Goal: Task Accomplishment & Management: Use online tool/utility

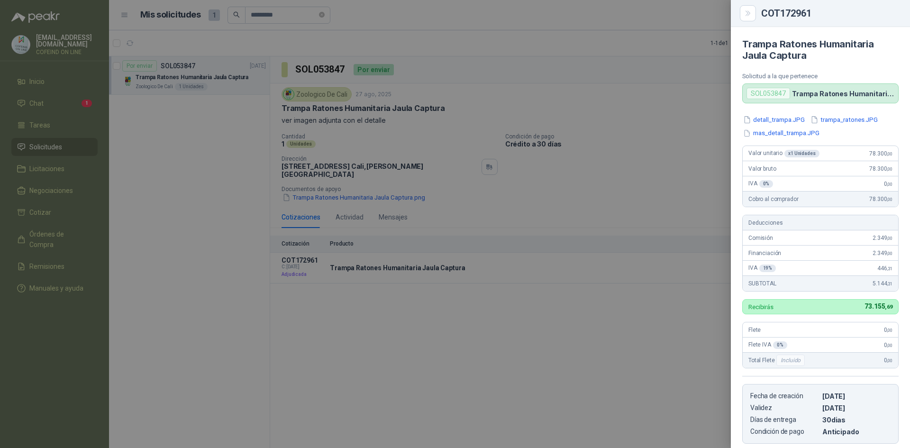
click at [456, 359] on div at bounding box center [455, 224] width 910 height 448
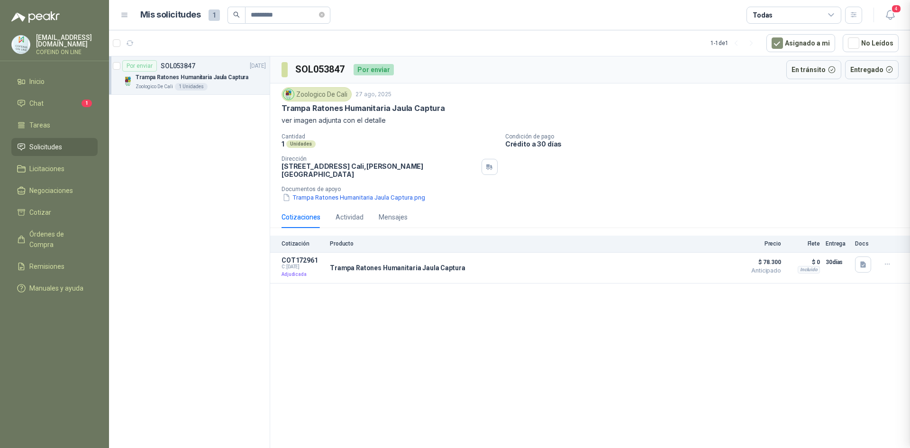
scroll to position [154, 0]
click at [706, 264] on button "Detalles" at bounding box center [705, 267] width 45 height 13
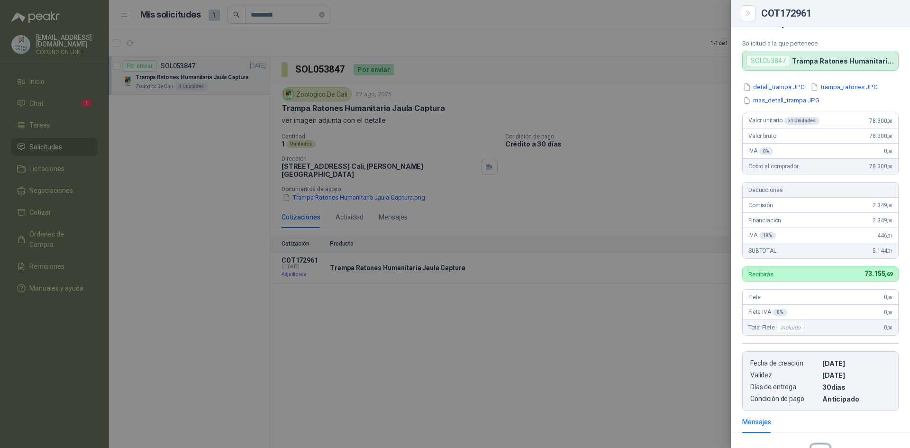
scroll to position [0, 0]
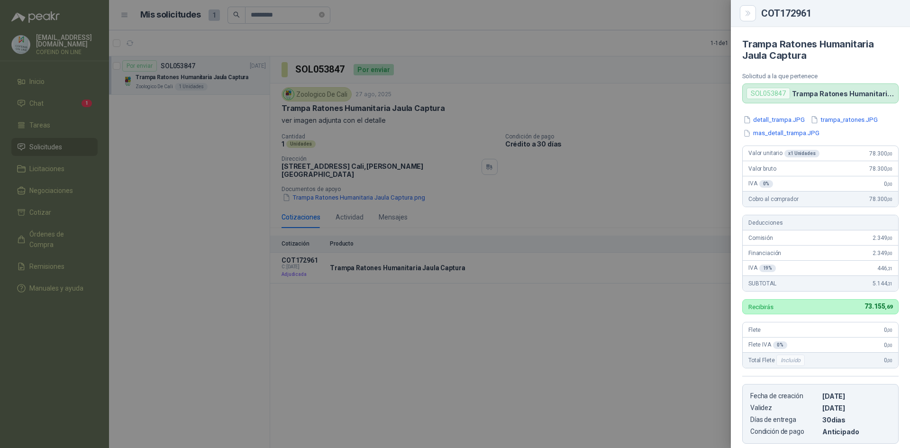
click at [556, 351] on div at bounding box center [455, 224] width 910 height 448
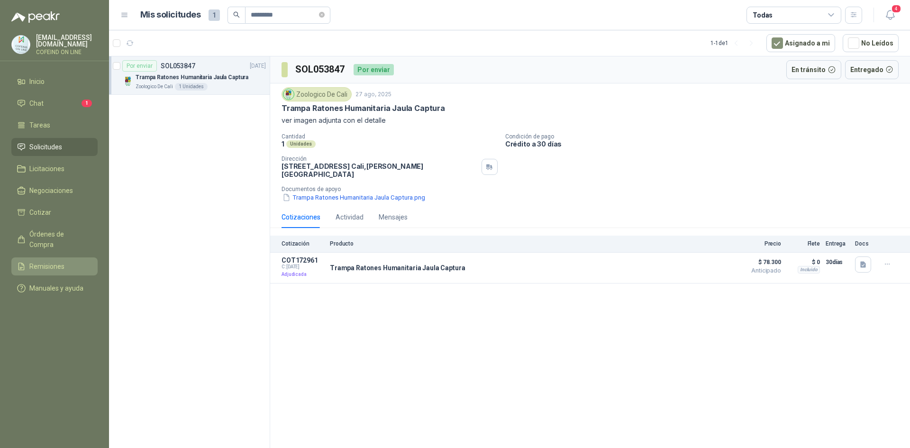
click at [56, 261] on span "Remisiones" at bounding box center [46, 266] width 35 height 10
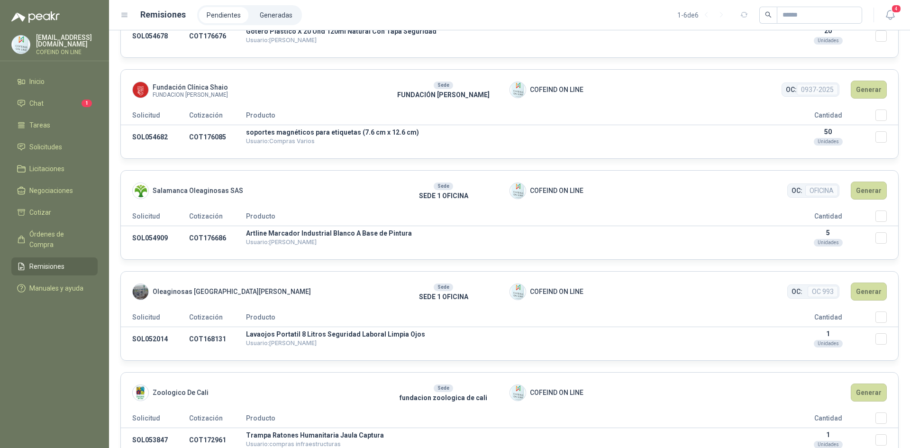
scroll to position [199, 0]
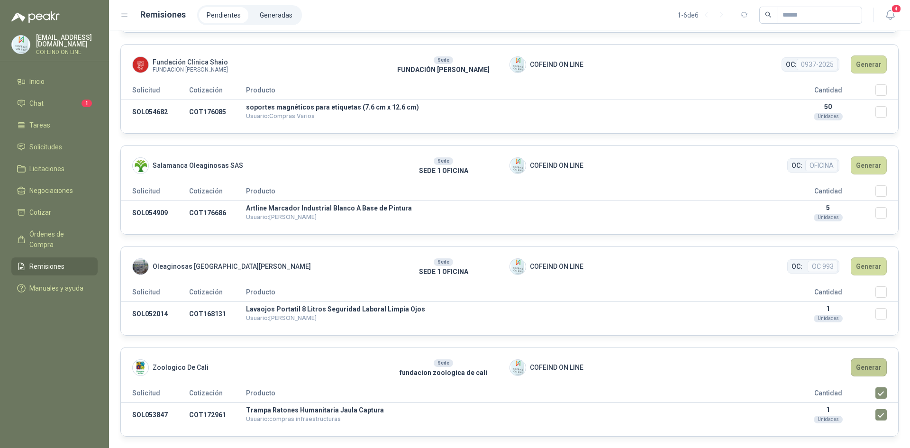
click at [877, 372] on button "Generar" at bounding box center [869, 367] width 36 height 18
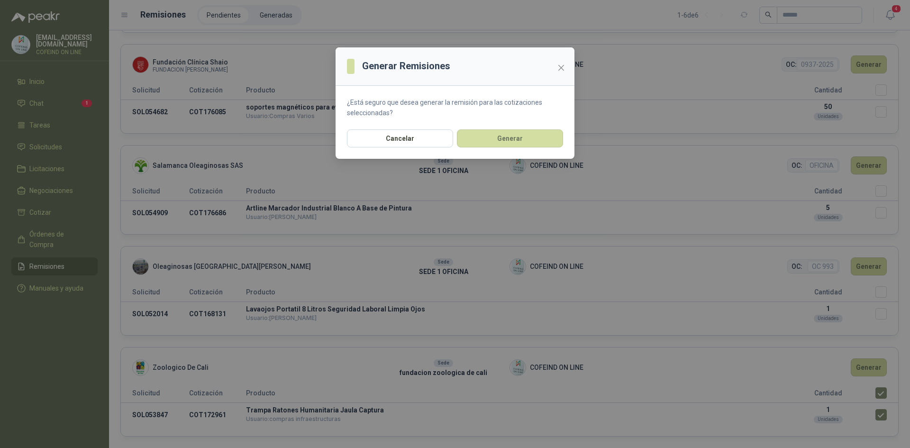
click at [505, 148] on div "Cancelar Generar" at bounding box center [454, 143] width 239 height 29
click at [505, 145] on button "Generar" at bounding box center [510, 138] width 106 height 18
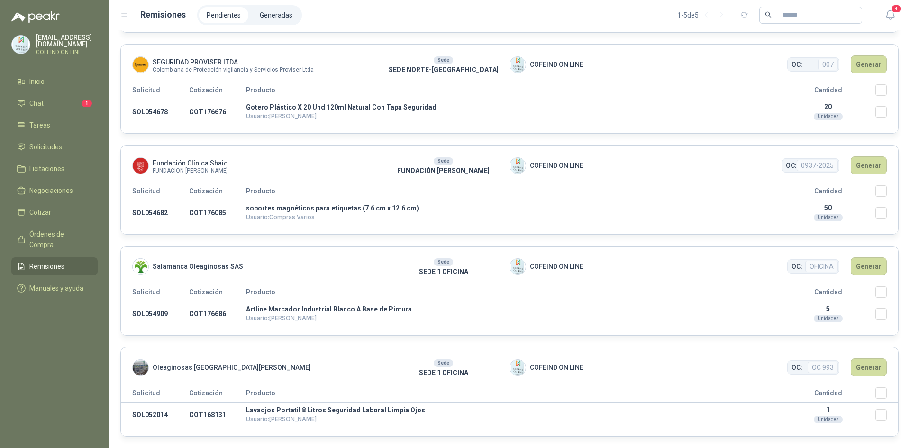
scroll to position [99, 0]
click at [264, 18] on li "Generadas" at bounding box center [276, 15] width 48 height 16
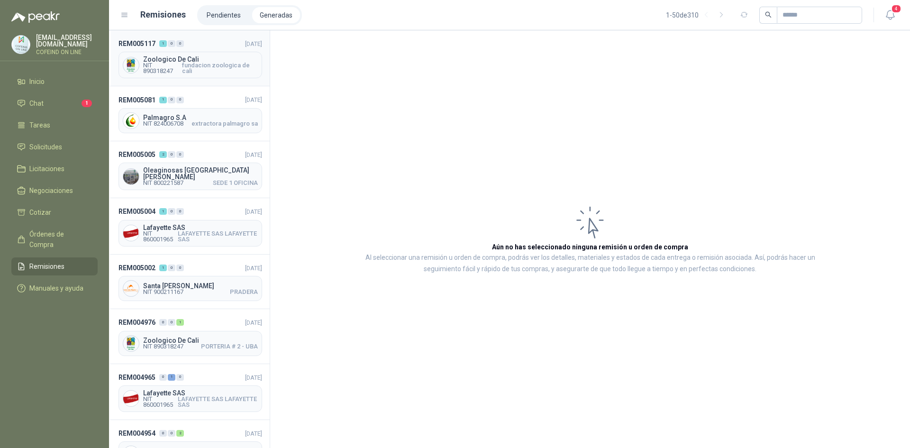
click at [180, 71] on span "NIT 890318247" at bounding box center [162, 68] width 39 height 11
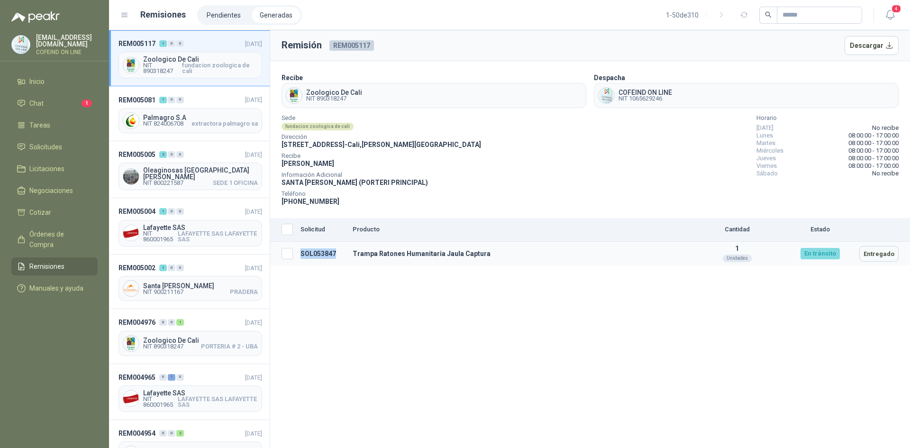
drag, startPoint x: 336, startPoint y: 250, endPoint x: 301, endPoint y: 255, distance: 35.9
click at [301, 255] on td "SOL053847" at bounding box center [323, 254] width 52 height 24
copy td "SOL053847"
click at [54, 142] on span "Solicitudes" at bounding box center [45, 147] width 33 height 10
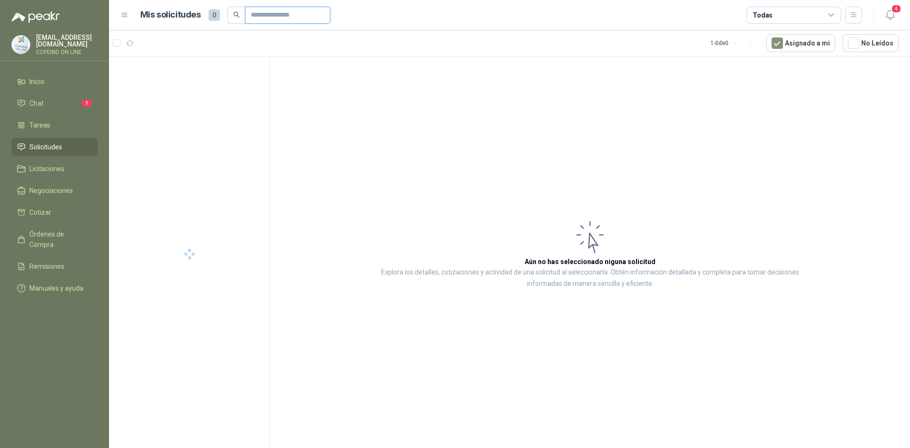
click at [297, 19] on input "text" at bounding box center [284, 15] width 66 height 16
paste input "*********"
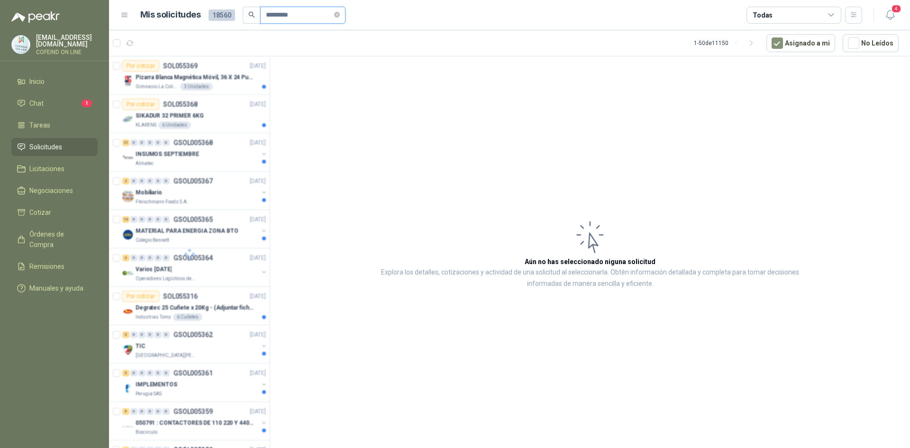
type input "*********"
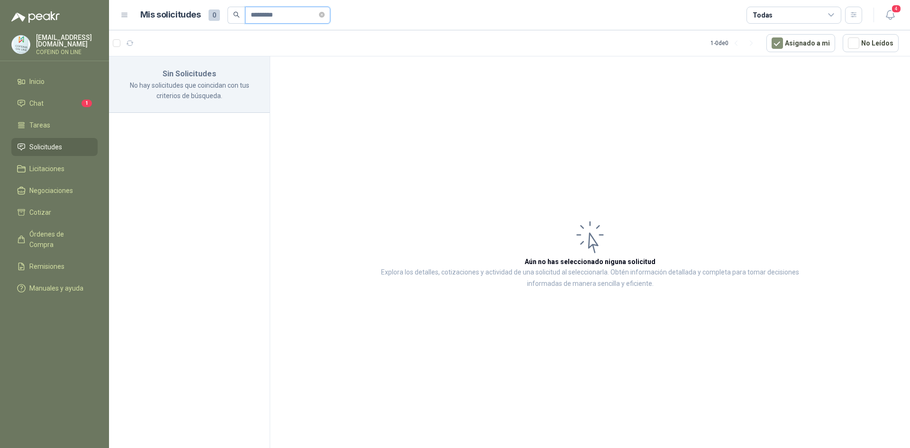
click at [300, 15] on input "*********" at bounding box center [284, 15] width 66 height 16
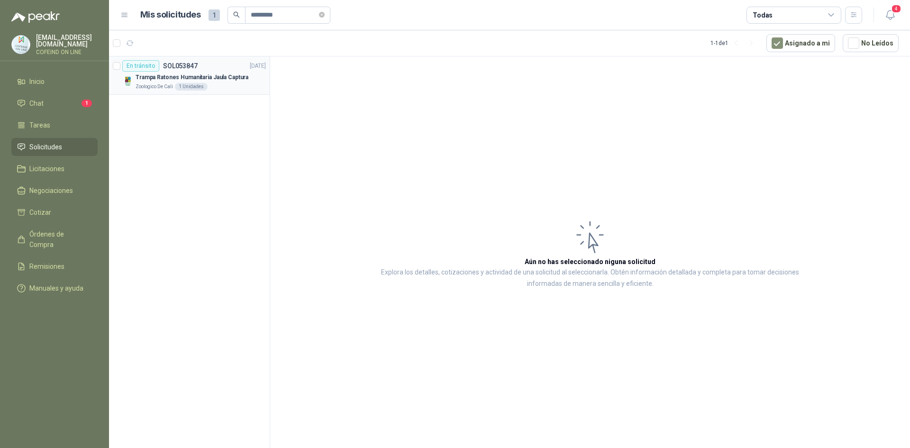
click at [169, 66] on p "SOL053847" at bounding box center [180, 66] width 35 height 7
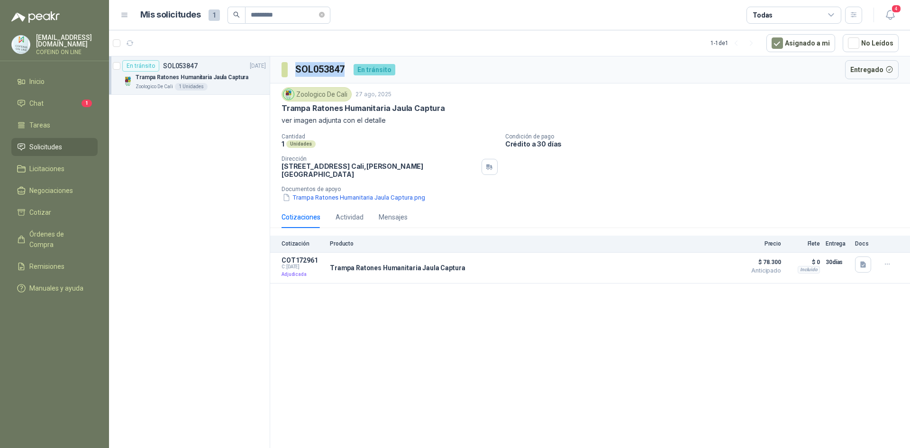
drag, startPoint x: 346, startPoint y: 67, endPoint x: 292, endPoint y: 73, distance: 53.9
click at [292, 73] on section "SOL053847" at bounding box center [313, 69] width 64 height 15
copy h3 "SOL053847"
click at [707, 264] on button "Detalles" at bounding box center [705, 267] width 45 height 13
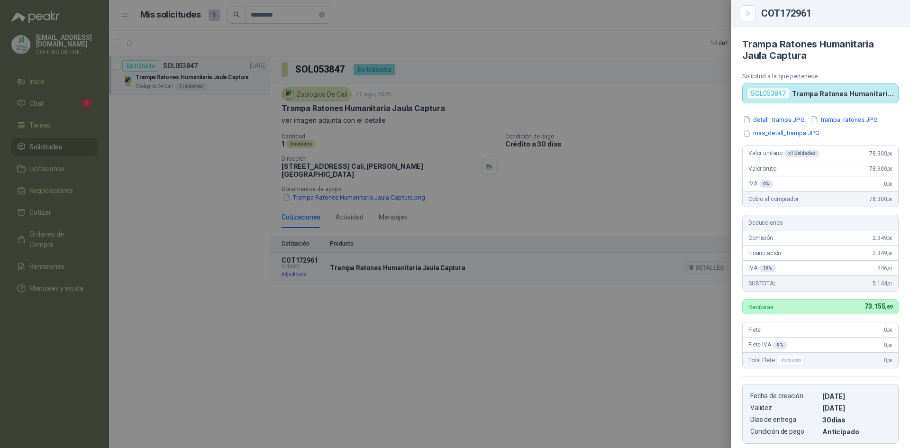
click at [712, 259] on div at bounding box center [455, 224] width 910 height 448
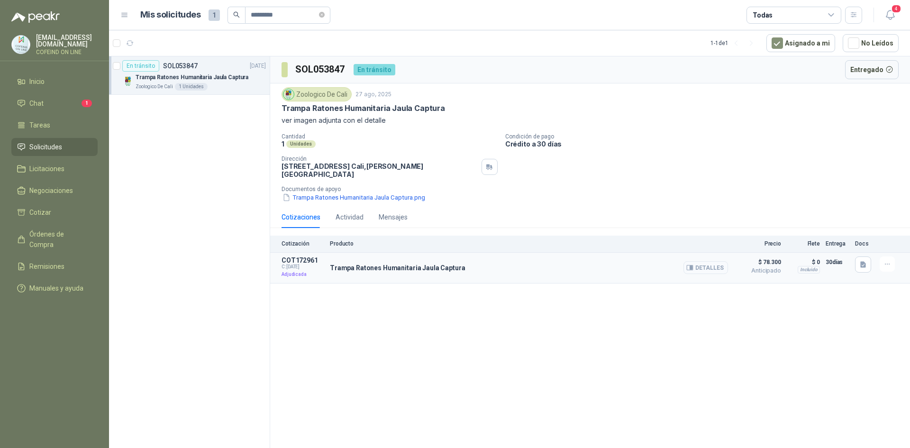
click at [707, 263] on button "Detalles" at bounding box center [705, 267] width 45 height 13
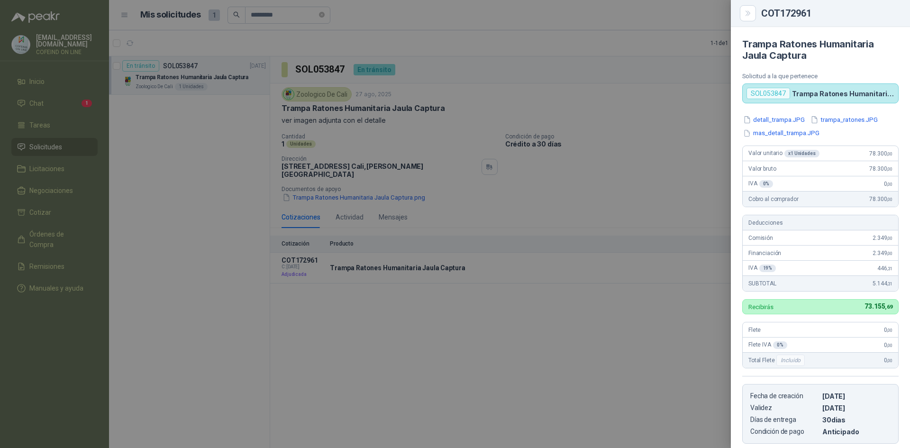
drag, startPoint x: 161, startPoint y: 220, endPoint x: 143, endPoint y: 186, distance: 38.6
click at [161, 220] on div at bounding box center [455, 224] width 910 height 448
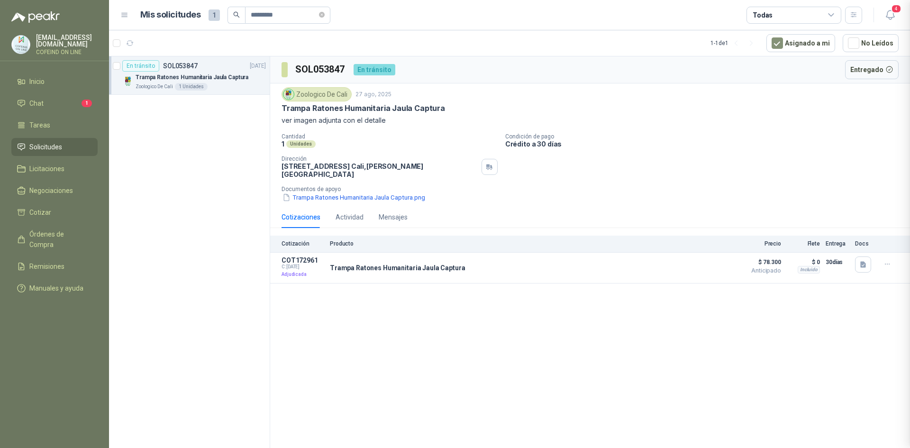
scroll to position [154, 0]
click at [40, 106] on span "Chat" at bounding box center [36, 103] width 14 height 10
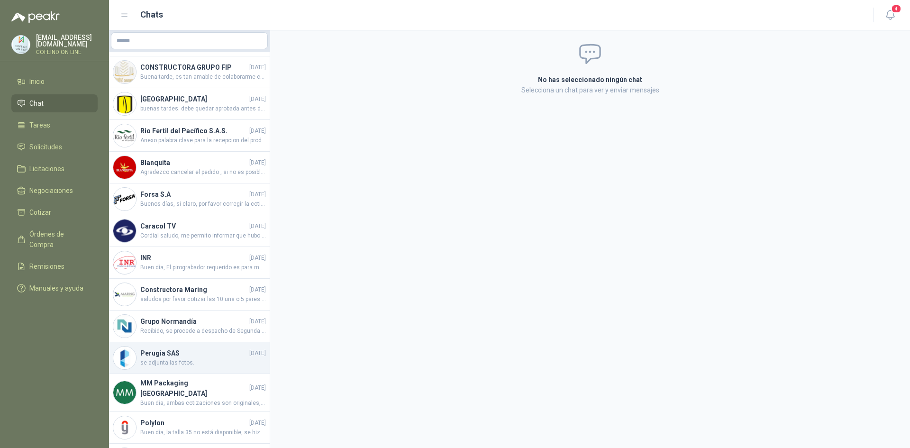
scroll to position [616, 0]
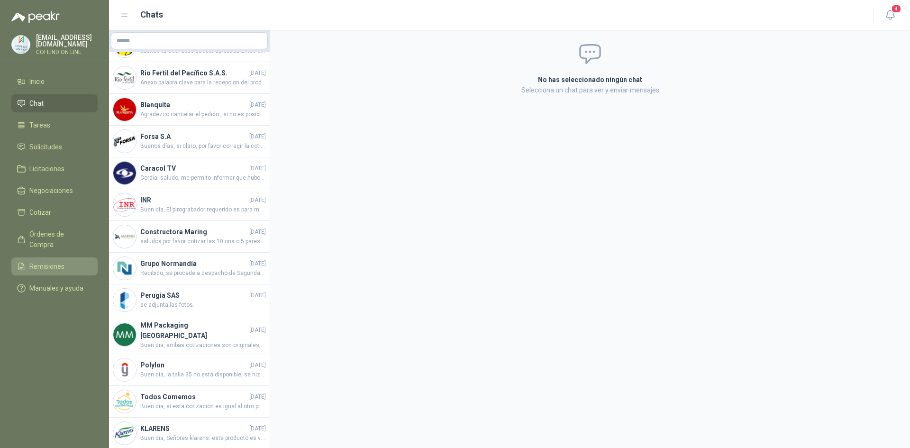
click at [41, 261] on span "Remisiones" at bounding box center [46, 266] width 35 height 10
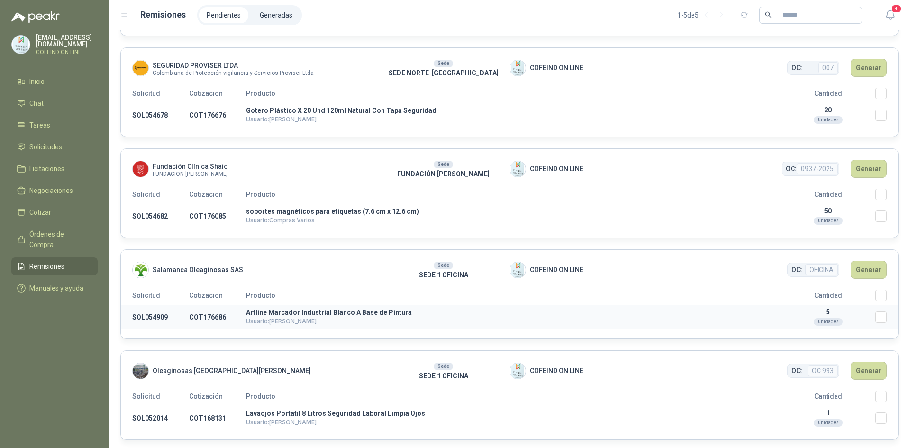
scroll to position [99, 0]
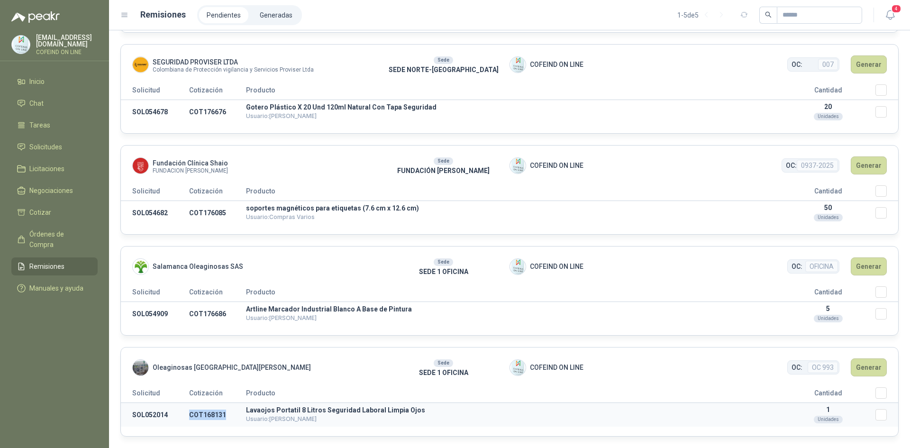
drag, startPoint x: 231, startPoint y: 416, endPoint x: 189, endPoint y: 416, distance: 42.2
click at [189, 416] on td "COT168131" at bounding box center [217, 415] width 57 height 24
copy td "COT168131"
click at [38, 142] on span "Solicitudes" at bounding box center [45, 147] width 33 height 10
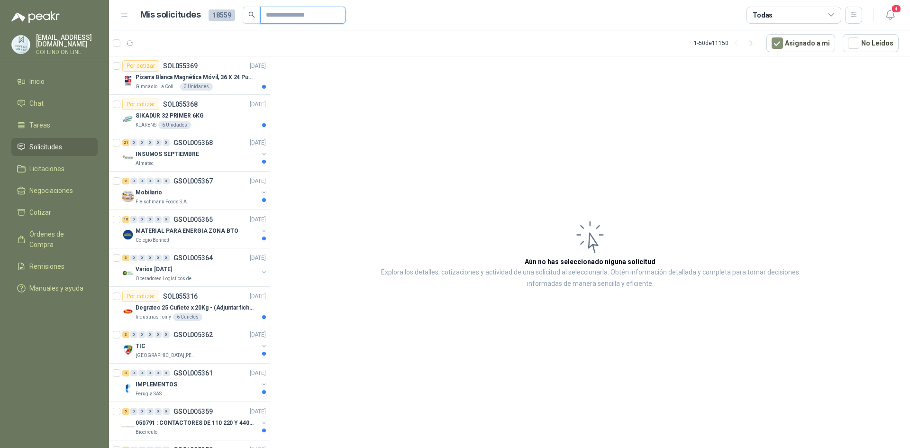
click at [290, 17] on input "text" at bounding box center [299, 15] width 66 height 16
paste input "*********"
type input "*********"
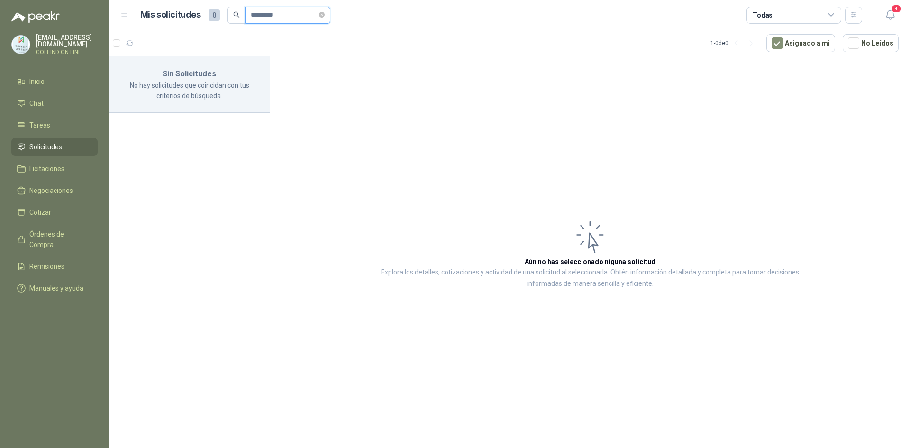
drag, startPoint x: 301, startPoint y: 19, endPoint x: 144, endPoint y: 34, distance: 158.0
click at [144, 34] on main "Mis solicitudes 0 ********* Todas 4 1 - 0 de 0 Asignado a mi No Leídos Sin Soli…" at bounding box center [509, 224] width 801 height 448
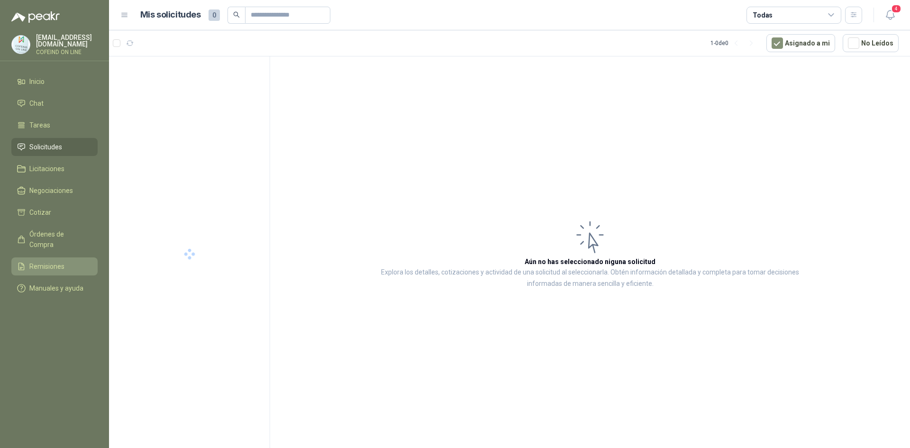
click at [59, 261] on span "Remisiones" at bounding box center [46, 266] width 35 height 10
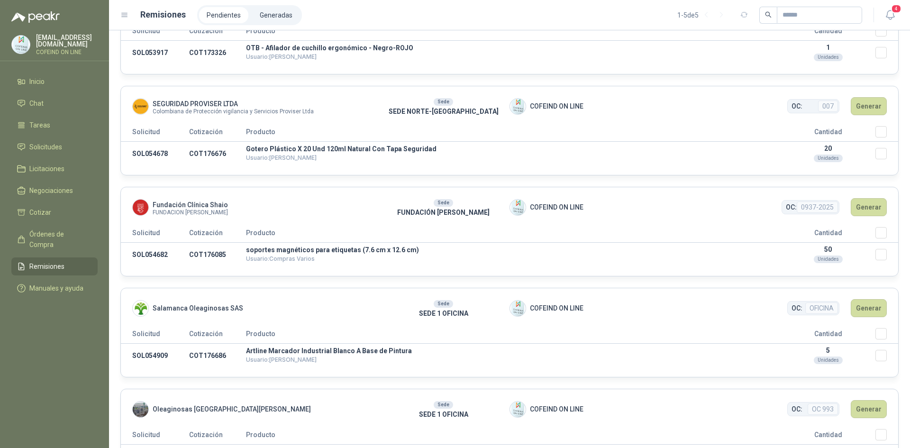
scroll to position [99, 0]
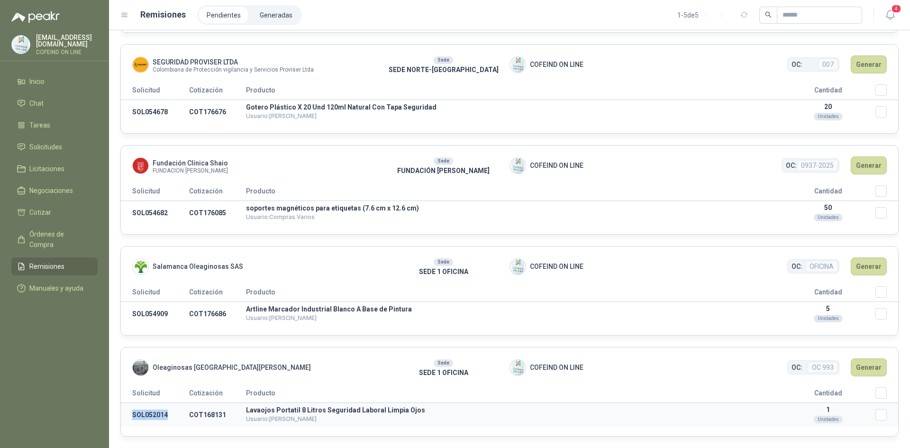
drag, startPoint x: 171, startPoint y: 416, endPoint x: 132, endPoint y: 412, distance: 39.0
click at [132, 412] on td "SOL052014" at bounding box center [155, 415] width 68 height 24
copy td "SOL052014"
click at [42, 136] on ul "Inicio Chat Tareas Solicitudes Licitaciones Negociaciones Cotizar Órdenes de Co…" at bounding box center [54, 187] width 109 height 228
click at [43, 144] on span "Solicitudes" at bounding box center [45, 147] width 33 height 10
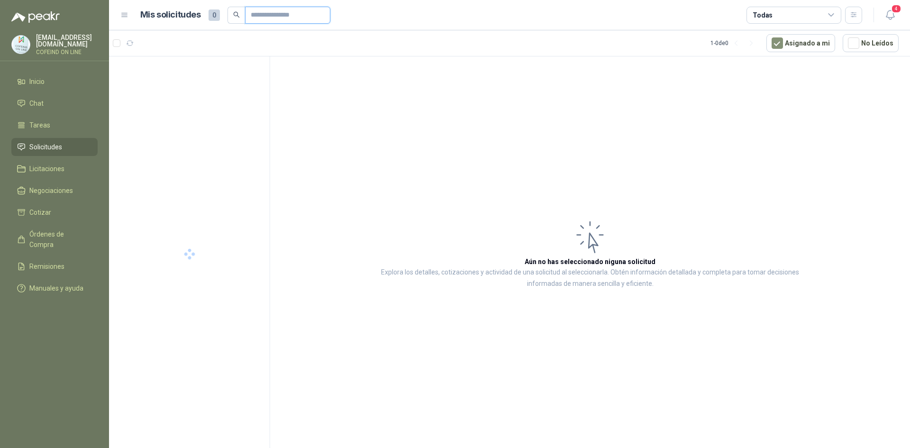
click at [290, 18] on input "text" at bounding box center [284, 15] width 66 height 16
paste input "*********"
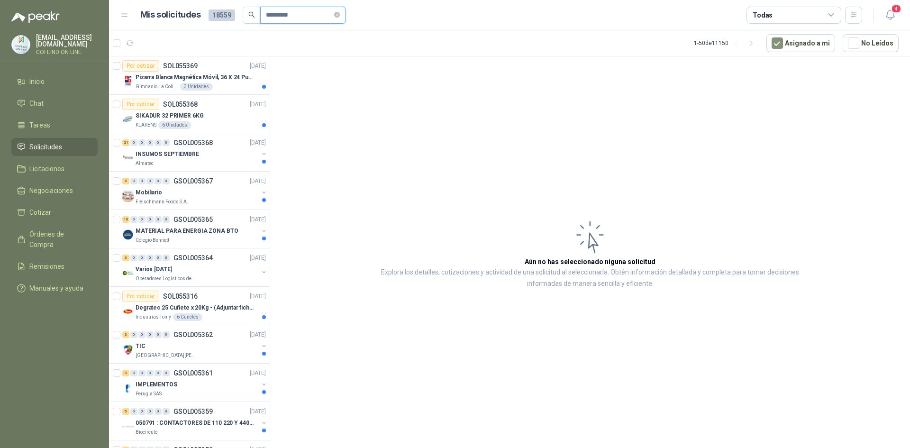
type input "*********"
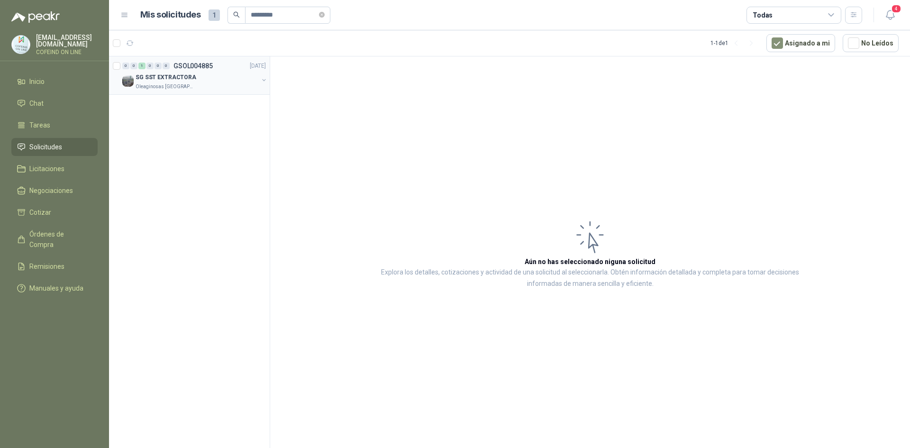
click at [168, 73] on p "SG SST EXTRACTORA" at bounding box center [166, 77] width 61 height 9
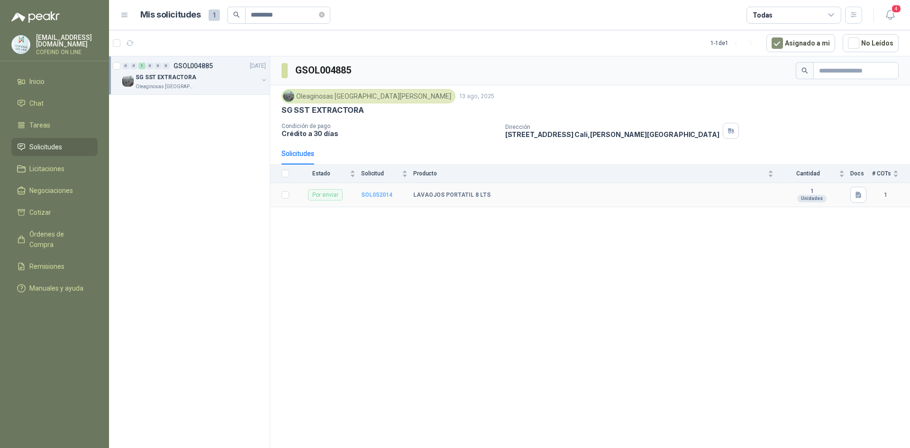
click at [378, 196] on b "SOL052014" at bounding box center [376, 194] width 31 height 7
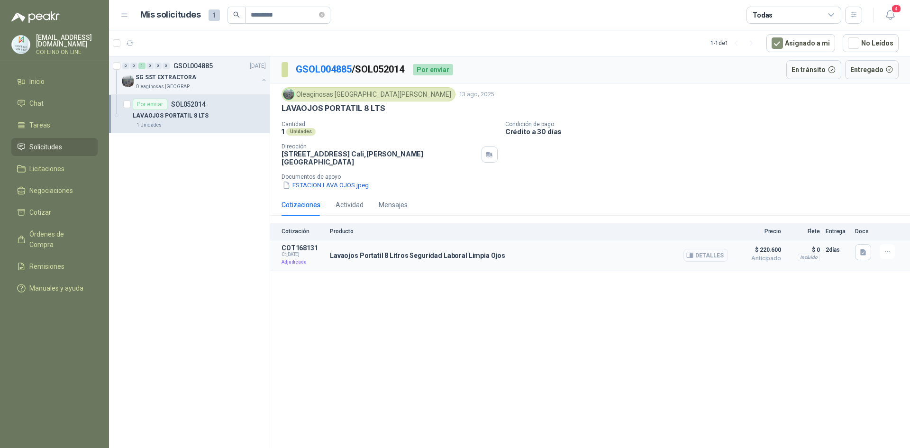
click at [717, 251] on button "Detalles" at bounding box center [705, 255] width 45 height 13
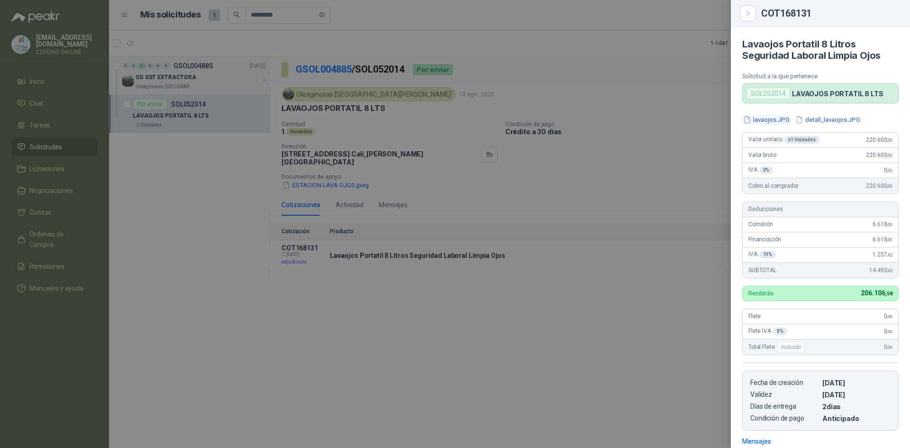
click at [762, 116] on button "lavaojos.JPG" at bounding box center [766, 120] width 48 height 10
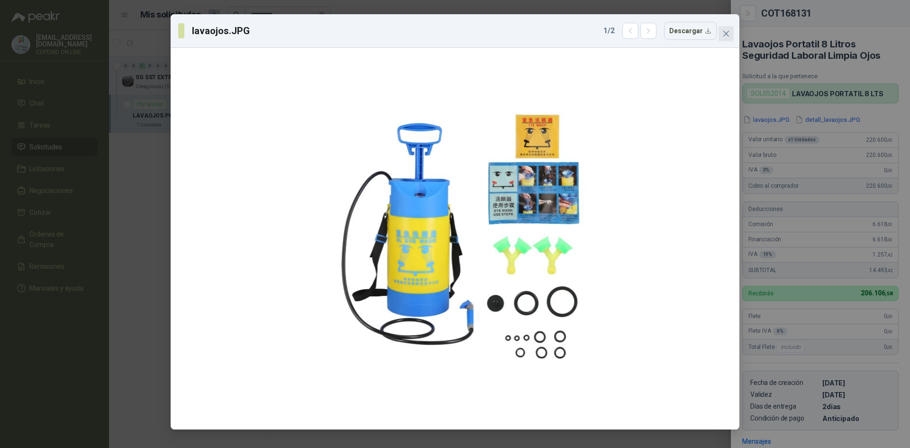
click at [729, 37] on button "Close" at bounding box center [725, 33] width 15 height 15
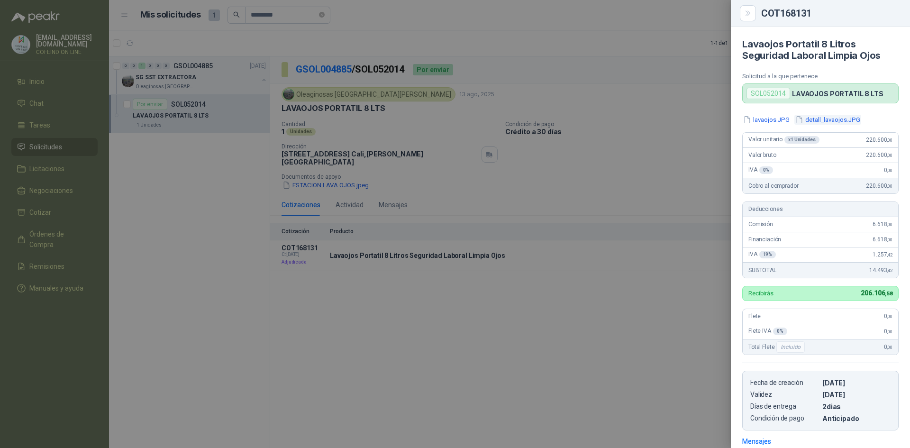
click at [834, 124] on button "detall_lavaojos.JPG" at bounding box center [827, 120] width 67 height 10
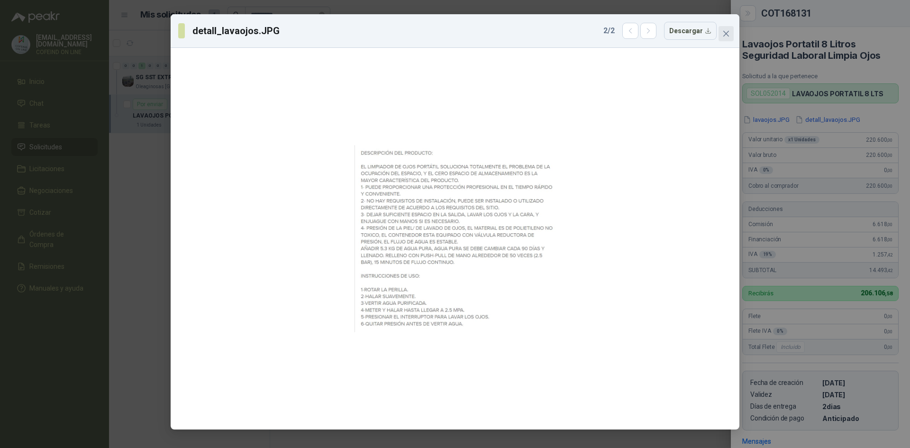
click at [725, 29] on button "Close" at bounding box center [725, 33] width 15 height 15
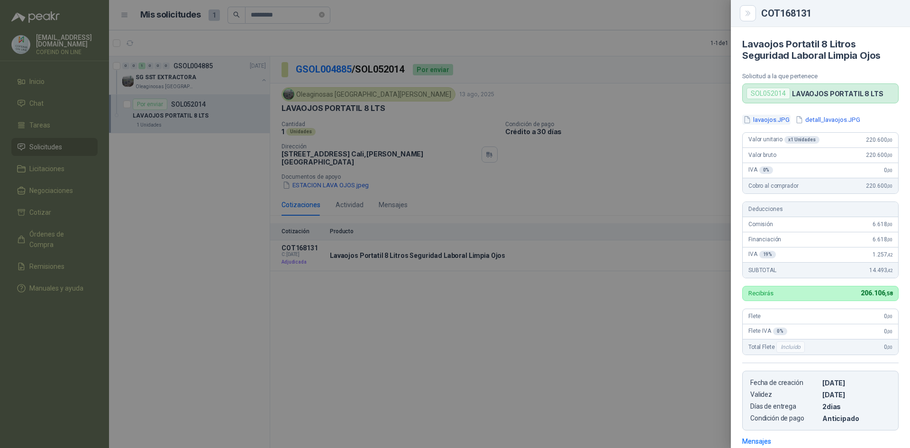
click at [770, 120] on button "lavaojos.JPG" at bounding box center [766, 120] width 48 height 10
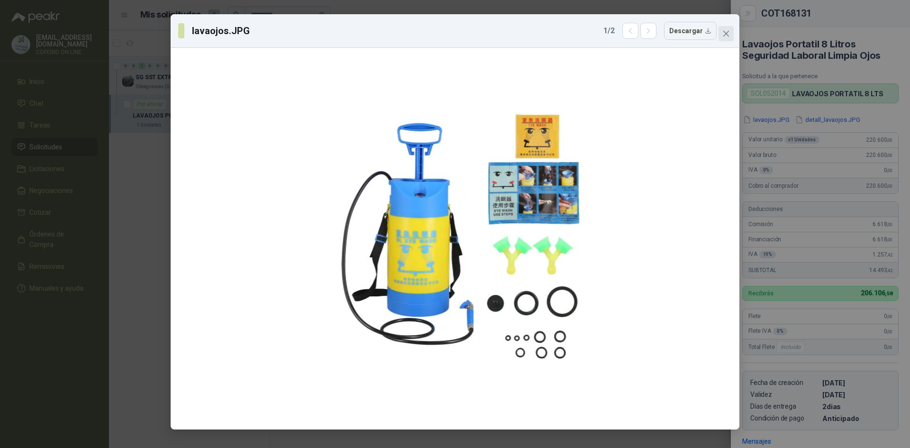
click at [728, 31] on icon "close" at bounding box center [726, 34] width 6 height 6
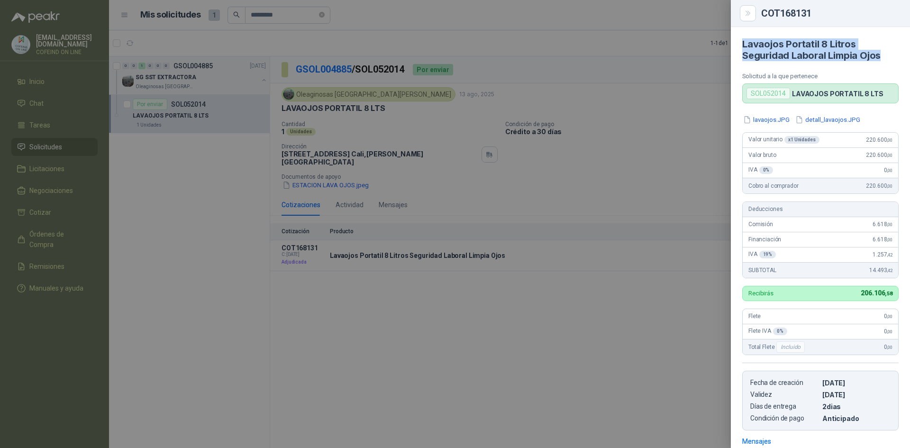
drag, startPoint x: 871, startPoint y: 55, endPoint x: 740, endPoint y: 41, distance: 132.0
click at [740, 41] on article "Lavaojos Portatil 8 Litros Seguridad Laboral Limpia Ojos Solicitud a la que per…" at bounding box center [820, 65] width 179 height 76
click at [651, 306] on div at bounding box center [455, 224] width 910 height 448
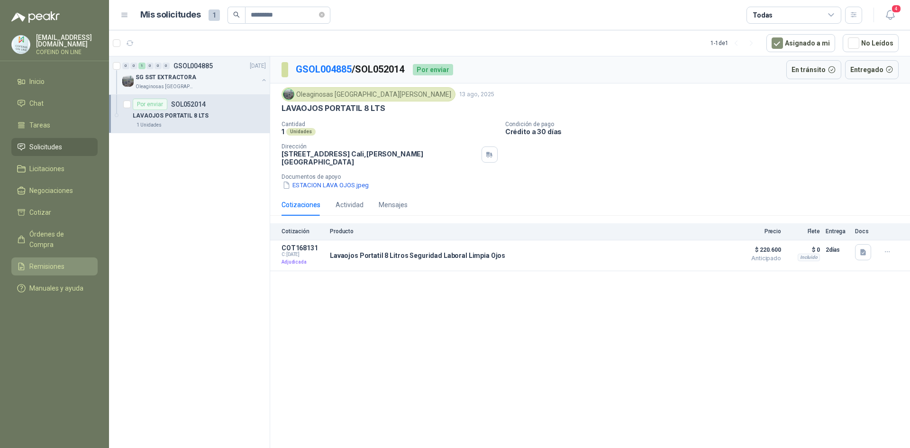
click at [53, 261] on link "Remisiones" at bounding box center [54, 266] width 86 height 18
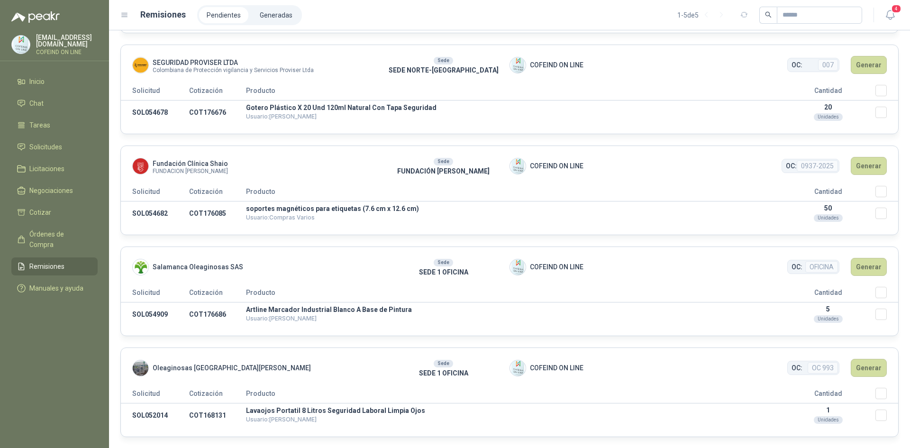
scroll to position [99, 0]
click at [867, 362] on button "Generar" at bounding box center [869, 367] width 36 height 18
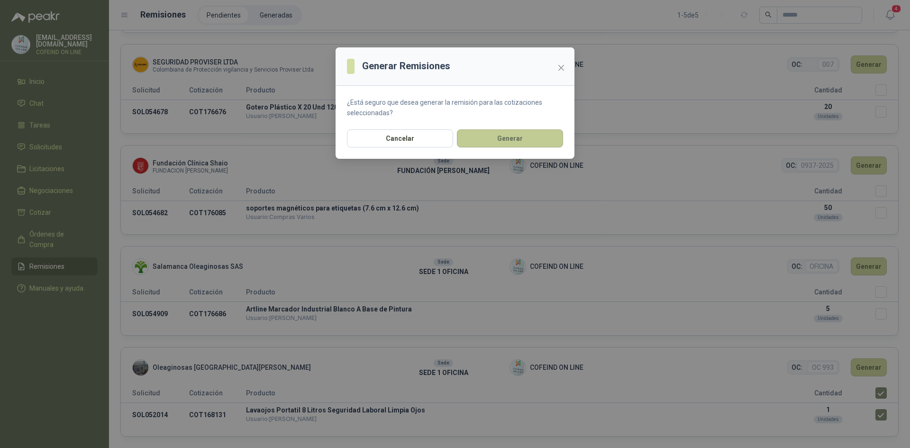
click at [521, 140] on button "Generar" at bounding box center [510, 138] width 106 height 18
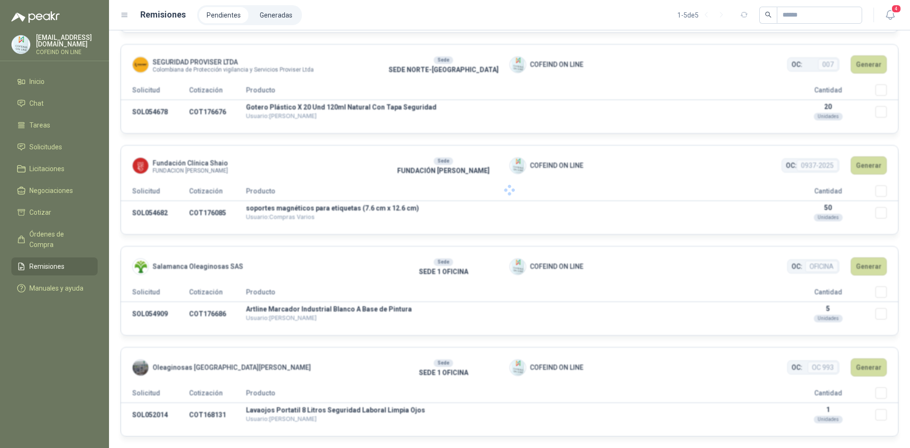
scroll to position [0, 0]
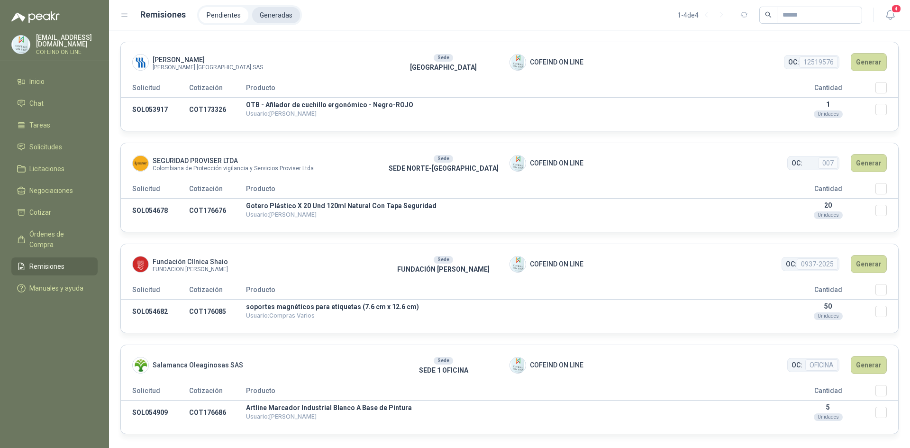
click at [264, 18] on li "Generadas" at bounding box center [276, 15] width 48 height 16
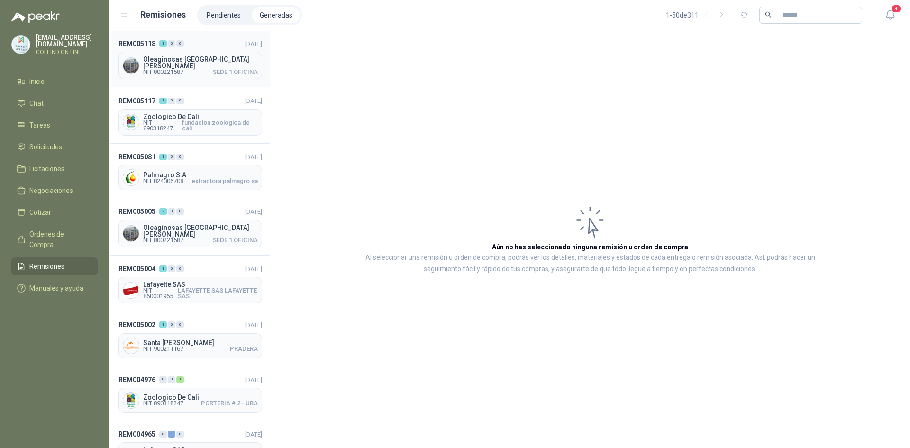
click at [180, 61] on span "Oleaginosas [GEOGRAPHIC_DATA][PERSON_NAME]" at bounding box center [200, 62] width 115 height 13
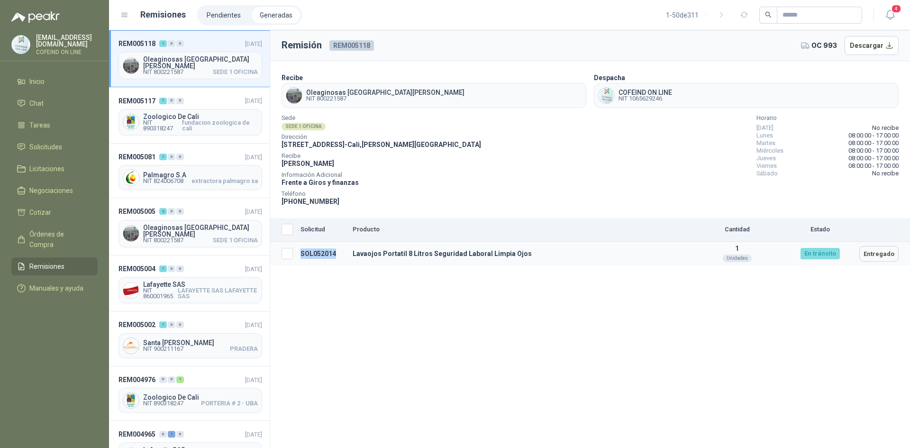
drag, startPoint x: 340, startPoint y: 252, endPoint x: 301, endPoint y: 256, distance: 39.0
click at [301, 256] on td "SOL052014" at bounding box center [323, 254] width 52 height 24
copy td "SOL052014"
click at [36, 142] on span "Solicitudes" at bounding box center [45, 147] width 33 height 10
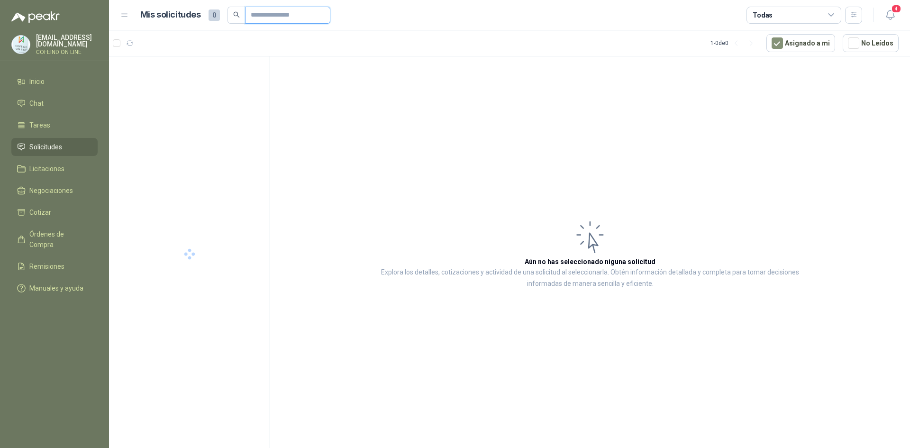
click at [266, 15] on input "text" at bounding box center [284, 15] width 66 height 16
paste input "*********"
type input "*********"
click at [170, 74] on p "SG SST EXTRACTORA" at bounding box center [166, 77] width 61 height 9
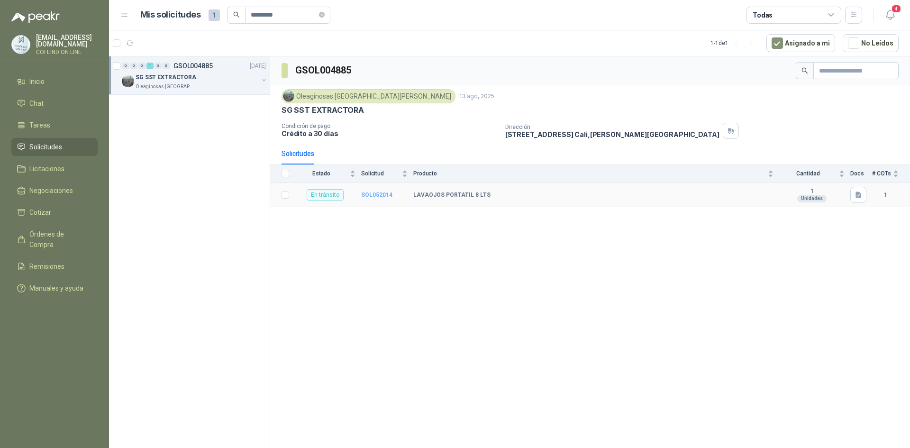
click at [387, 196] on b "SOL052014" at bounding box center [376, 194] width 31 height 7
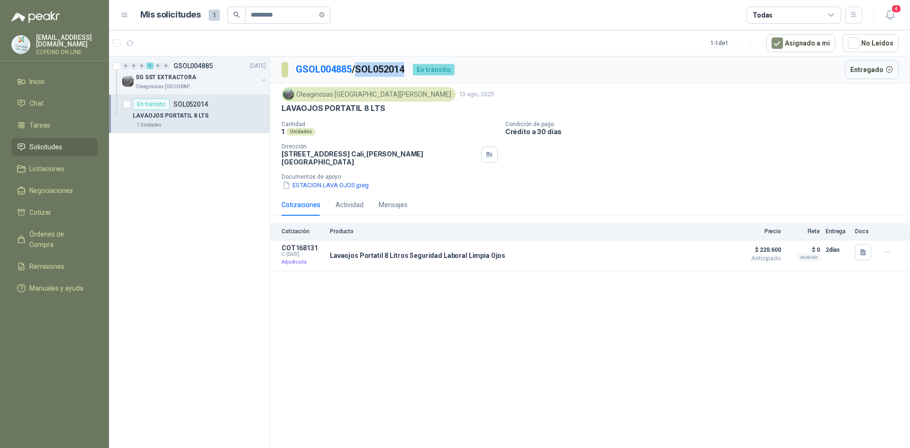
drag, startPoint x: 412, startPoint y: 69, endPoint x: 363, endPoint y: 72, distance: 49.8
click at [363, 72] on div "GSOL004885 / SOL052014 En tránsito" at bounding box center [367, 69] width 173 height 15
copy p "SOL052014"
click at [710, 252] on button "Detalles" at bounding box center [705, 255] width 45 height 13
click at [704, 249] on button "Detalles" at bounding box center [705, 255] width 45 height 13
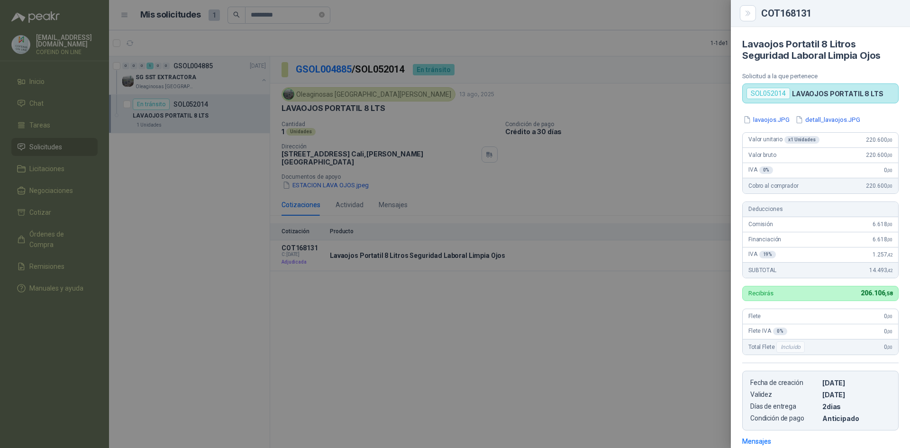
click at [660, 127] on div at bounding box center [455, 224] width 910 height 448
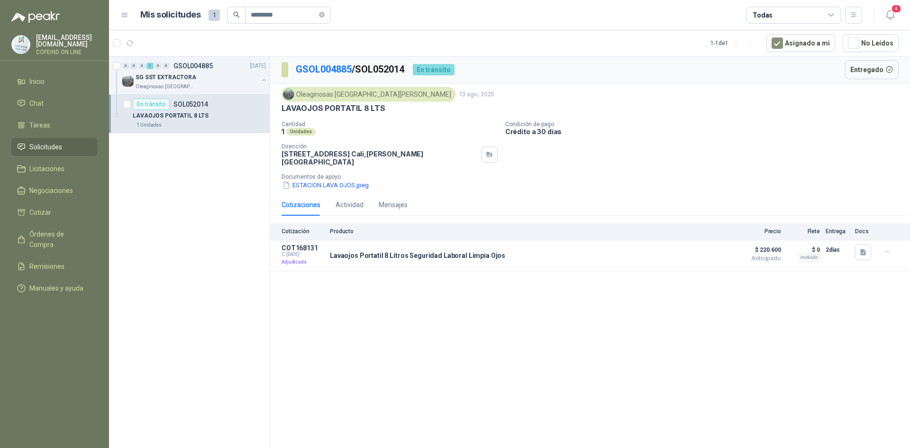
click at [478, 372] on div "GSOL004885 / SOL052014 En tránsito Entregado Oleaginosas [GEOGRAPHIC_DATA][PERS…" at bounding box center [590, 253] width 640 height 395
click at [41, 261] on span "Remisiones" at bounding box center [46, 266] width 35 height 10
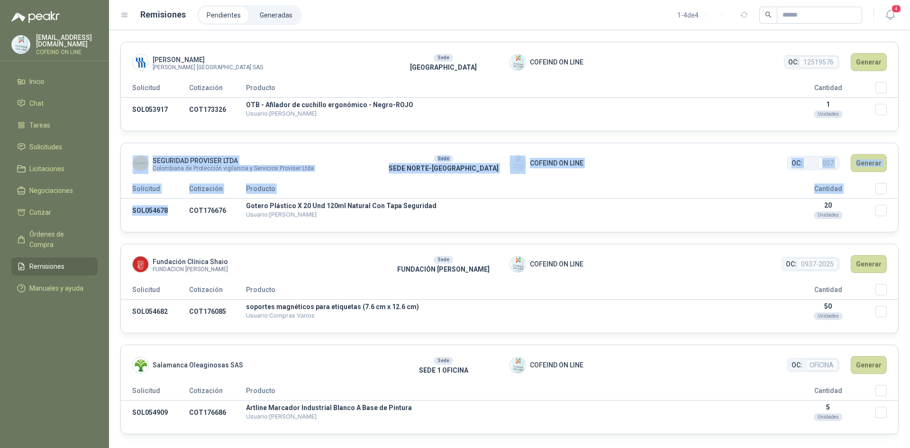
drag, startPoint x: 170, startPoint y: 209, endPoint x: 120, endPoint y: 206, distance: 50.3
click at [120, 206] on div "Fresenius Kabi Fresenius Kabi [GEOGRAPHIC_DATA] SAS Sede [GEOGRAPHIC_DATA] ON L…" at bounding box center [509, 238] width 801 height 417
click at [173, 220] on td "SOL054678" at bounding box center [155, 211] width 68 height 24
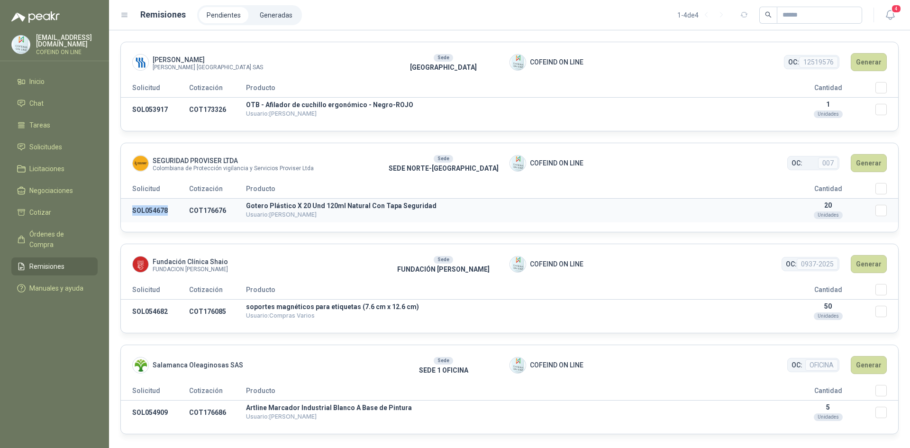
drag, startPoint x: 170, startPoint y: 211, endPoint x: 133, endPoint y: 210, distance: 37.0
click at [133, 210] on td "SOL054678" at bounding box center [155, 211] width 68 height 24
copy td "SOL054678"
click at [51, 144] on span "Solicitudes" at bounding box center [45, 147] width 33 height 10
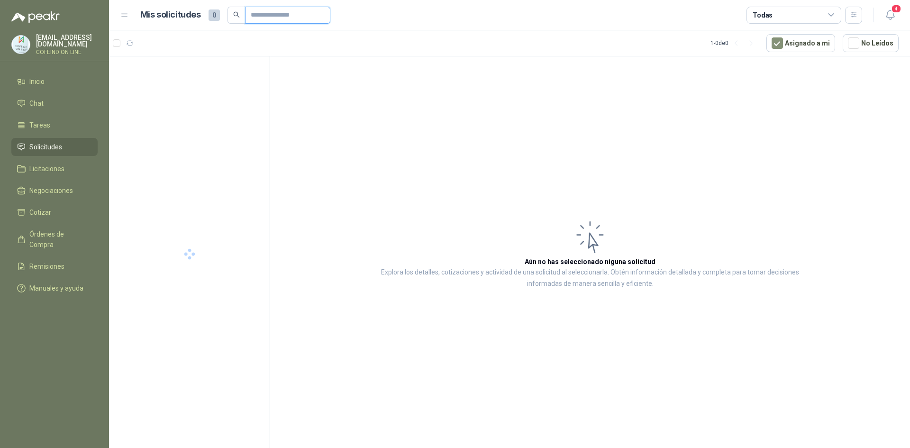
click at [282, 18] on input "text" at bounding box center [284, 15] width 66 height 16
paste input "*********"
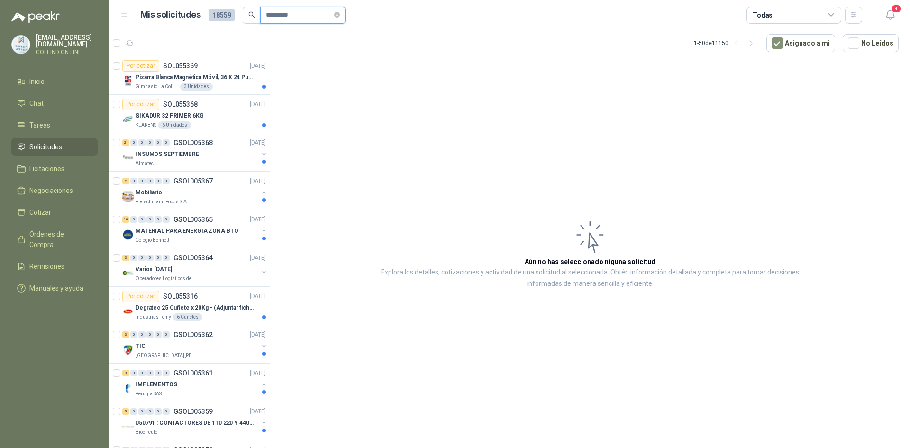
type input "*********"
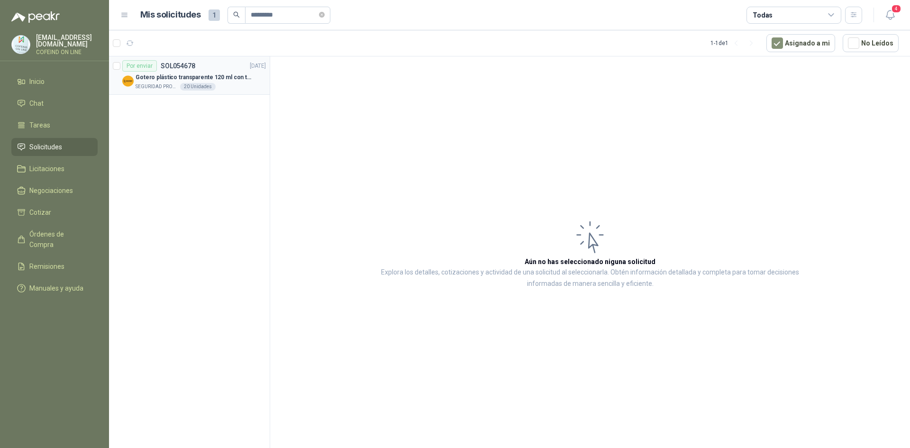
click at [156, 71] on div "Por enviar SOL054678" at bounding box center [158, 65] width 73 height 11
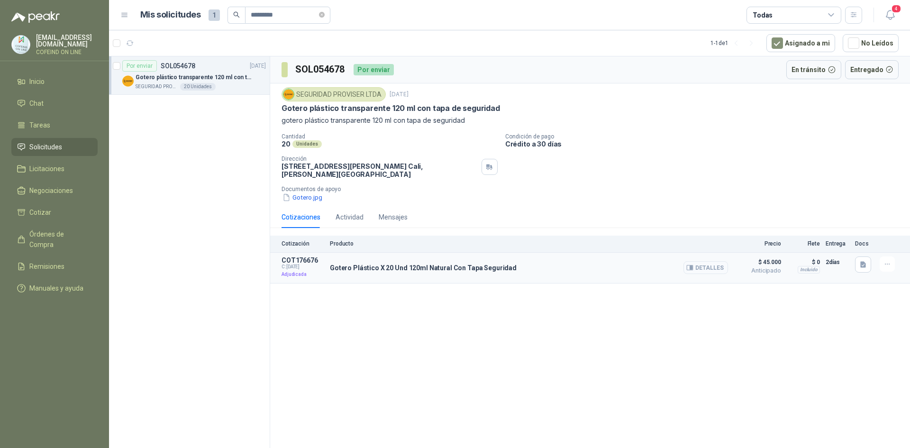
click at [702, 270] on button "Detalles" at bounding box center [705, 267] width 45 height 13
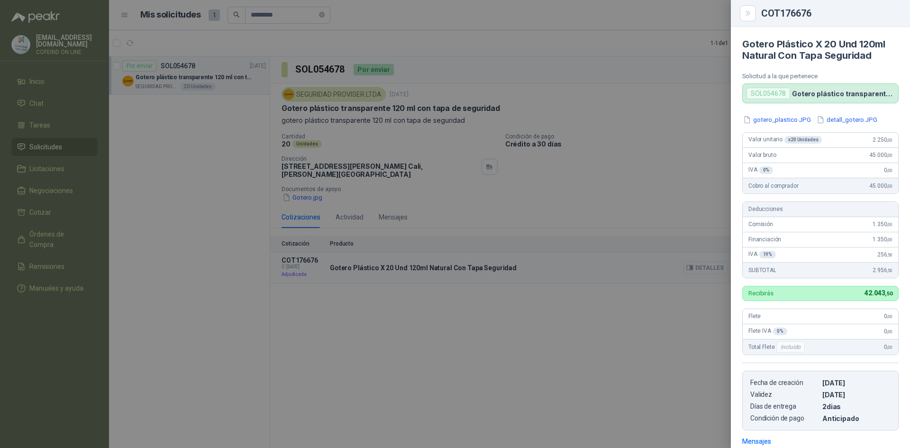
scroll to position [113, 0]
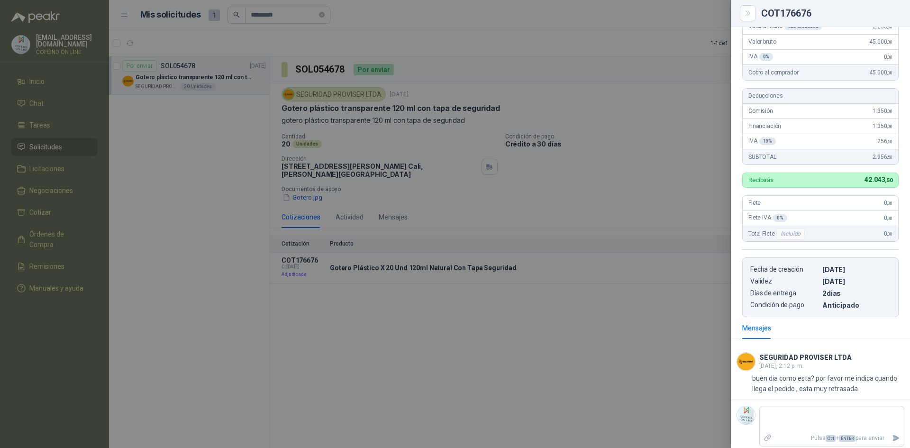
click at [652, 319] on div at bounding box center [455, 224] width 910 height 448
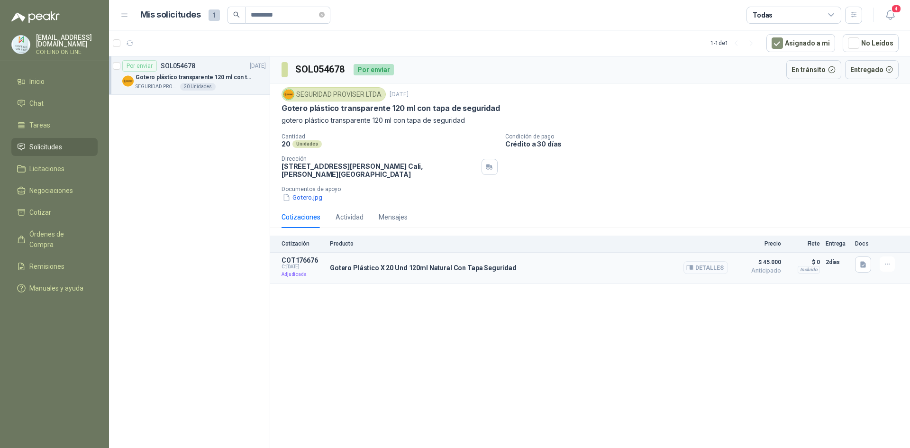
click at [708, 266] on button "Detalles" at bounding box center [705, 267] width 45 height 13
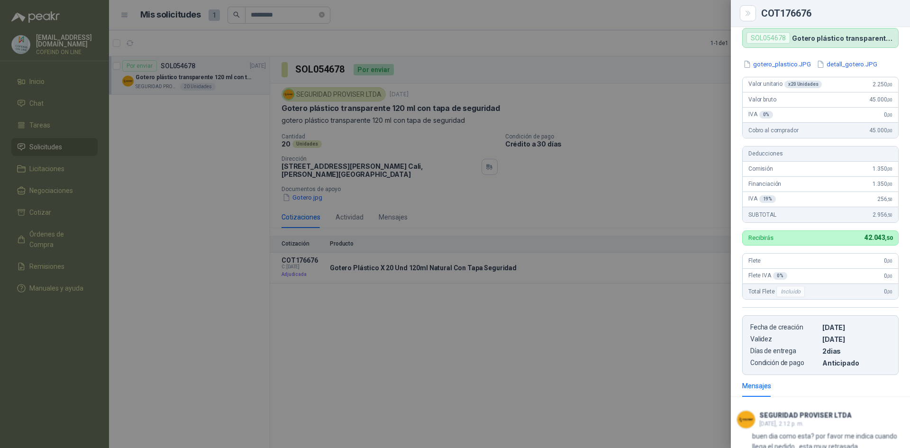
scroll to position [0, 0]
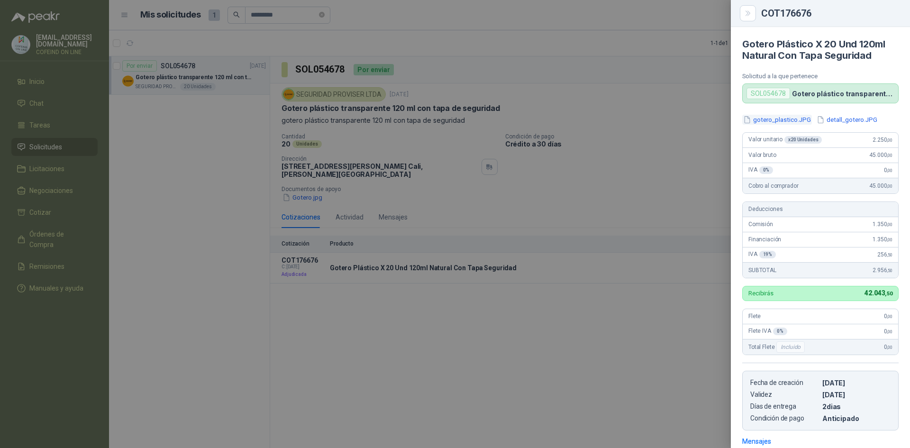
click at [768, 121] on button "gotero_plastico.JPG" at bounding box center [777, 120] width 70 height 10
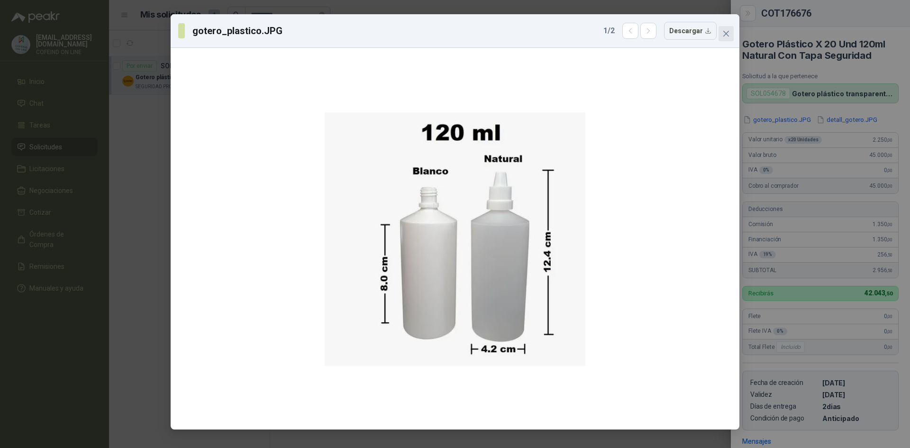
click at [725, 35] on icon "close" at bounding box center [726, 34] width 6 height 6
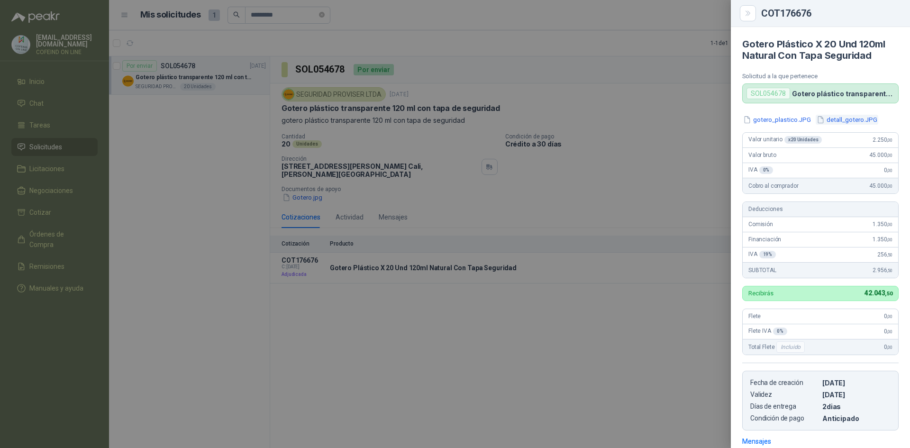
click at [849, 116] on button "detall_gotero.JPG" at bounding box center [847, 120] width 63 height 10
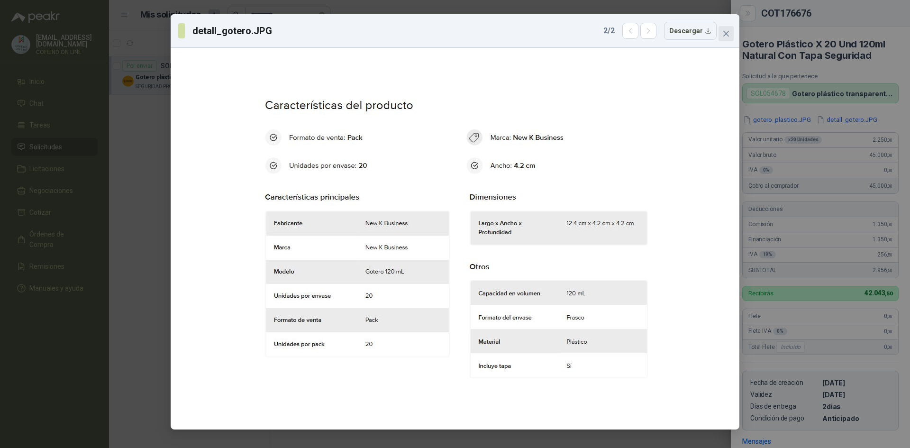
click at [728, 32] on icon "close" at bounding box center [726, 34] width 6 height 6
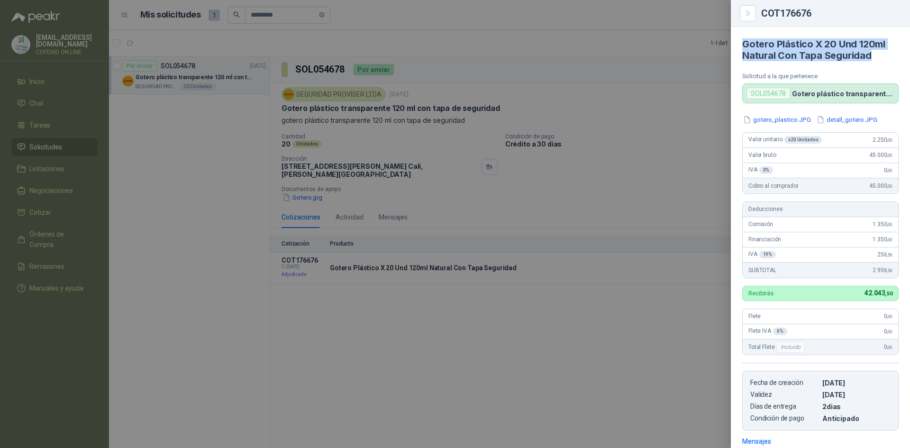
drag, startPoint x: 854, startPoint y: 55, endPoint x: 734, endPoint y: 42, distance: 120.1
click at [734, 42] on article "Gotero Plástico X 20 Und 120ml Natural Con Tapa Seguridad Solicitud a la que pe…" at bounding box center [820, 65] width 179 height 76
copy h4 "Gotero Plástico X 20 Und 120ml Natural Con Tapa Seguridad"
click at [415, 324] on div at bounding box center [455, 224] width 910 height 448
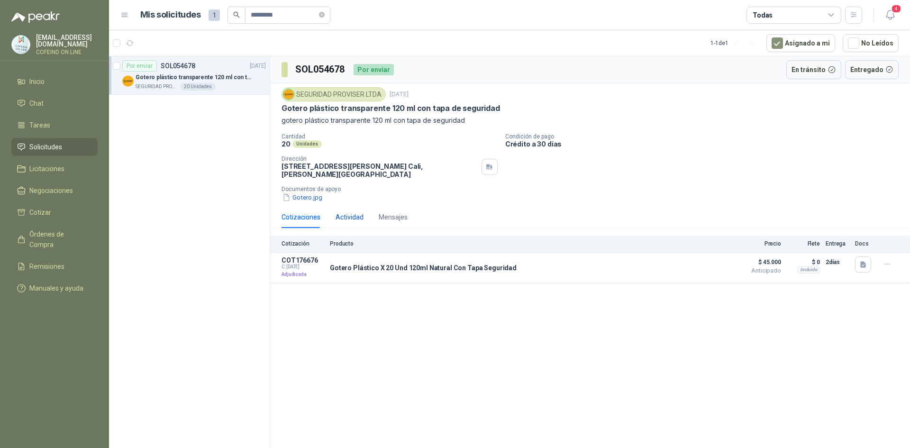
click at [350, 218] on div "Actividad" at bounding box center [349, 217] width 28 height 10
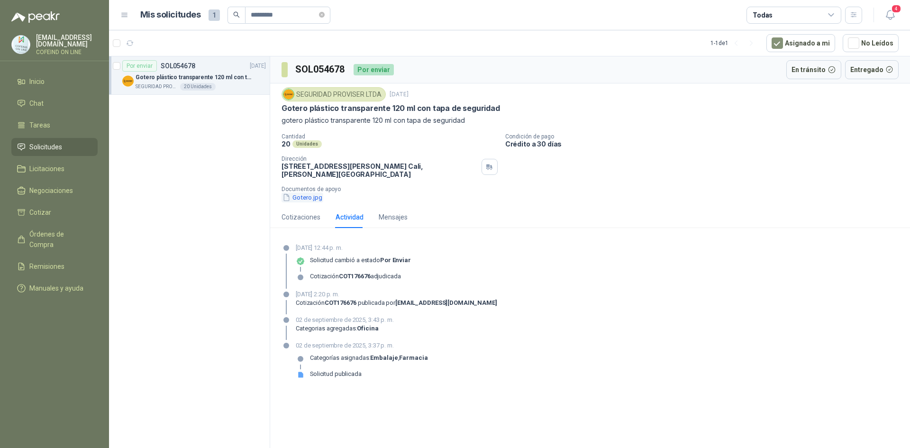
click at [298, 197] on button "Gotero.jpg" at bounding box center [302, 197] width 42 height 10
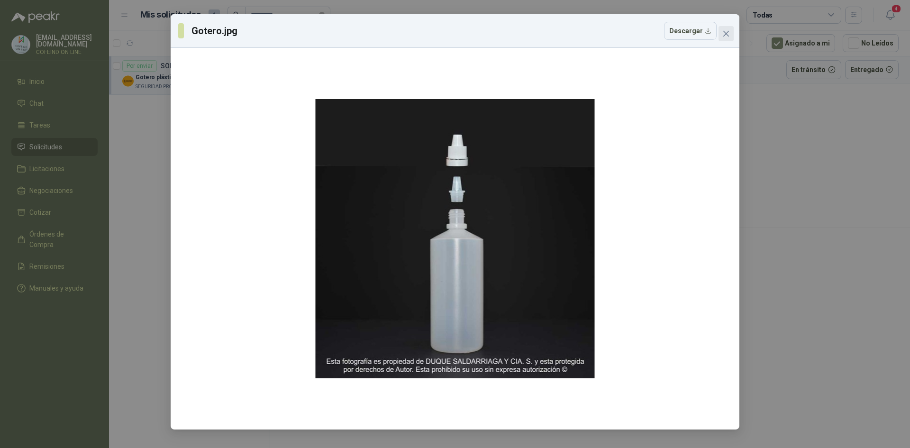
click at [726, 35] on icon "close" at bounding box center [726, 34] width 8 height 8
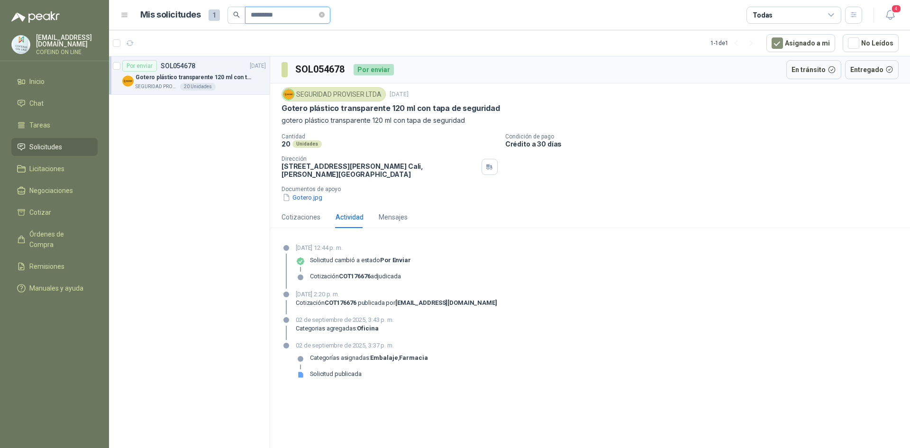
click at [301, 10] on input "*********" at bounding box center [284, 15] width 66 height 16
click at [285, 221] on div "Cotizaciones" at bounding box center [300, 217] width 39 height 10
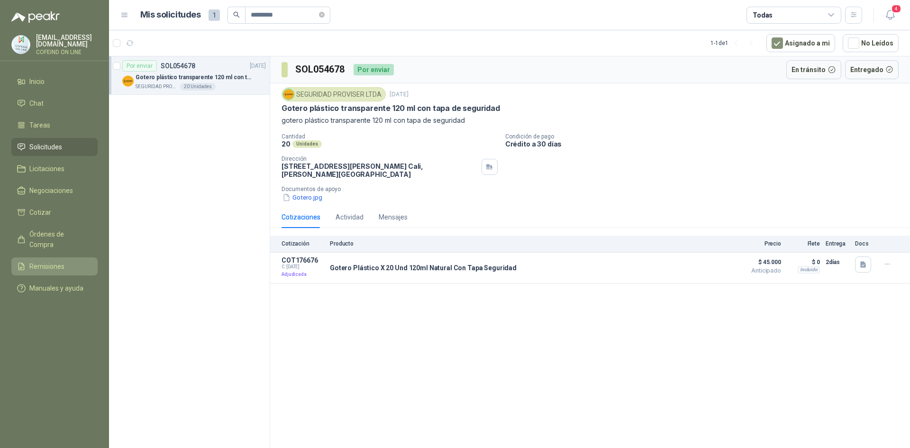
click at [55, 261] on span "Remisiones" at bounding box center [46, 266] width 35 height 10
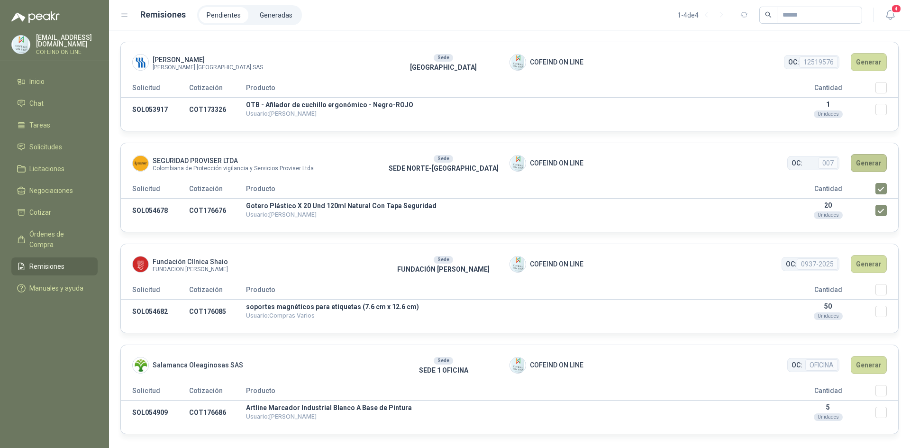
click at [870, 163] on button "Generar" at bounding box center [869, 163] width 36 height 18
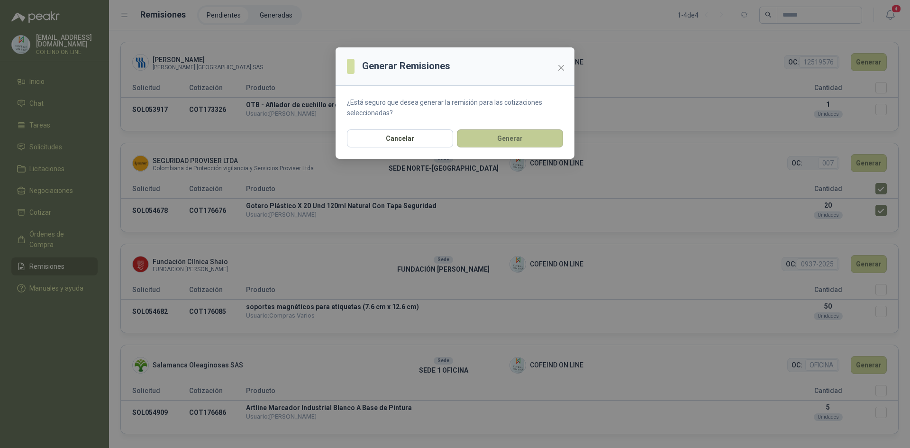
click at [542, 143] on button "Generar" at bounding box center [510, 138] width 106 height 18
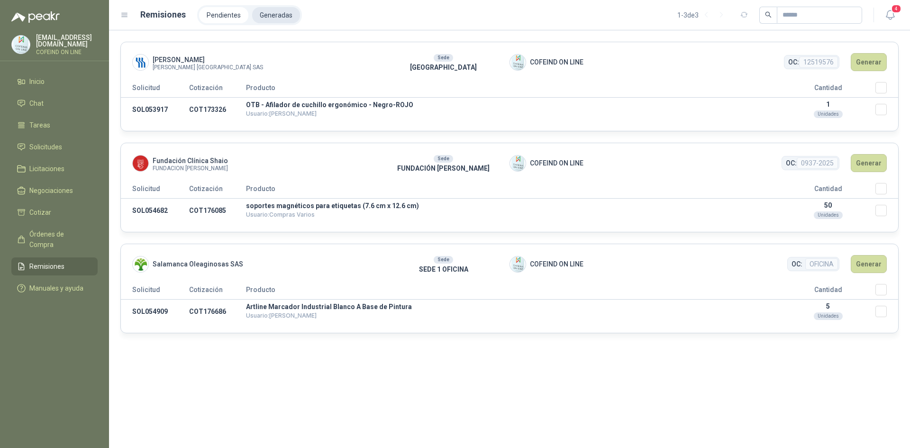
click at [282, 13] on li "Generadas" at bounding box center [276, 15] width 48 height 16
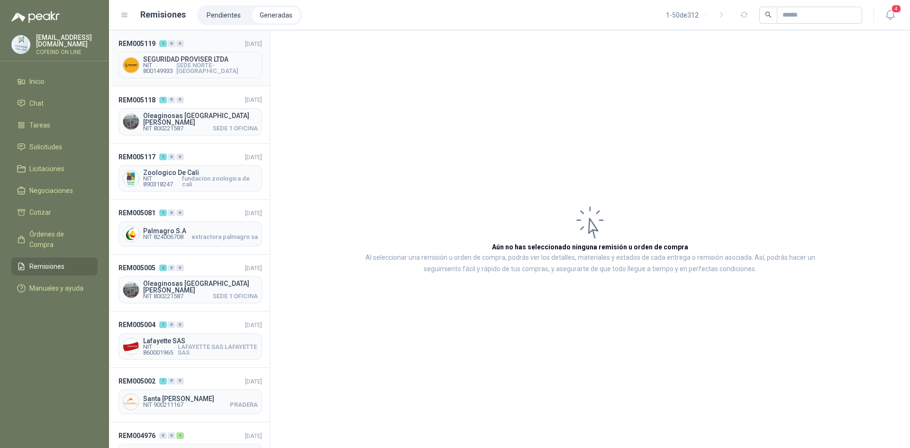
click at [190, 64] on span "NIT 800149933 SEDE NORTE-[GEOGRAPHIC_DATA]" at bounding box center [200, 68] width 115 height 11
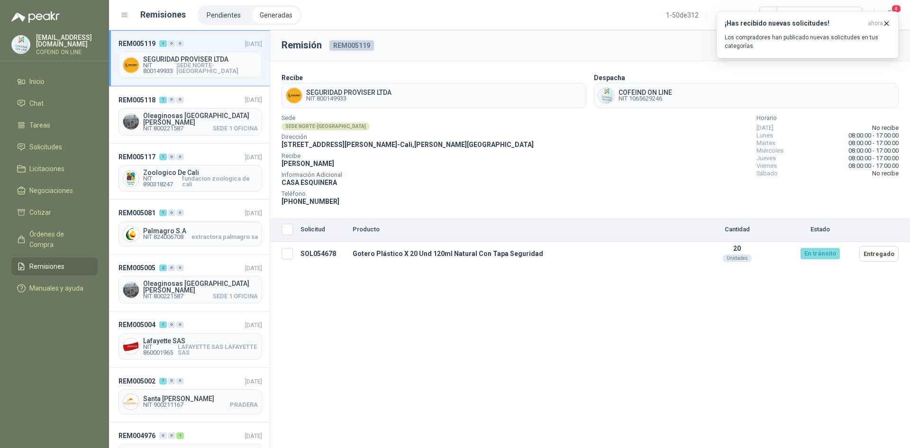
click at [167, 66] on span "NIT 800149933" at bounding box center [159, 68] width 33 height 11
click at [205, 67] on span "SEDE NORTE-[GEOGRAPHIC_DATA]" at bounding box center [217, 68] width 82 height 11
click at [887, 24] on icon "button" at bounding box center [887, 23] width 4 height 4
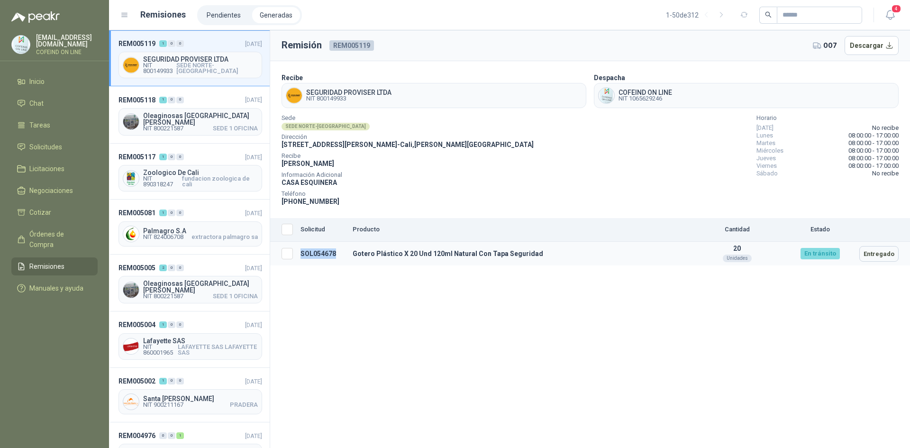
drag, startPoint x: 326, startPoint y: 253, endPoint x: 300, endPoint y: 249, distance: 26.4
click at [300, 249] on td "SOL054678" at bounding box center [323, 254] width 52 height 24
copy td "SOL054678"
click at [224, 15] on li "Pendientes" at bounding box center [223, 15] width 49 height 16
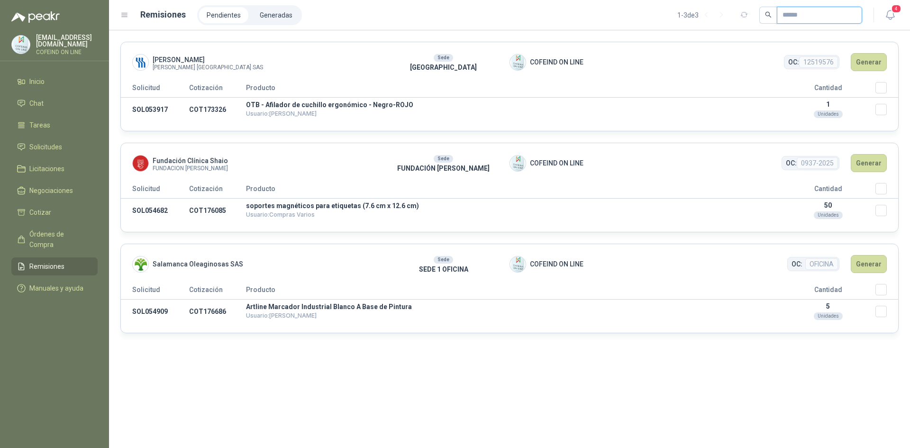
click at [804, 19] on input "text" at bounding box center [815, 15] width 66 height 16
click at [44, 145] on span "Solicitudes" at bounding box center [45, 147] width 33 height 10
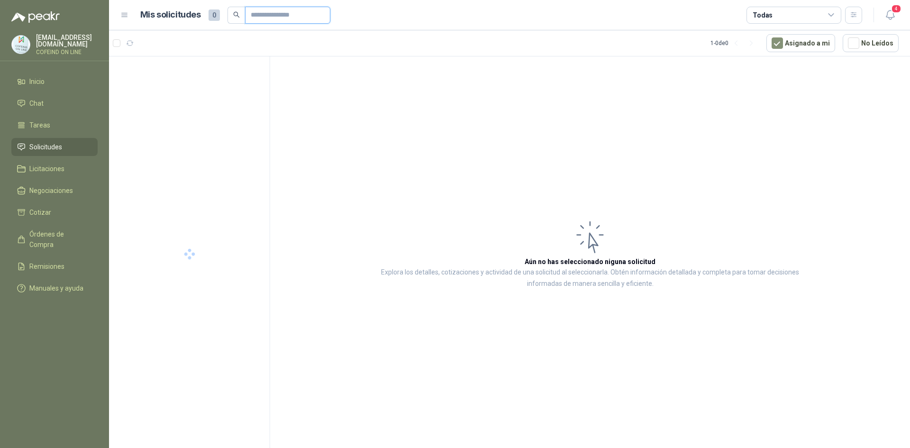
click at [278, 18] on input "text" at bounding box center [284, 15] width 66 height 16
paste input "*********"
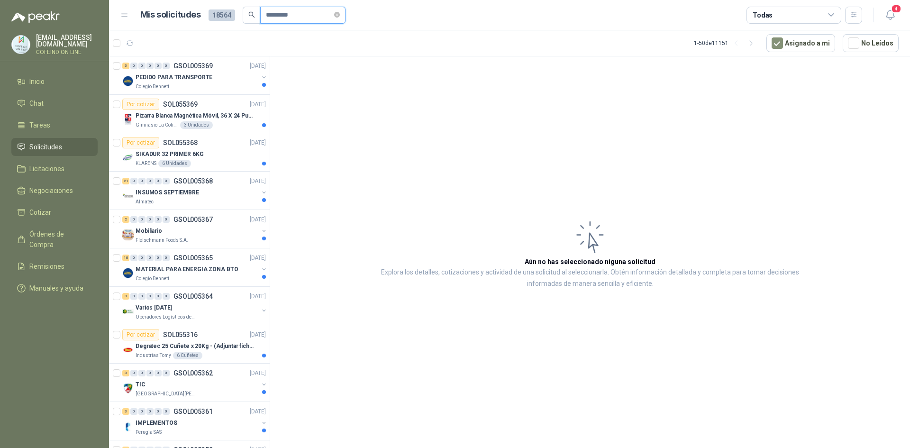
type input "*********"
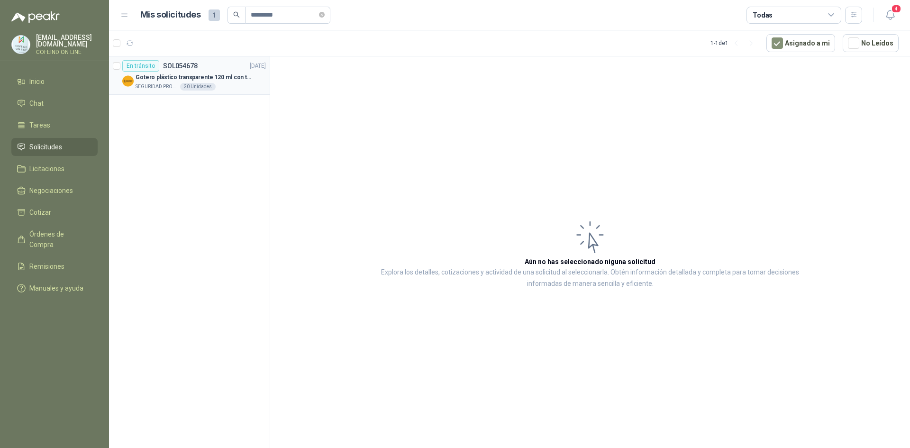
click at [165, 70] on div "En tránsito SOL054678" at bounding box center [159, 65] width 75 height 11
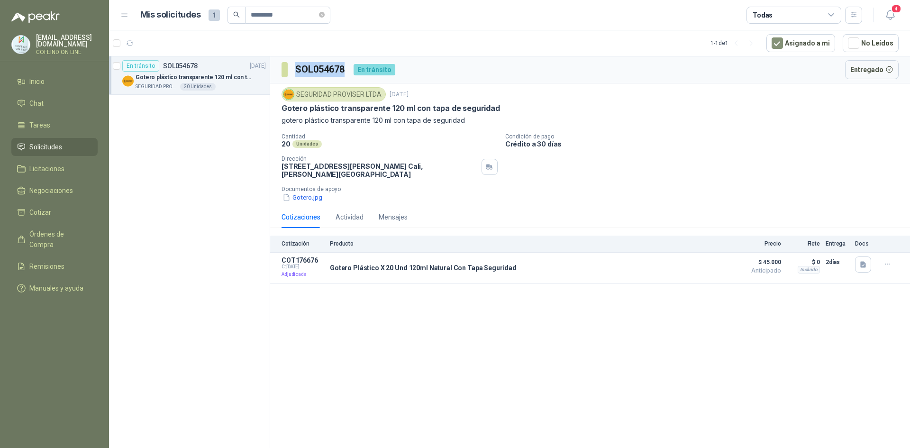
drag, startPoint x: 346, startPoint y: 68, endPoint x: 297, endPoint y: 68, distance: 49.3
click at [297, 68] on h3 "SOL054678" at bounding box center [320, 69] width 51 height 15
copy h3 "SOL054678"
drag, startPoint x: 277, startPoint y: 107, endPoint x: 335, endPoint y: 108, distance: 58.3
click at [335, 108] on div "SEGURIDAD PROVISER LTDA [DATE] Gotero plástico transparente 120 ml con tapa de …" at bounding box center [590, 144] width 640 height 123
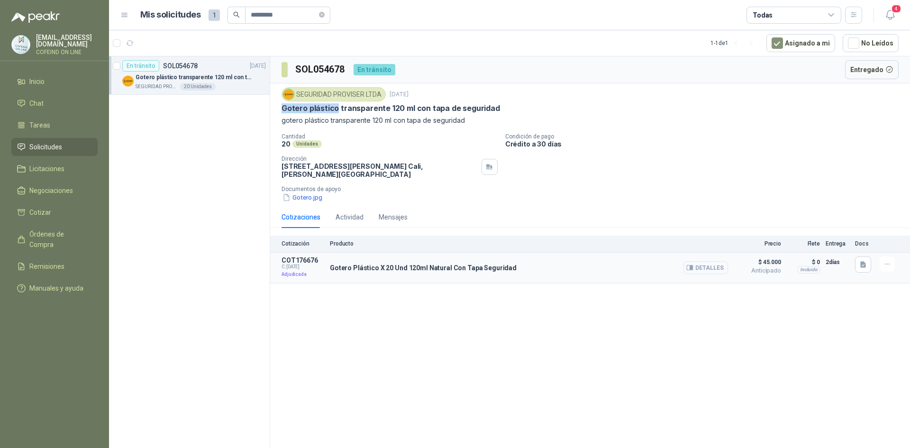
click at [707, 270] on button "Detalles" at bounding box center [705, 267] width 45 height 13
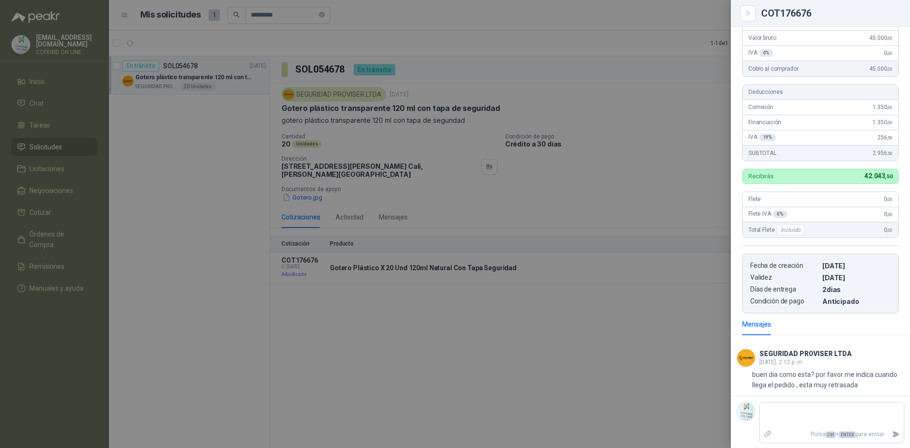
scroll to position [118, 0]
type textarea "*"
type textarea "**"
type textarea "***"
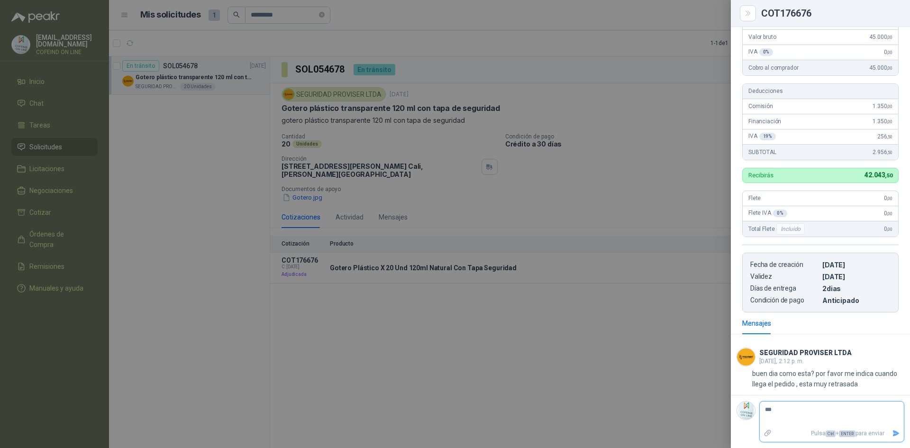
type textarea "****"
type textarea "*****"
type textarea "******"
type textarea "*******"
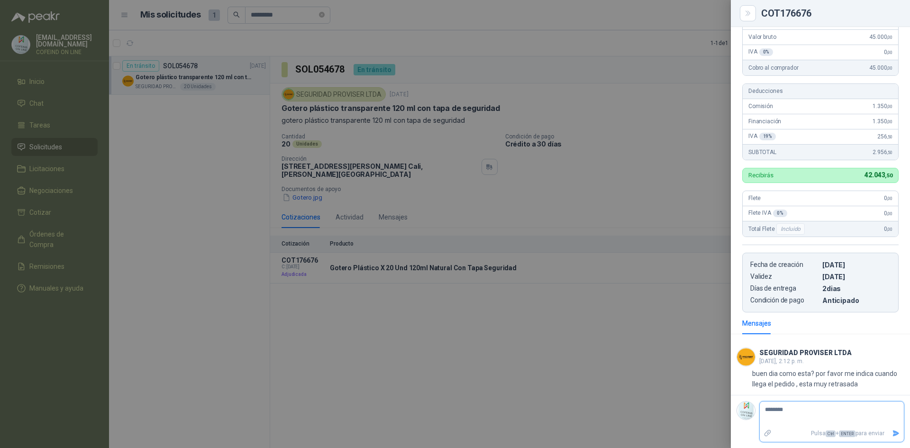
type textarea "*********"
type textarea "**********"
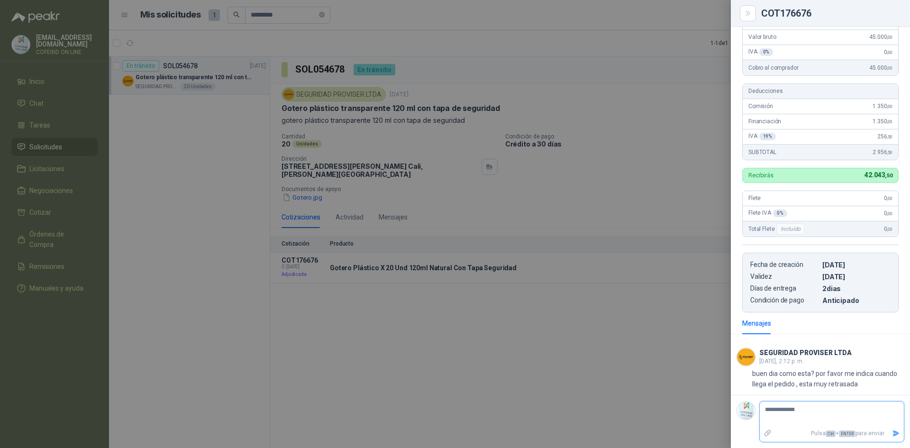
type textarea "**********"
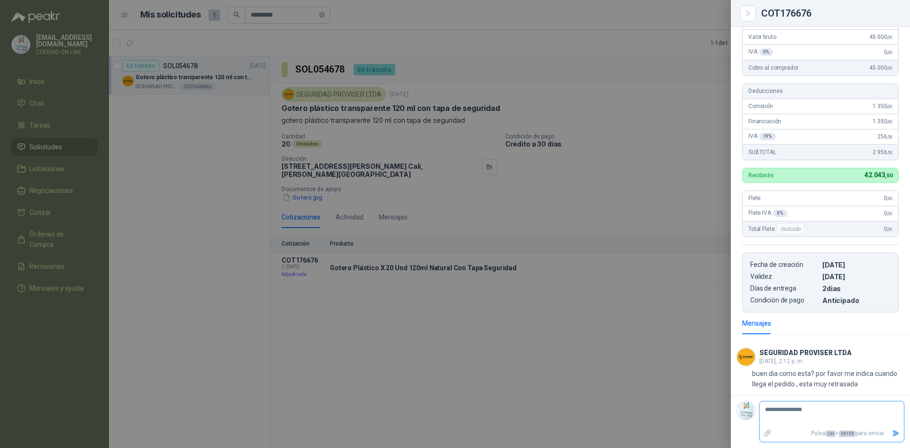
type textarea "**********"
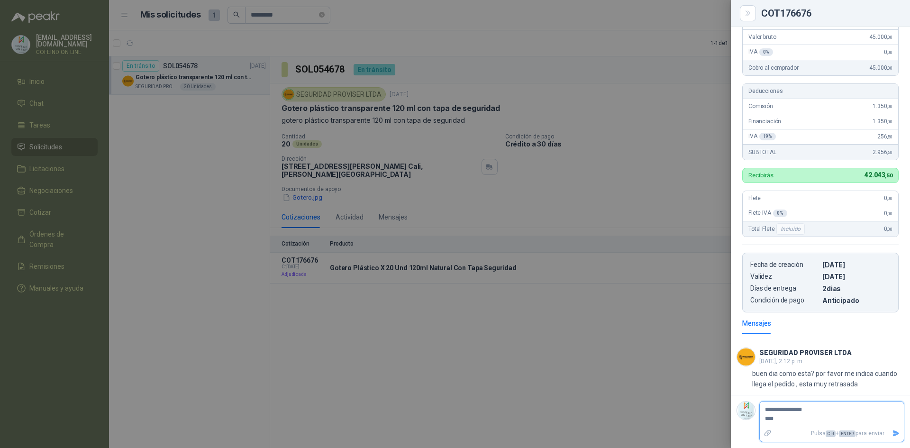
type textarea "**********"
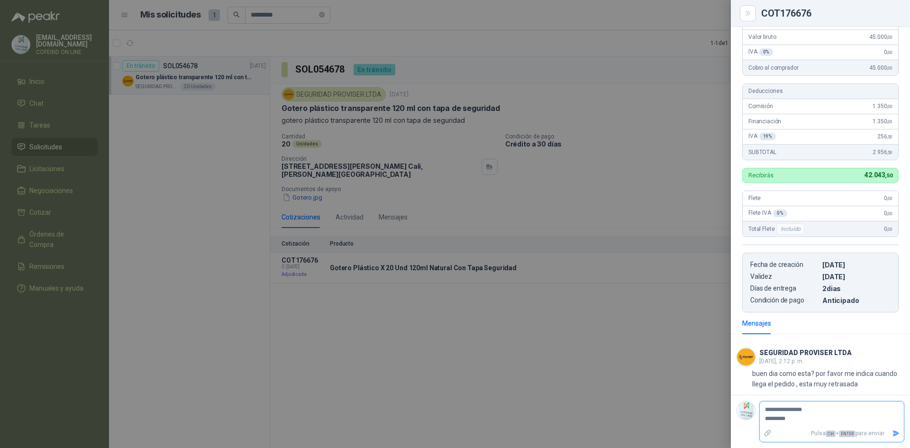
type textarea "**********"
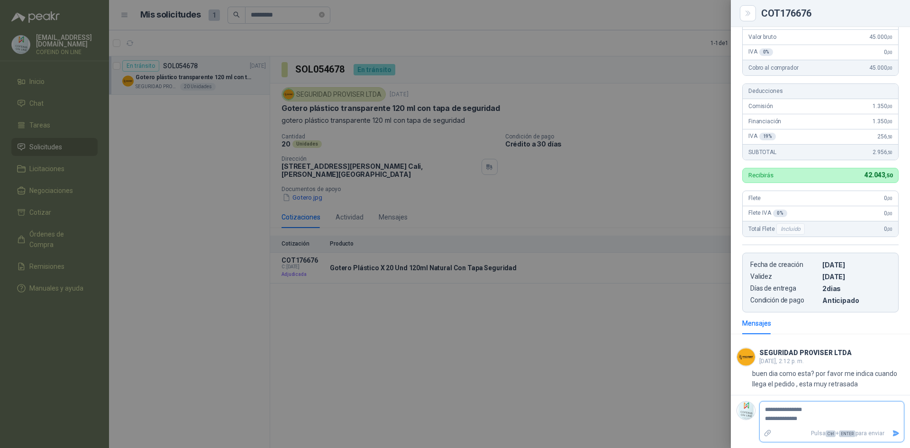
type textarea "**********"
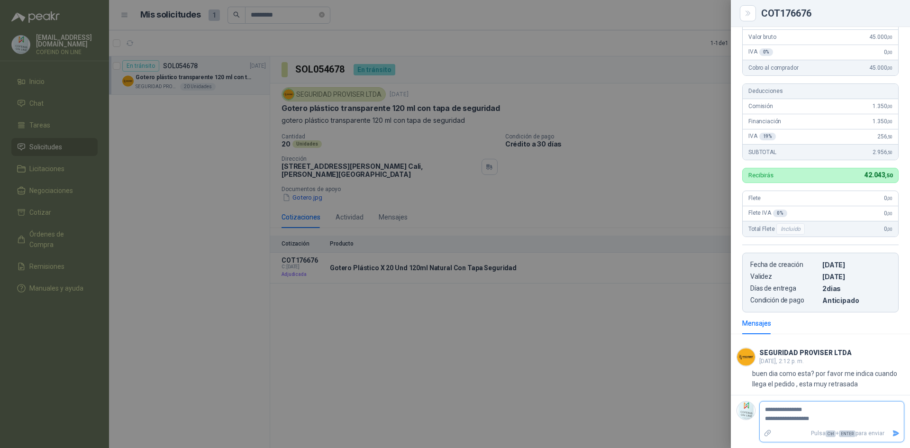
type textarea "**********"
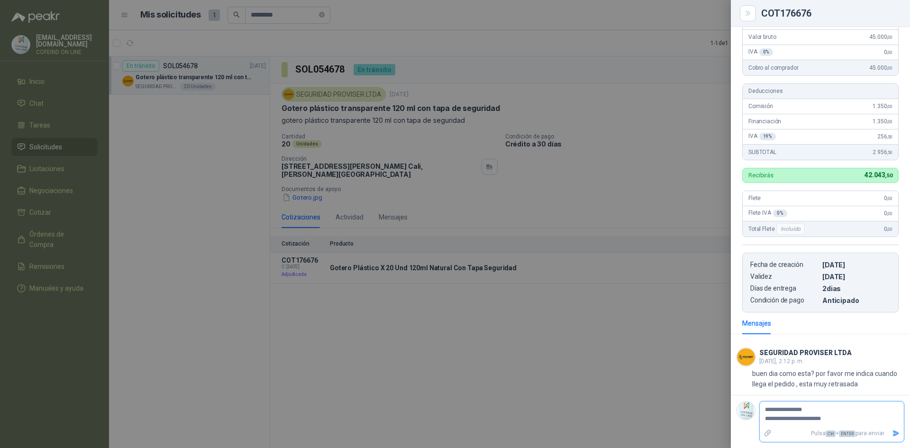
type textarea "**********"
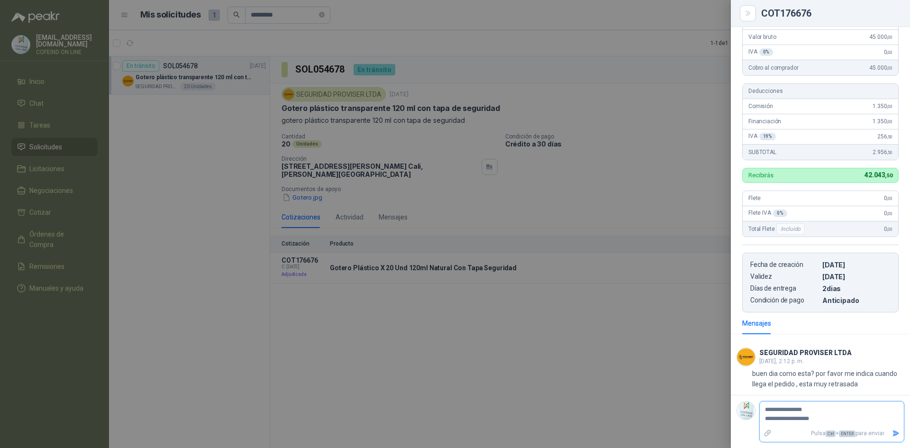
type textarea "**********"
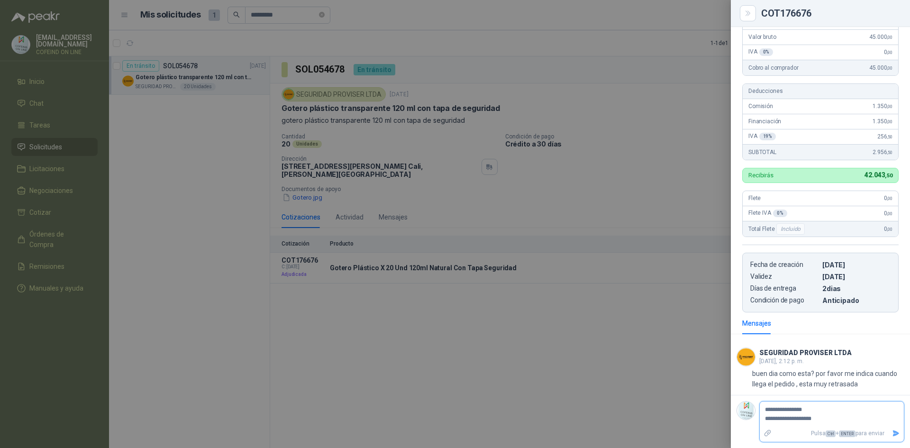
type textarea "**********"
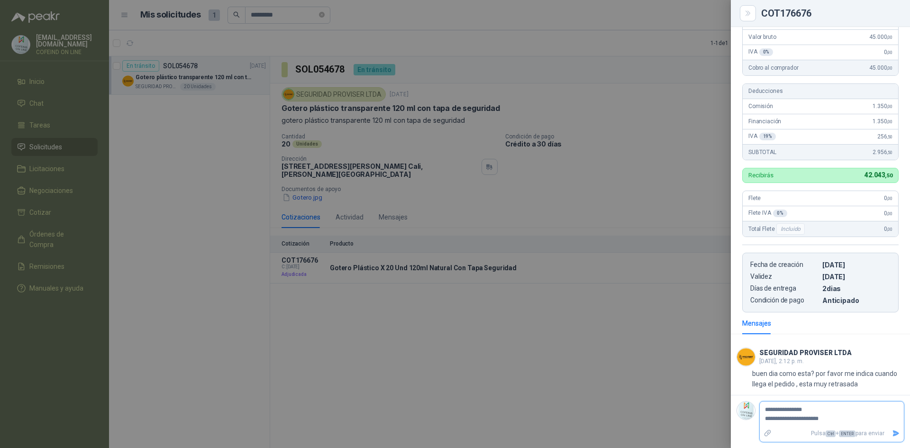
type textarea "**********"
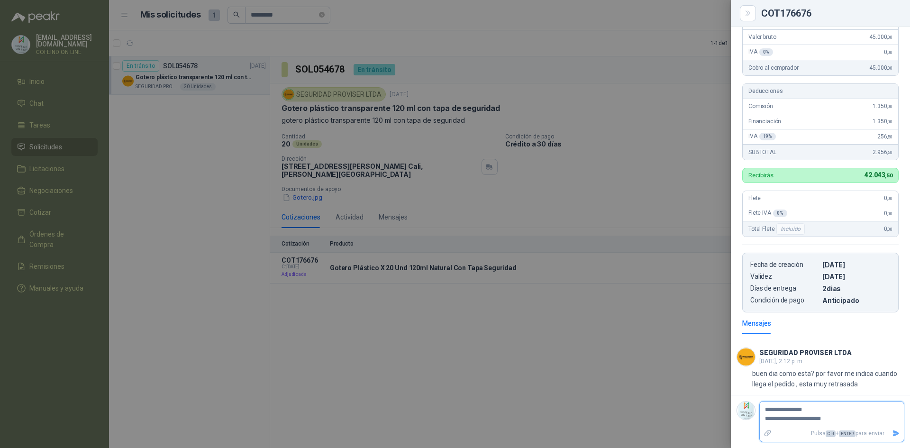
type textarea "**********"
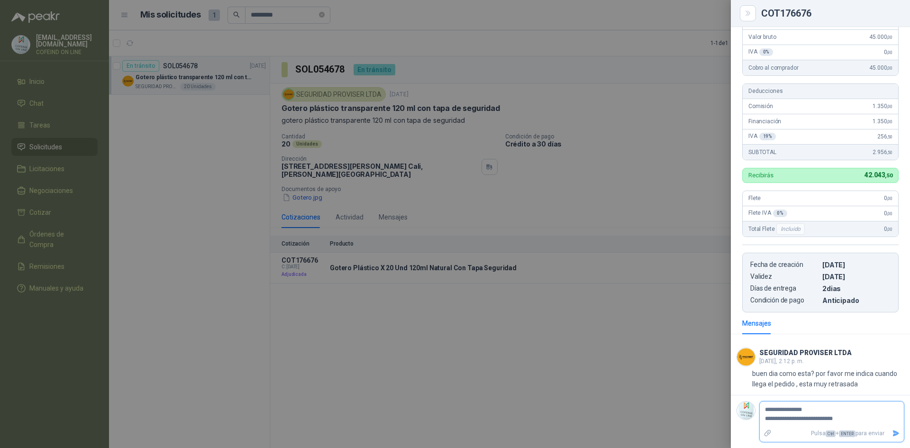
type textarea "**********"
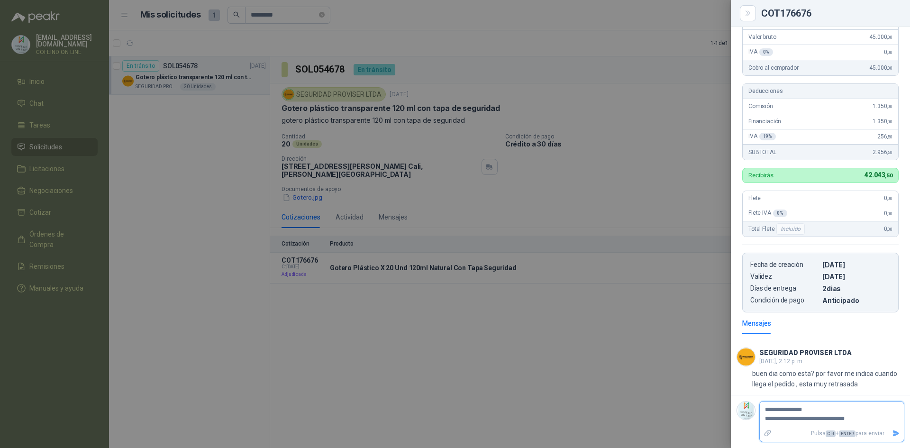
type textarea "**********"
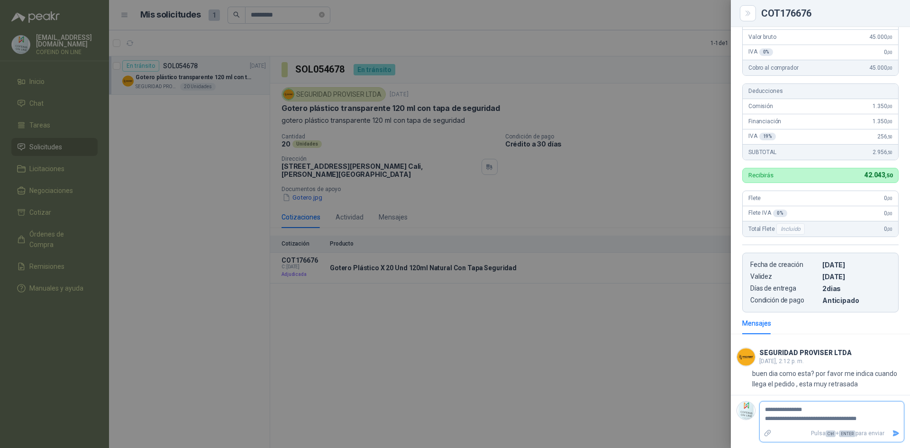
type textarea "**********"
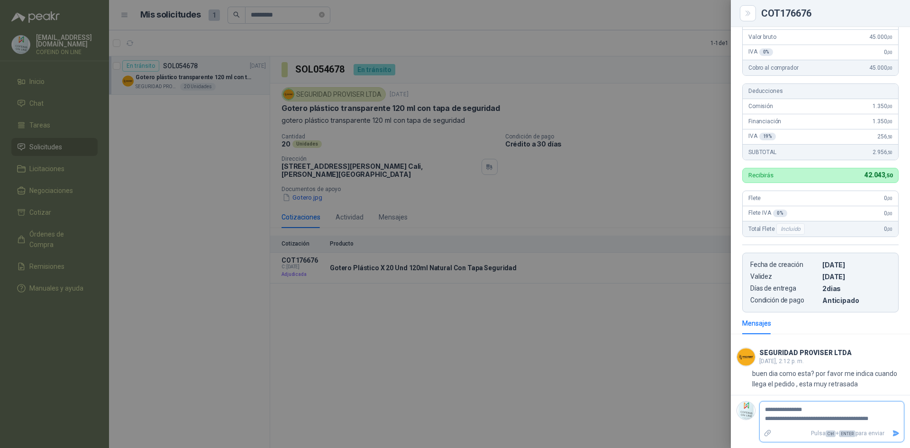
type textarea "**********"
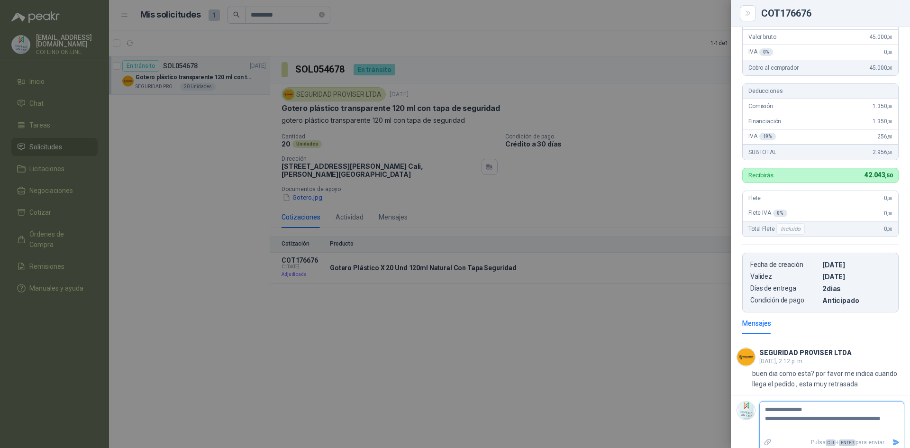
type textarea "**********"
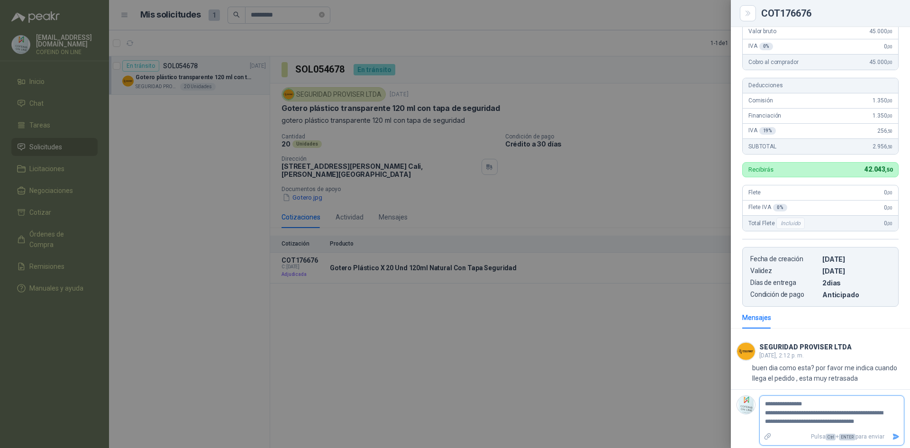
scroll to position [127, 0]
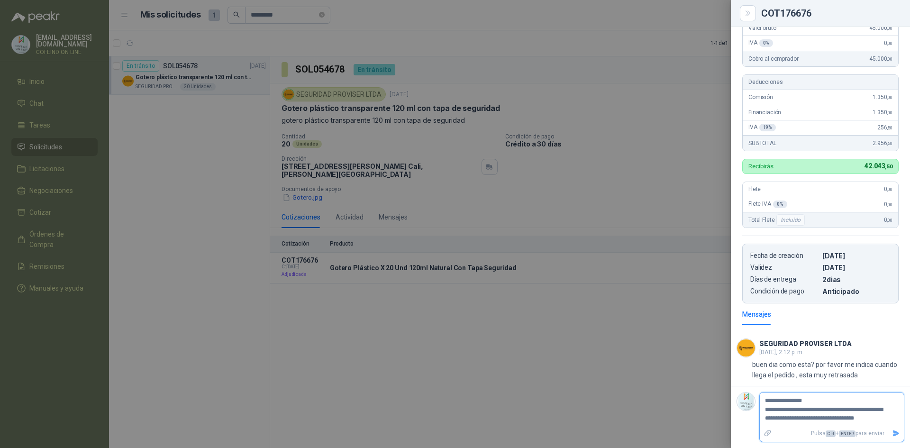
click at [865, 411] on textarea "**********" at bounding box center [828, 409] width 136 height 31
click at [878, 417] on textarea "**********" at bounding box center [828, 409] width 136 height 31
click at [858, 426] on textarea "**********" at bounding box center [828, 413] width 136 height 39
click at [783, 439] on textarea "**********" at bounding box center [828, 418] width 136 height 48
click at [799, 437] on textarea "**********" at bounding box center [828, 418] width 136 height 48
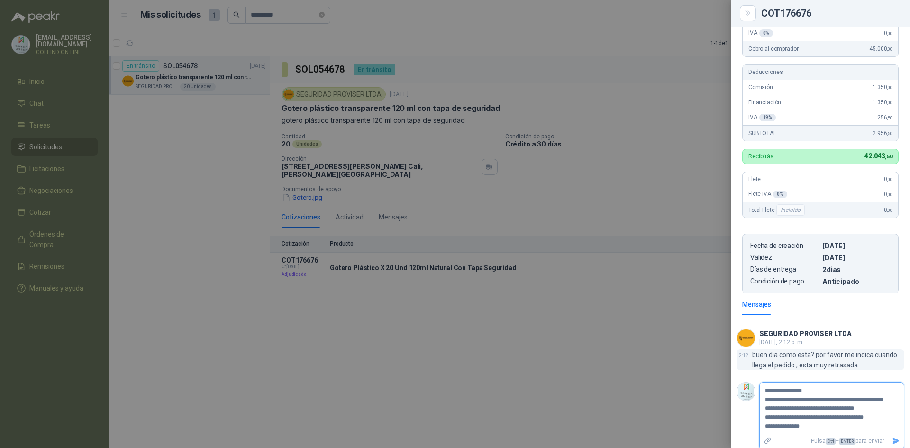
scroll to position [145, 0]
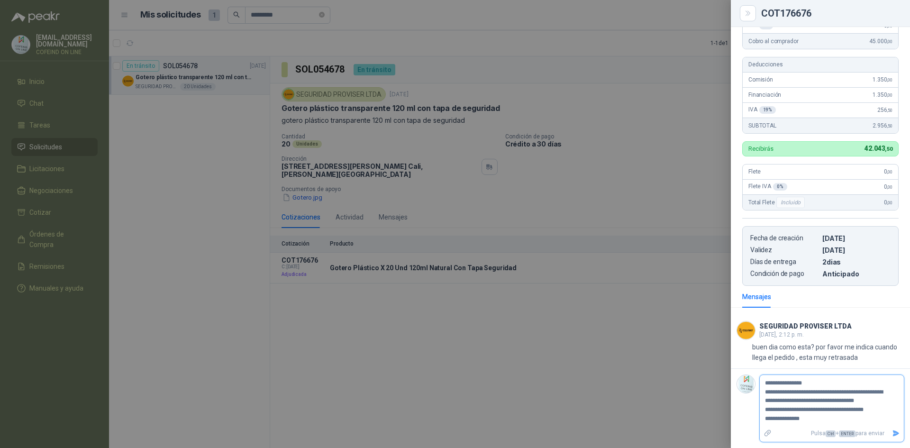
click at [893, 432] on icon "Enviar" at bounding box center [896, 433] width 7 height 6
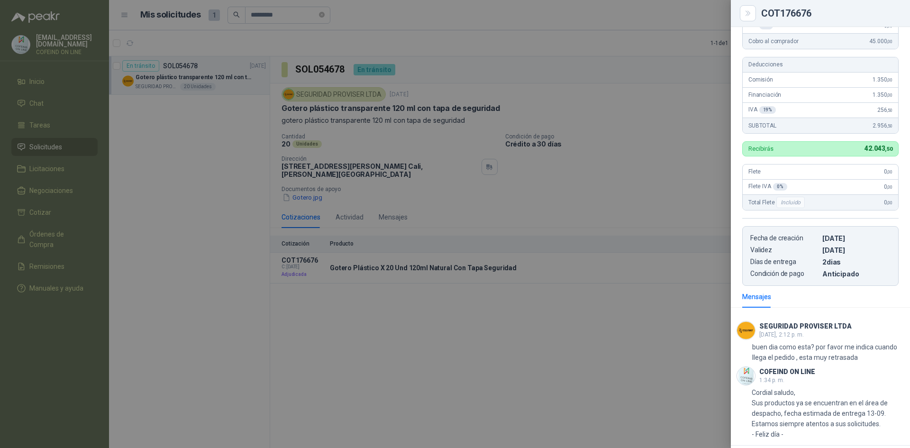
scroll to position [195, 0]
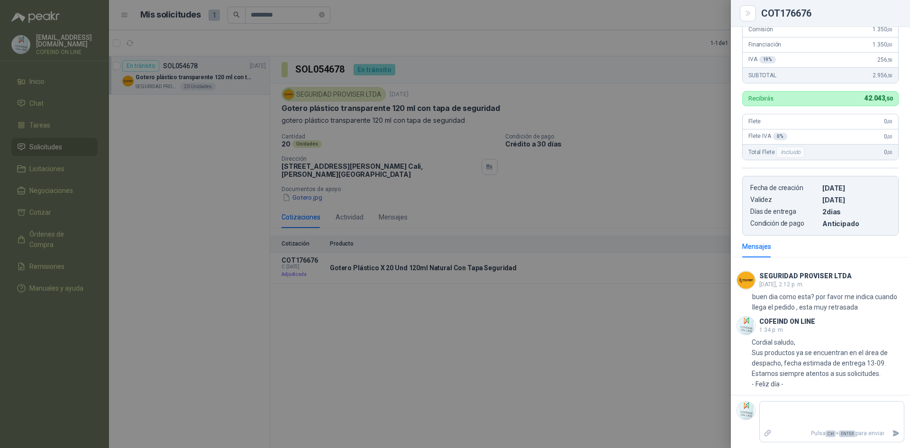
click at [513, 213] on div at bounding box center [455, 224] width 910 height 448
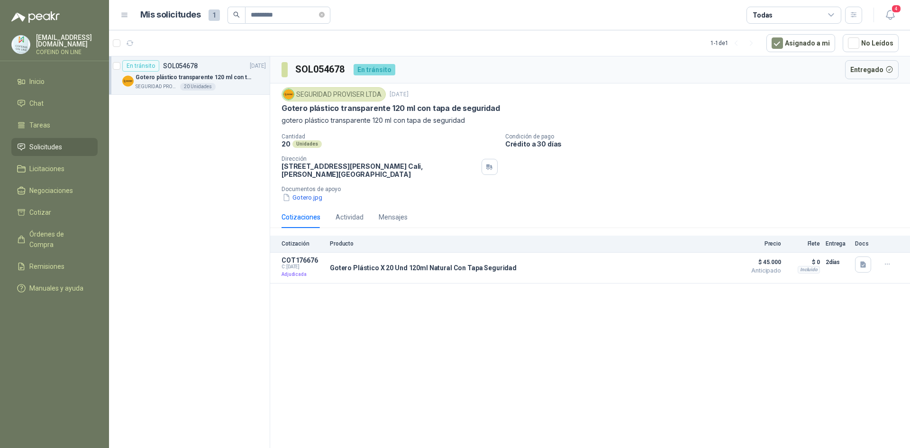
click at [378, 350] on div "SOL054678 En tránsito Entregado SEGURIDAD PROVISER LTDA [DATE] Gotero plástico …" at bounding box center [590, 253] width 640 height 395
click at [163, 87] on p "SEGURIDAD PROVISER LTDA" at bounding box center [157, 87] width 43 height 8
click at [466, 335] on div "SOL054678 En tránsito Entregado SEGURIDAD PROVISER LTDA [DATE] Gotero plástico …" at bounding box center [590, 253] width 640 height 395
click at [46, 261] on span "Remisiones" at bounding box center [46, 266] width 35 height 10
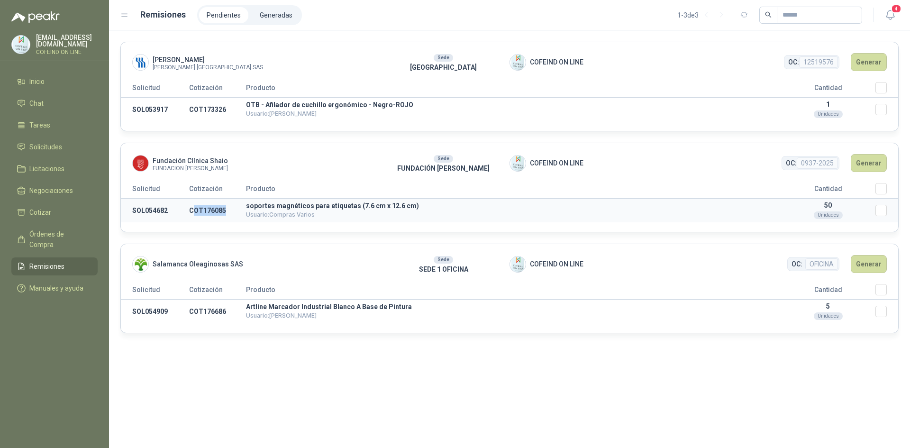
drag, startPoint x: 227, startPoint y: 211, endPoint x: 193, endPoint y: 210, distance: 33.7
click at [193, 210] on td "COT176085" at bounding box center [217, 211] width 57 height 24
click at [181, 214] on td "SOL054682" at bounding box center [155, 211] width 68 height 24
drag, startPoint x: 170, startPoint y: 211, endPoint x: 128, endPoint y: 210, distance: 41.3
click at [128, 210] on td "SOL054682" at bounding box center [155, 211] width 68 height 24
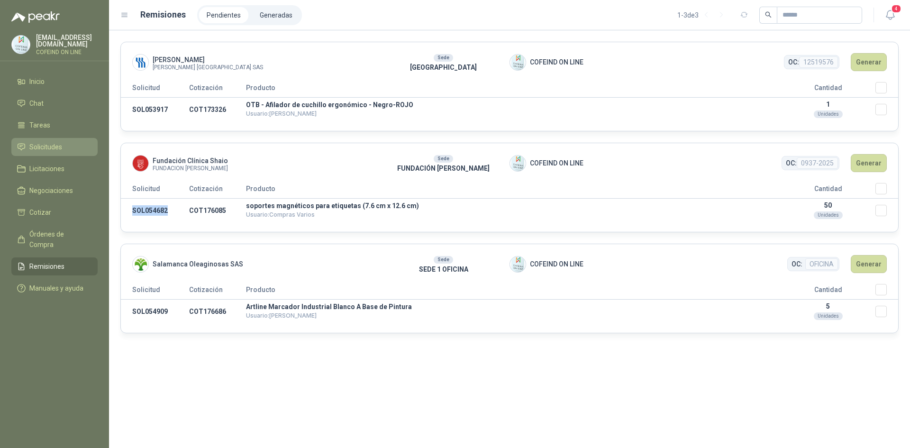
click at [29, 142] on span "Solicitudes" at bounding box center [45, 147] width 33 height 10
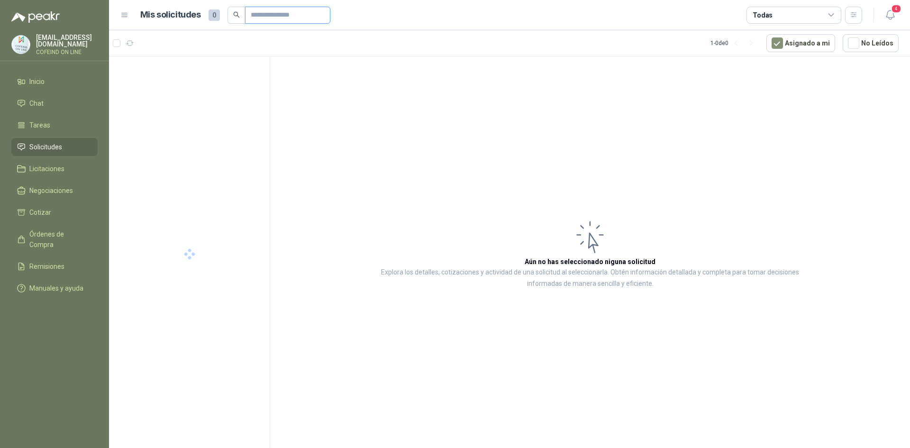
click at [271, 18] on input "text" at bounding box center [284, 15] width 66 height 16
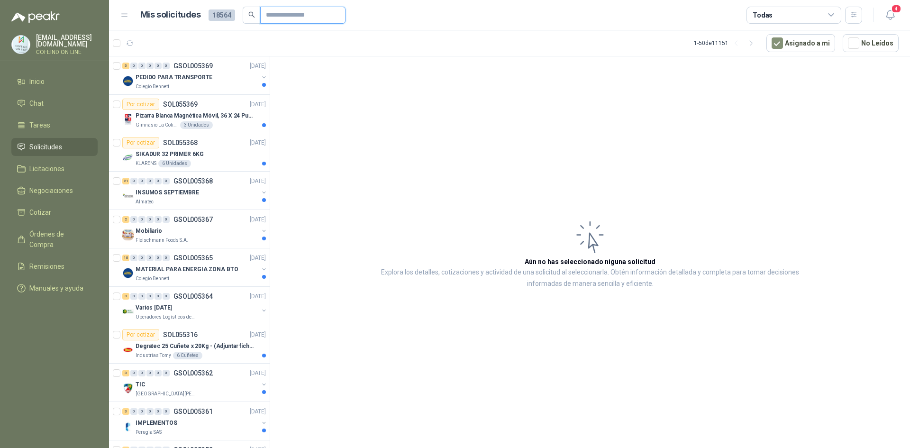
paste input "*********"
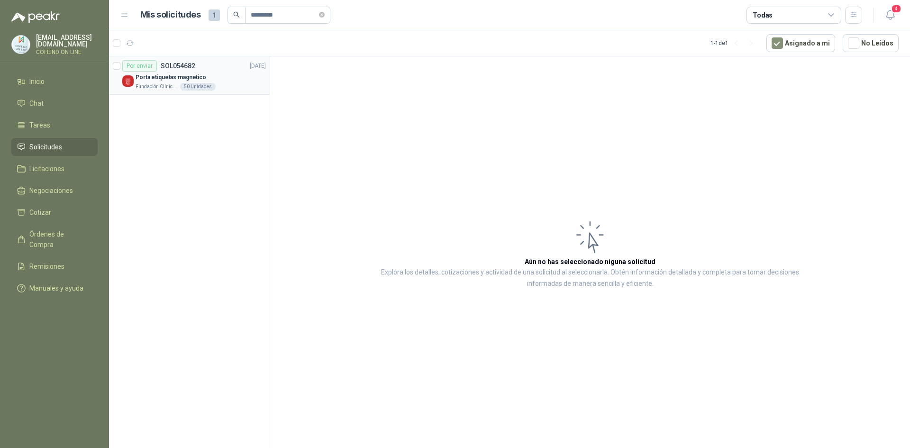
click at [152, 74] on p "Porta etiquetas magnetico" at bounding box center [171, 77] width 71 height 9
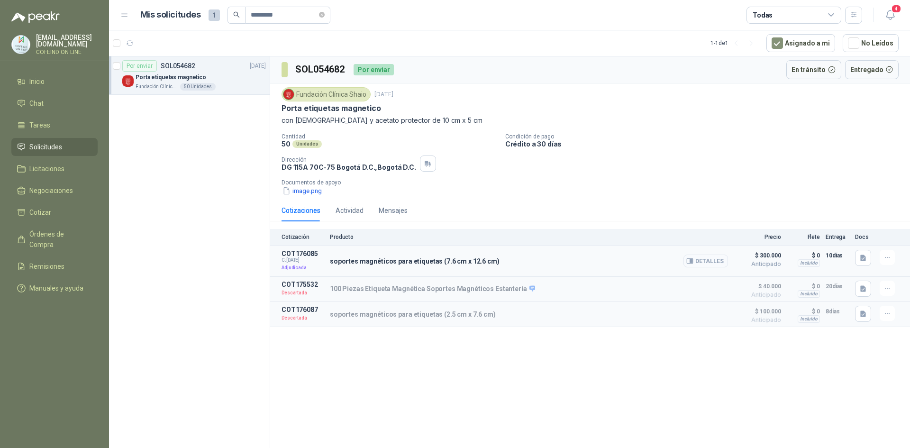
click at [717, 263] on button "Detalles" at bounding box center [705, 260] width 45 height 13
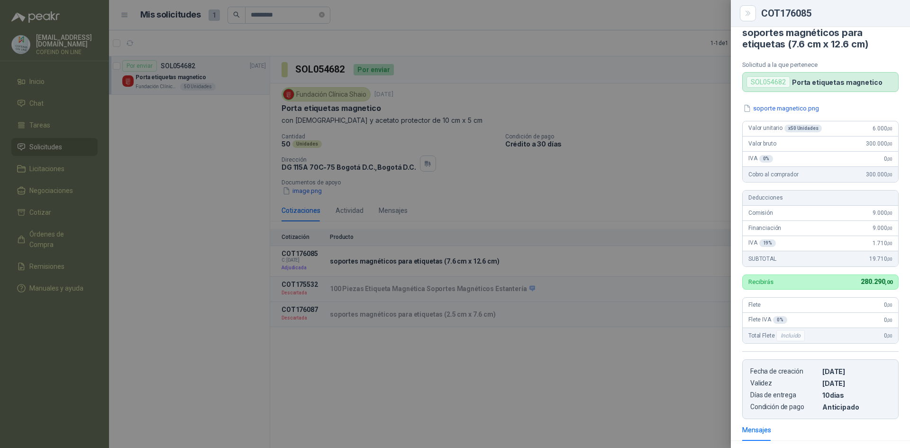
scroll to position [4, 0]
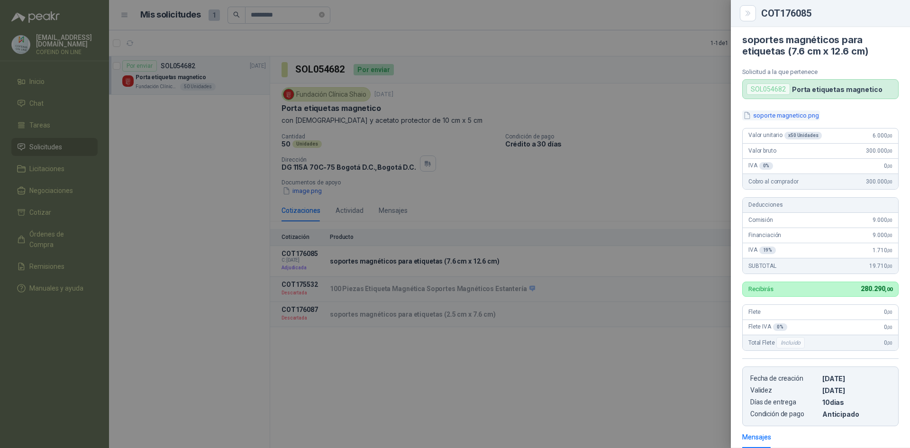
click at [797, 114] on button "soporte magnetico.png" at bounding box center [781, 115] width 78 height 10
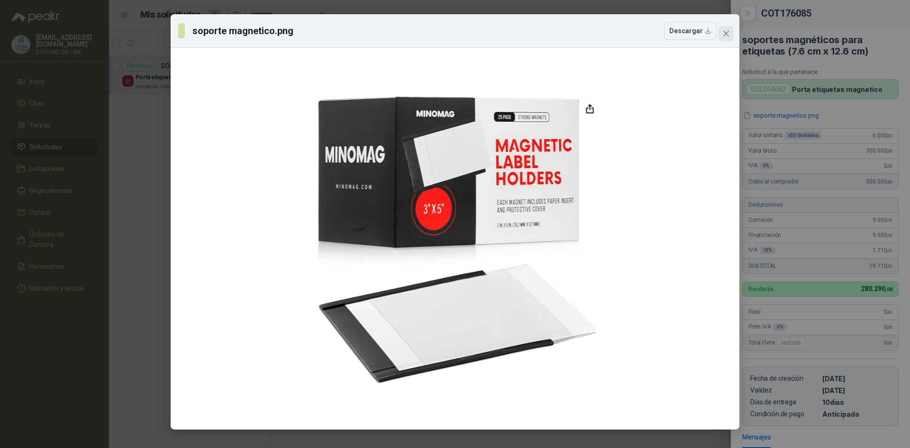
click at [729, 36] on icon "close" at bounding box center [726, 34] width 8 height 8
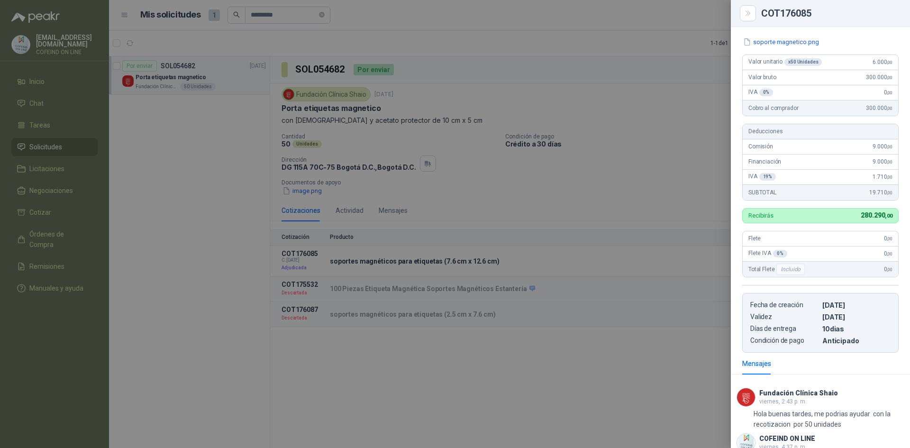
scroll to position [199, 0]
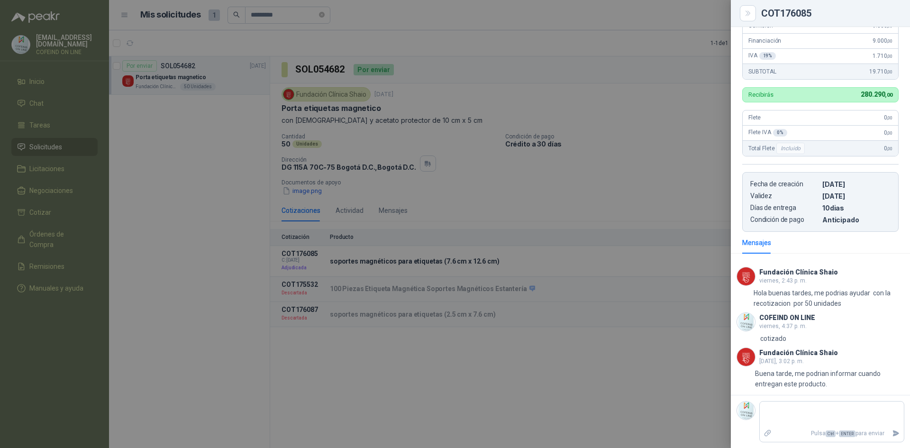
click at [529, 188] on div at bounding box center [455, 224] width 910 height 448
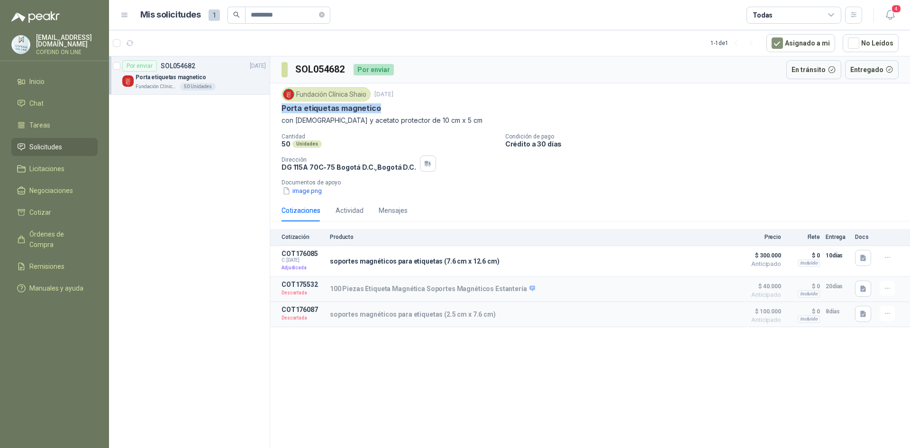
drag, startPoint x: 380, startPoint y: 110, endPoint x: 279, endPoint y: 111, distance: 101.4
click at [279, 111] on div "Fundación Clínica Shaio [DATE] Porta etiquetas magnetico con imán y acetato pro…" at bounding box center [590, 141] width 640 height 116
click at [481, 185] on p "Documentos de apoyo" at bounding box center [593, 182] width 625 height 7
drag, startPoint x: 326, startPoint y: 262, endPoint x: 492, endPoint y: 261, distance: 166.3
click at [492, 261] on article "COT176085 C: [DATE] Adjudicada soportes magnéticos para etiquetas (7.6 cm x 12.…" at bounding box center [590, 261] width 640 height 31
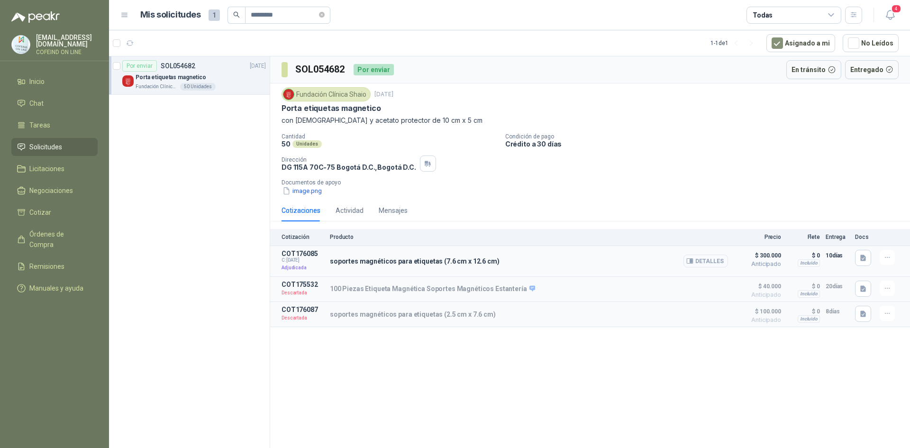
click at [710, 261] on button "Detalles" at bounding box center [705, 260] width 45 height 13
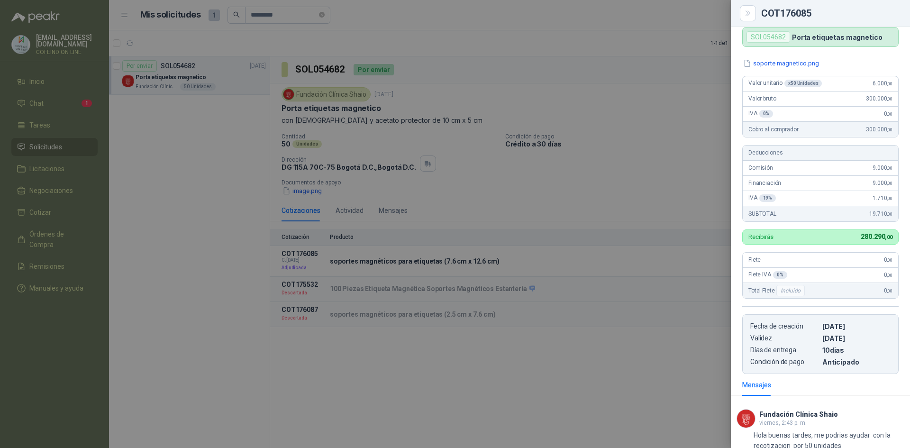
scroll to position [0, 0]
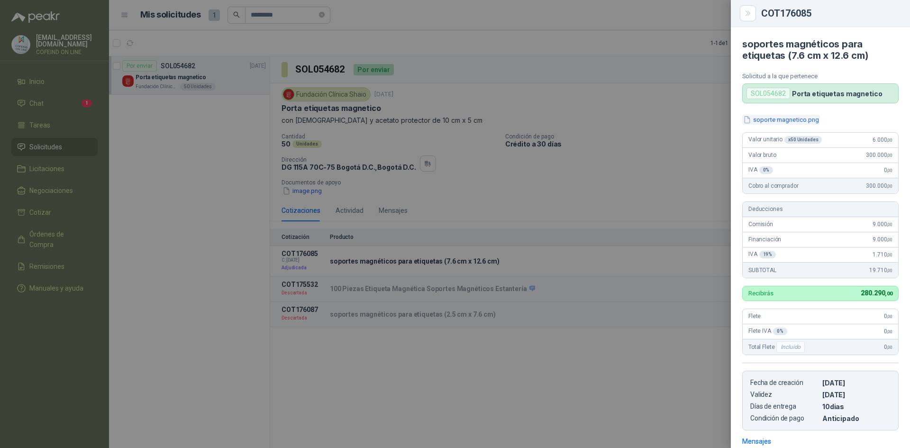
click at [800, 123] on button "soporte magnetico.png" at bounding box center [781, 120] width 78 height 10
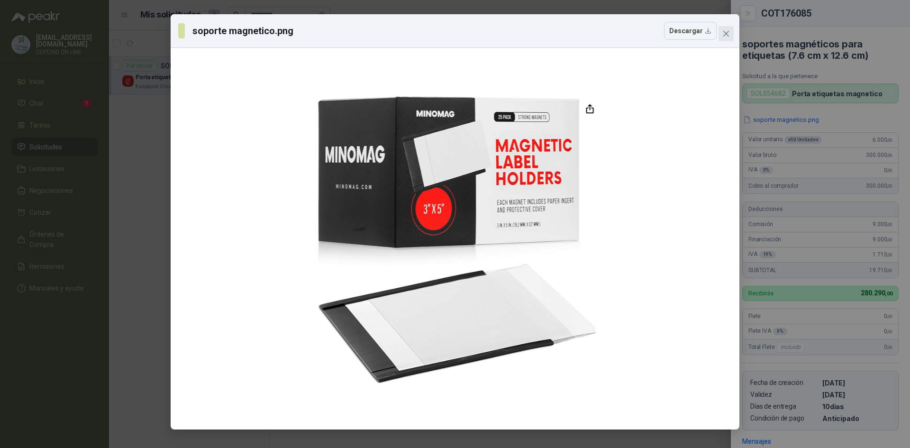
click at [730, 32] on span "Close" at bounding box center [725, 34] width 15 height 8
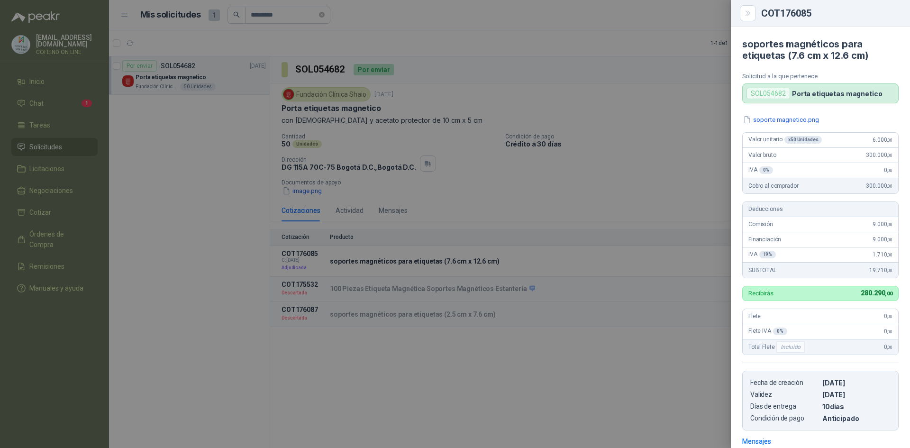
click at [622, 261] on div at bounding box center [455, 224] width 910 height 448
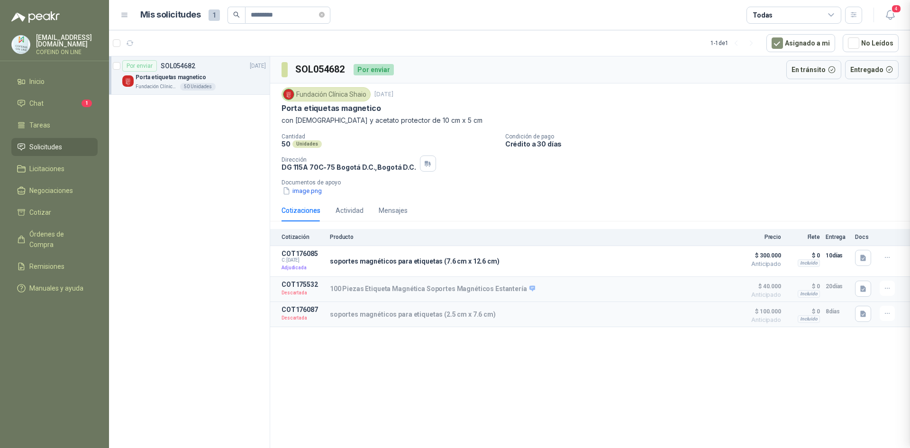
scroll to position [199, 0]
drag, startPoint x: 495, startPoint y: 263, endPoint x: 326, endPoint y: 258, distance: 168.8
click at [326, 258] on article "COT176085 C: [DATE] Adjudicada soportes magnéticos para etiquetas (7.6 cm x 12.…" at bounding box center [590, 261] width 640 height 31
click at [494, 259] on div "soportes magnéticos para etiquetas (7.6 cm x 12.6 cm) Detalles" at bounding box center [529, 261] width 398 height 23
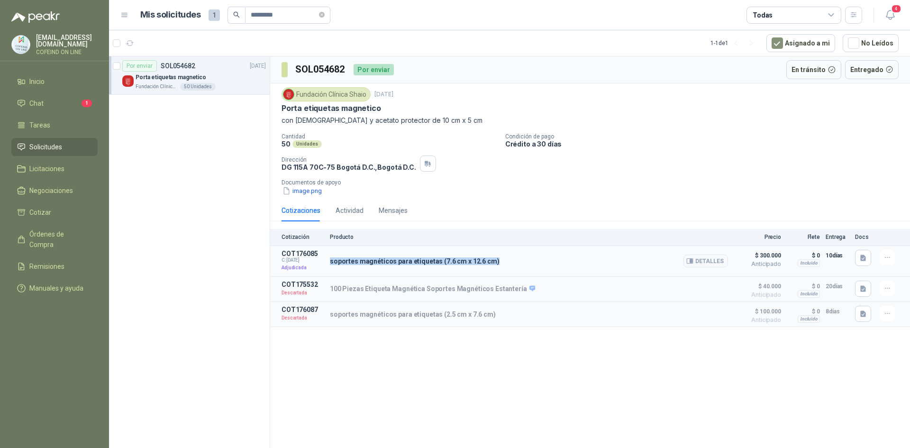
drag, startPoint x: 495, startPoint y: 263, endPoint x: 330, endPoint y: 262, distance: 164.9
click at [330, 262] on div "soportes magnéticos para etiquetas (7.6 cm x 12.6 cm) Detalles" at bounding box center [529, 261] width 398 height 23
click at [713, 265] on button "Detalles" at bounding box center [705, 260] width 45 height 13
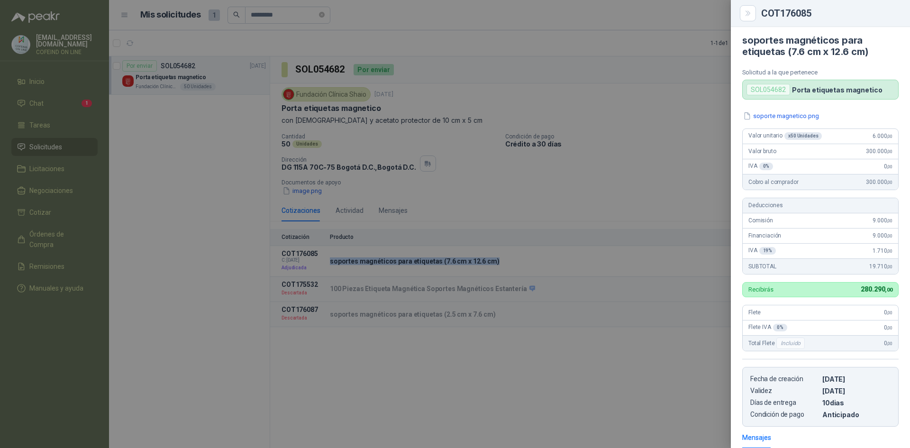
scroll to position [0, 0]
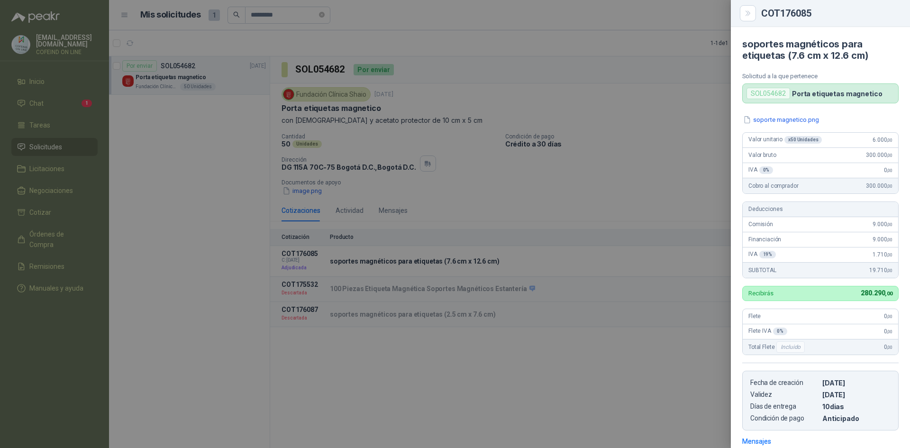
click at [605, 184] on div at bounding box center [455, 224] width 910 height 448
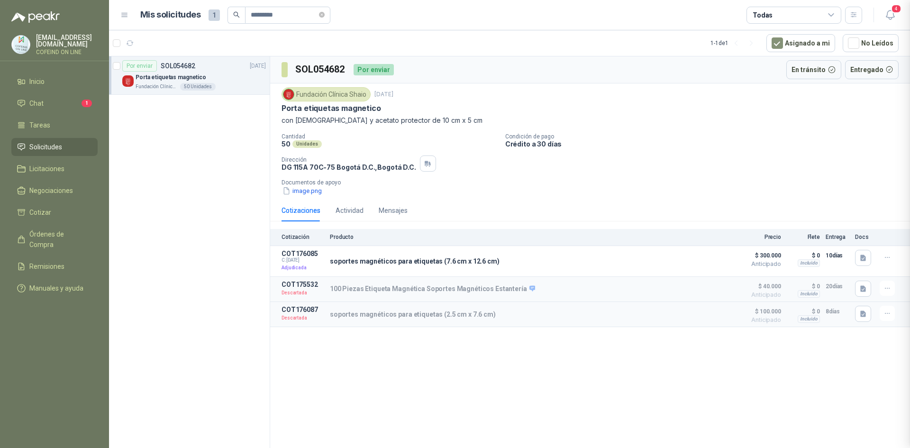
scroll to position [199, 0]
drag, startPoint x: 345, startPoint y: 73, endPoint x: 294, endPoint y: 72, distance: 50.7
click at [294, 72] on section "SOL054682" at bounding box center [313, 69] width 64 height 15
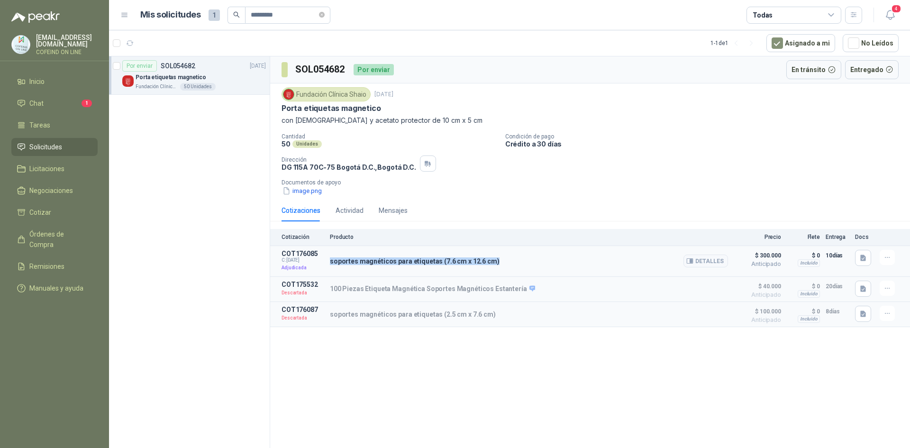
drag, startPoint x: 482, startPoint y: 262, endPoint x: 315, endPoint y: 273, distance: 168.1
click at [315, 273] on article "COT176085 C: [DATE] Adjudicada soportes magnéticos para etiquetas (7.6 cm x 12.…" at bounding box center [590, 261] width 640 height 31
click at [718, 260] on button "Detalles" at bounding box center [705, 260] width 45 height 13
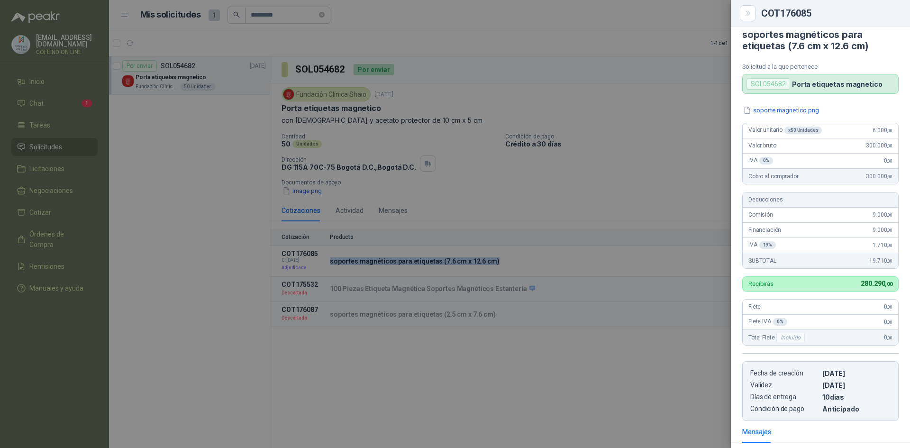
scroll to position [0, 0]
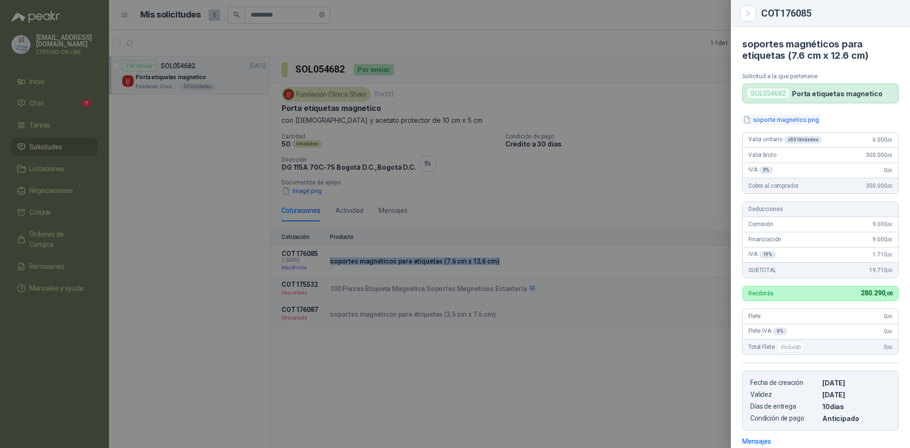
click at [816, 119] on button "soporte magnetico.png" at bounding box center [781, 120] width 78 height 10
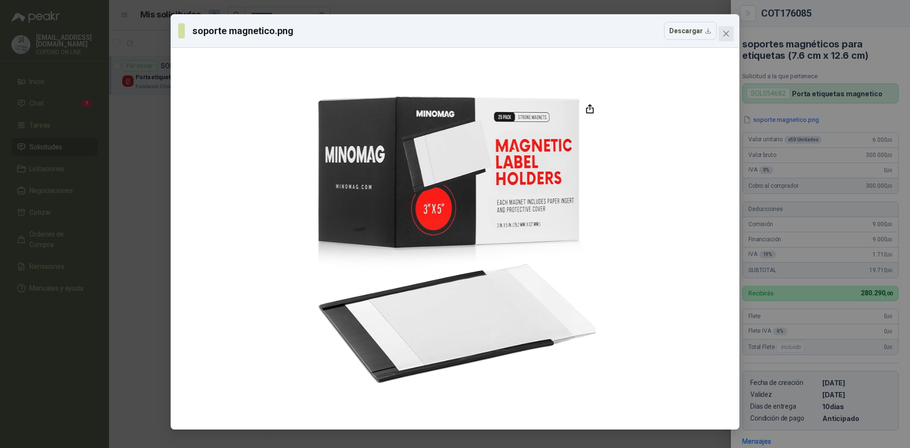
click at [728, 32] on icon "close" at bounding box center [726, 34] width 6 height 6
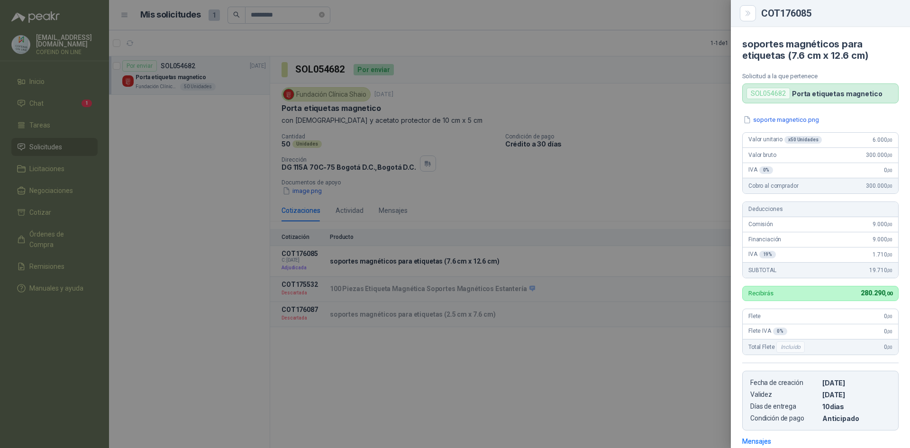
click at [562, 51] on div at bounding box center [455, 224] width 910 height 448
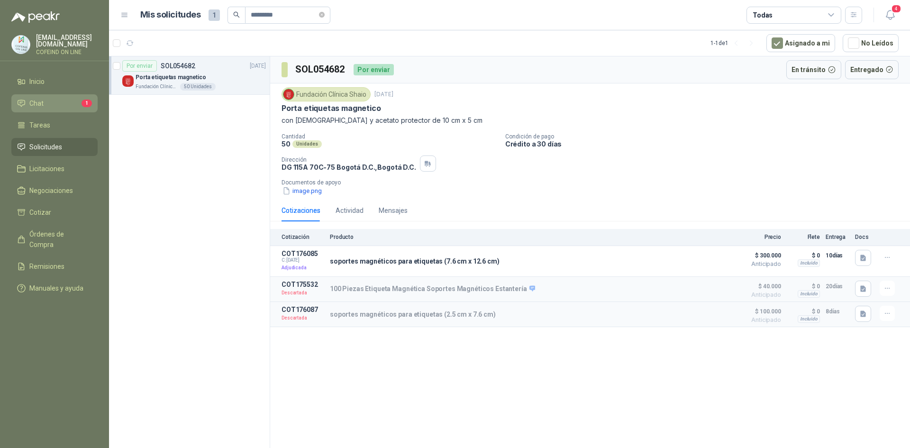
click at [56, 106] on li "Chat 1" at bounding box center [54, 103] width 75 height 10
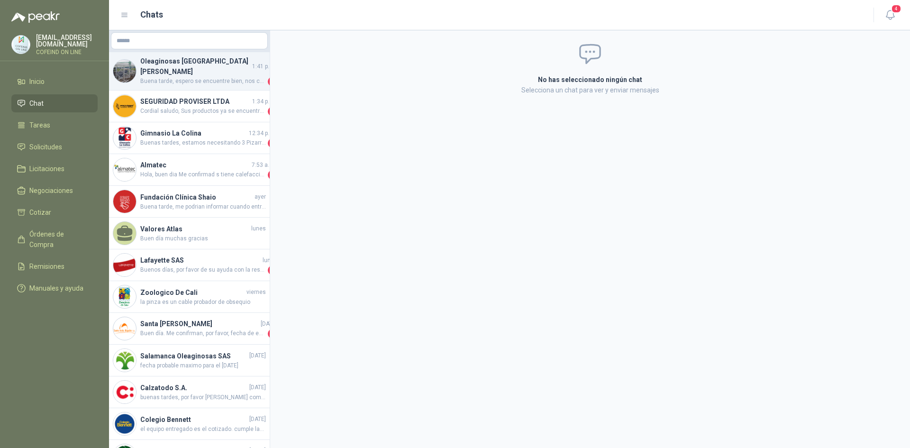
click at [181, 67] on h4 "Oleaginosas [GEOGRAPHIC_DATA][PERSON_NAME]" at bounding box center [195, 66] width 110 height 21
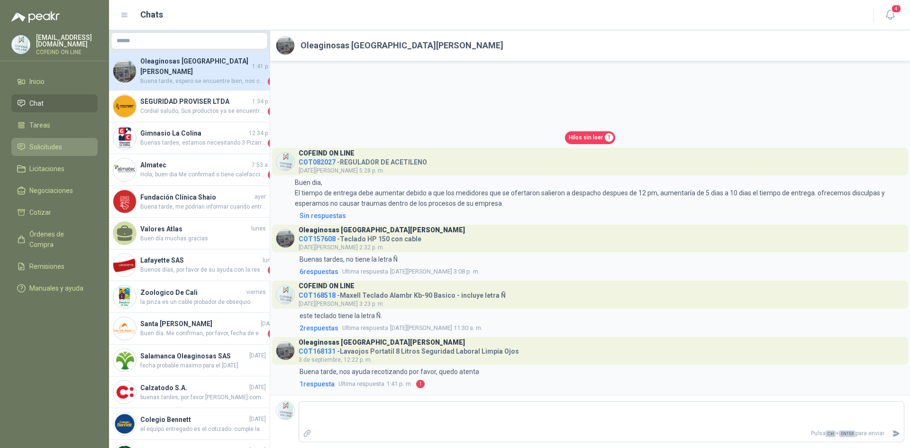
click at [43, 144] on span "Solicitudes" at bounding box center [45, 147] width 33 height 10
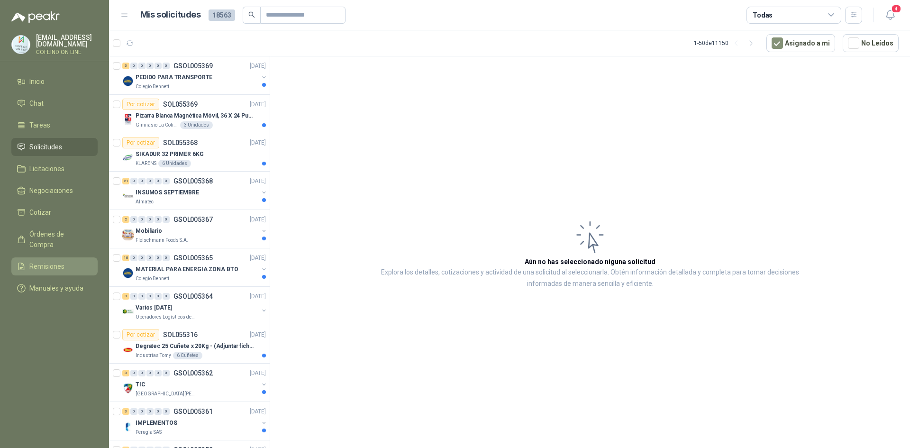
click at [37, 261] on link "Remisiones" at bounding box center [54, 266] width 86 height 18
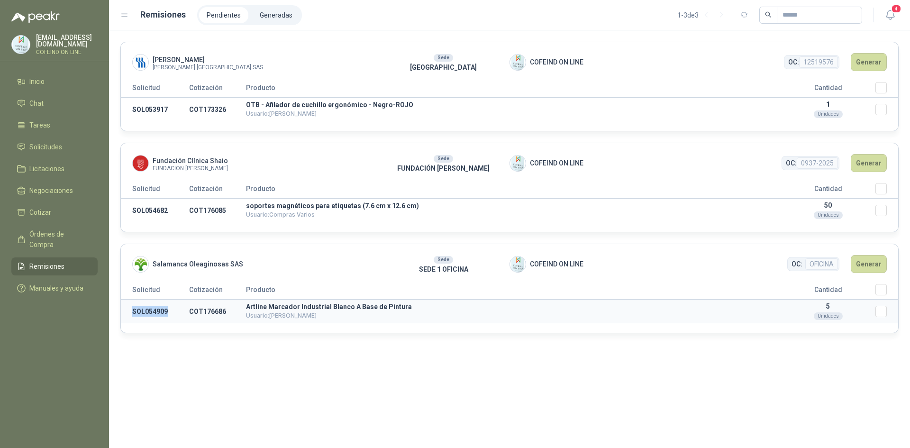
drag, startPoint x: 173, startPoint y: 310, endPoint x: 131, endPoint y: 310, distance: 41.7
click at [131, 310] on td "SOL054909" at bounding box center [155, 311] width 68 height 24
click at [52, 150] on link "Solicitudes" at bounding box center [54, 147] width 86 height 18
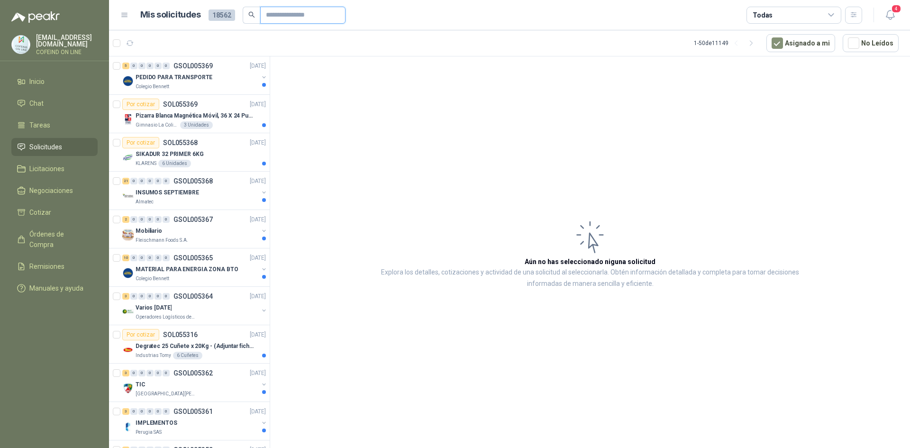
click at [278, 12] on input "text" at bounding box center [299, 15] width 66 height 16
paste input "*********"
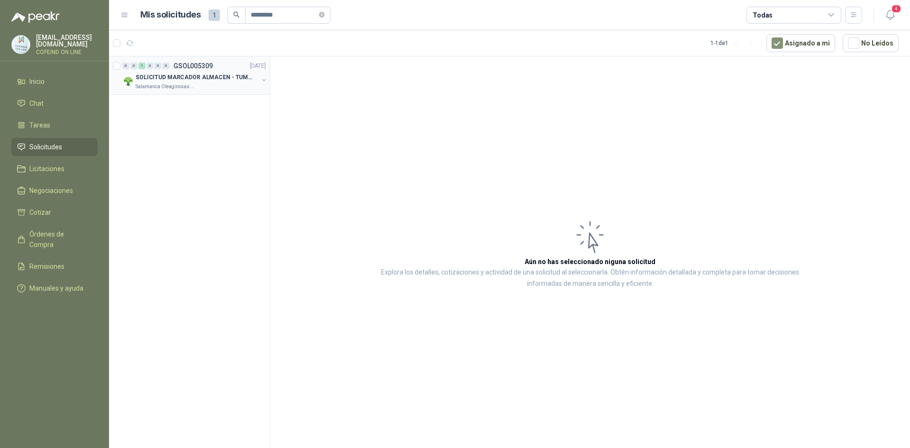
click at [167, 75] on p "SOLICITUD MARCADOR ALMACEN - TUMACO" at bounding box center [195, 77] width 118 height 9
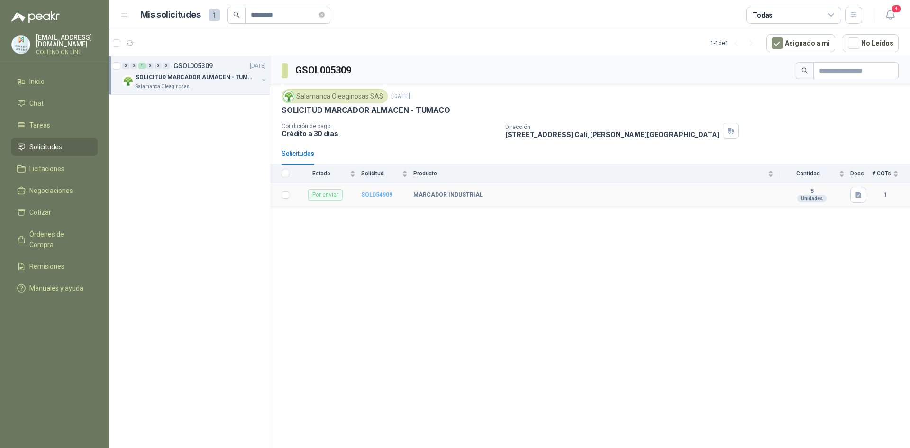
click at [368, 197] on b "SOL054909" at bounding box center [376, 194] width 31 height 7
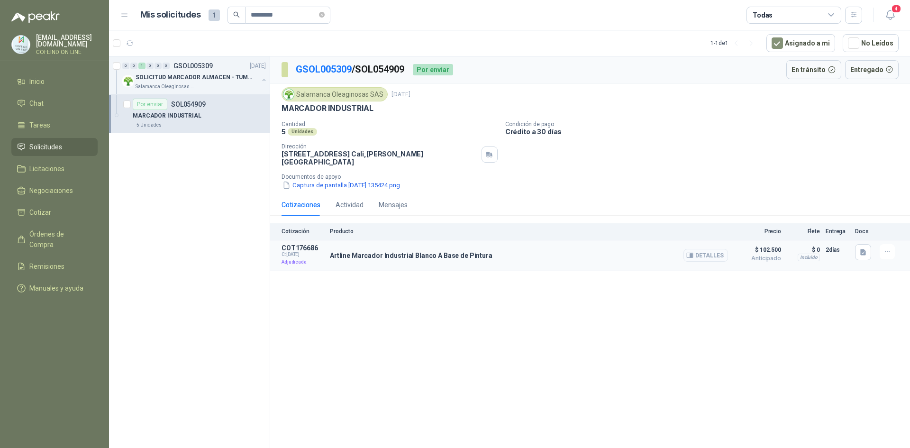
click at [712, 254] on button "Detalles" at bounding box center [705, 255] width 45 height 13
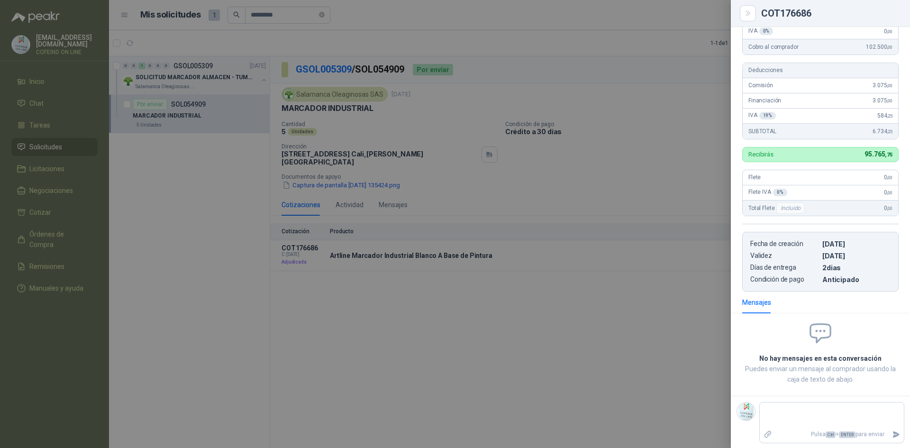
scroll to position [140, 0]
click at [621, 314] on div at bounding box center [455, 224] width 910 height 448
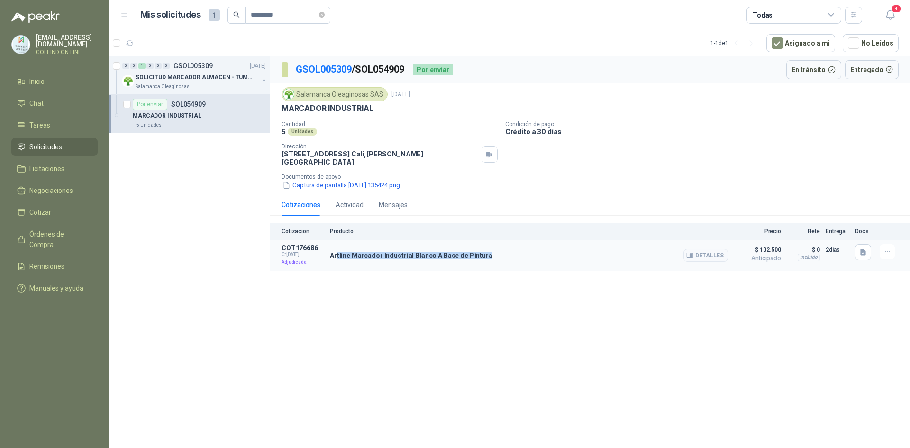
drag, startPoint x: 489, startPoint y: 250, endPoint x: 337, endPoint y: 248, distance: 151.7
click at [337, 248] on div "Artline Marcador Industrial Blanco A Base de Pintura Detalles" at bounding box center [529, 255] width 398 height 23
click at [713, 249] on button "Detalles" at bounding box center [705, 255] width 45 height 13
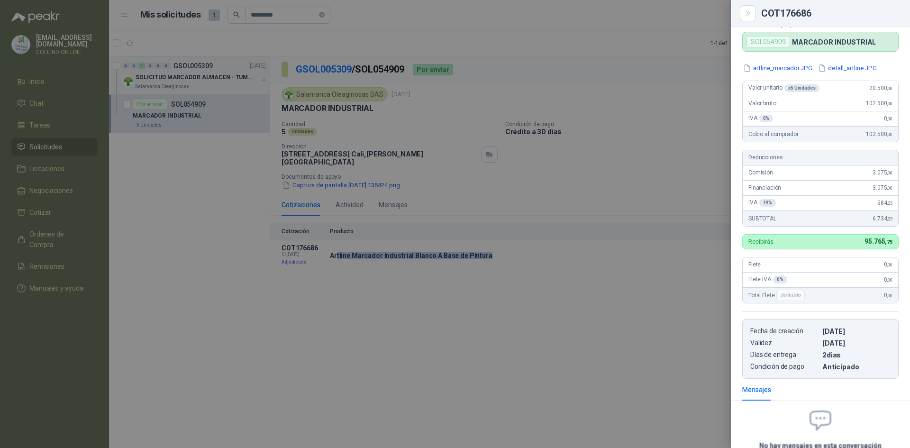
scroll to position [0, 0]
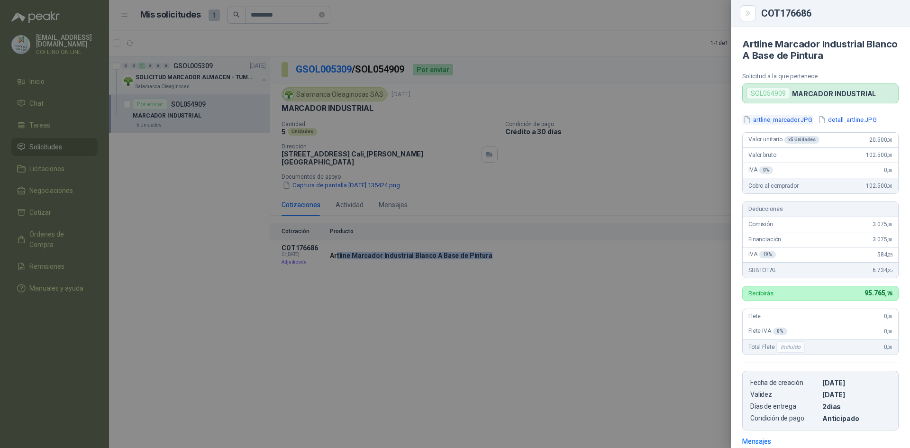
click at [772, 116] on button "artline_marcador.JPG" at bounding box center [777, 120] width 71 height 10
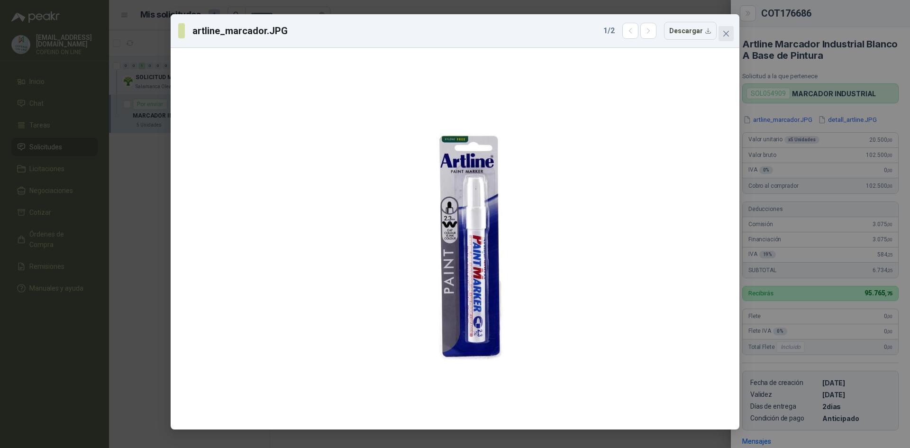
click at [728, 36] on icon "close" at bounding box center [726, 34] width 6 height 6
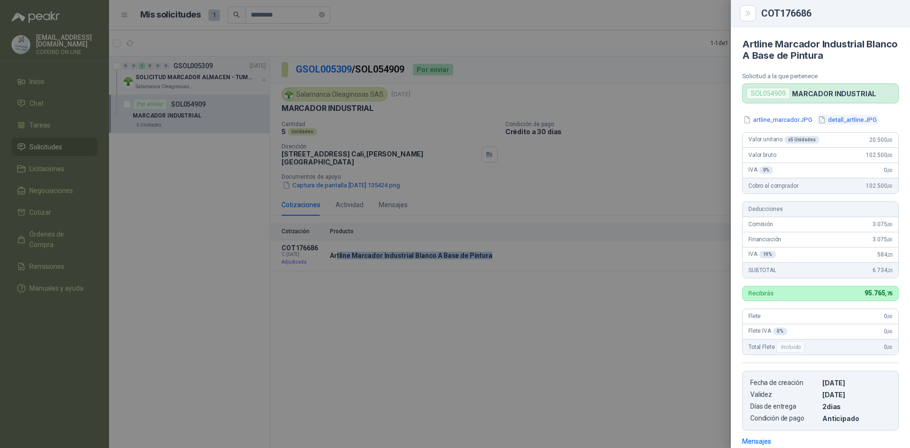
click at [842, 121] on button "detall_artline.JPG" at bounding box center [847, 120] width 61 height 10
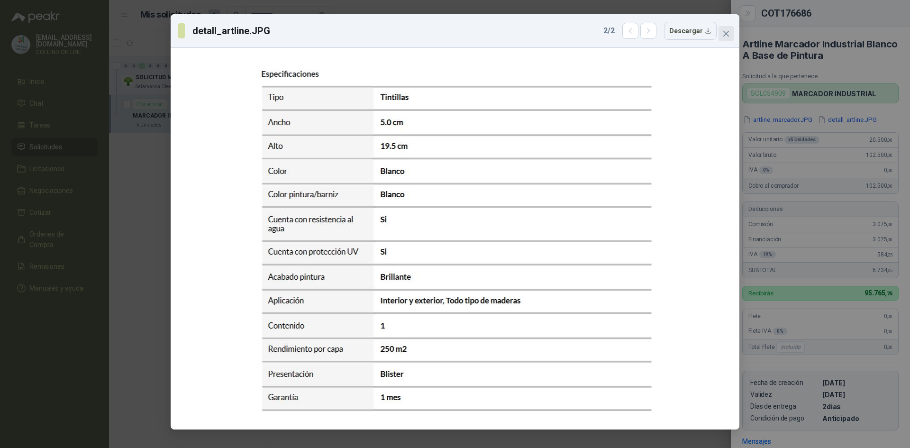
click at [726, 35] on icon "close" at bounding box center [726, 34] width 8 height 8
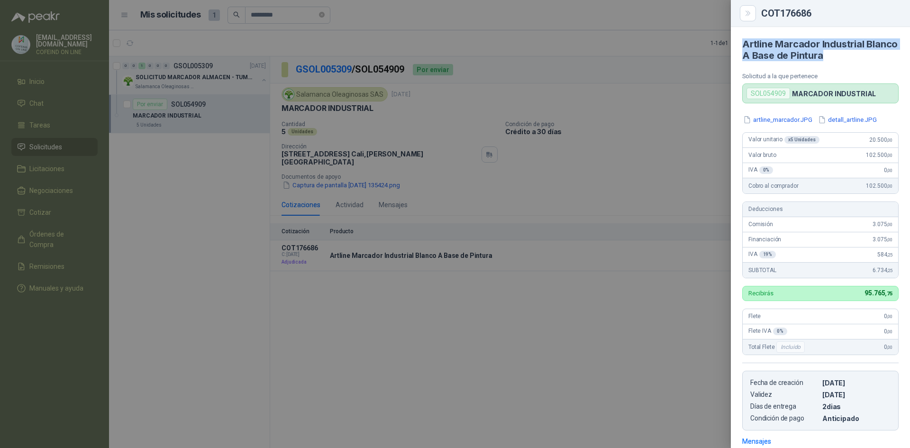
drag, startPoint x: 823, startPoint y: 55, endPoint x: 743, endPoint y: 45, distance: 80.7
click at [743, 45] on h4 "Artline Marcador Industrial Blanco A Base de Pintura" at bounding box center [820, 49] width 156 height 23
click at [357, 182] on div at bounding box center [455, 224] width 910 height 448
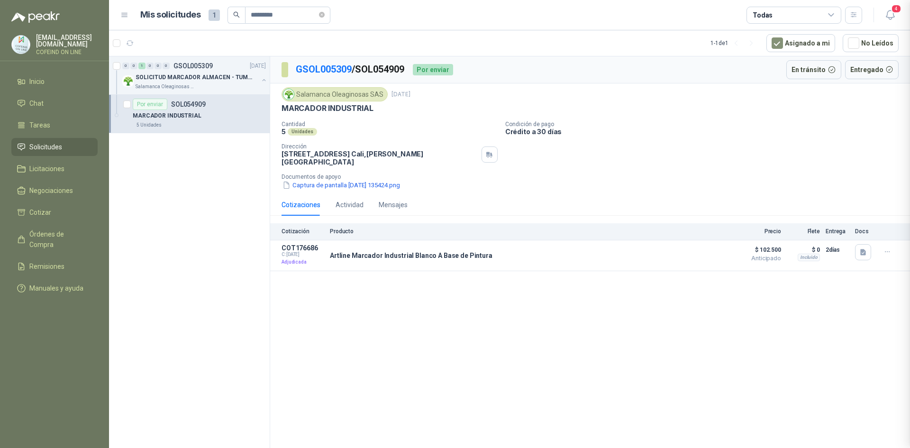
scroll to position [140, 0]
click at [380, 180] on button "Captura de pantalla [DATE] 135424.png" at bounding box center [340, 185] width 119 height 10
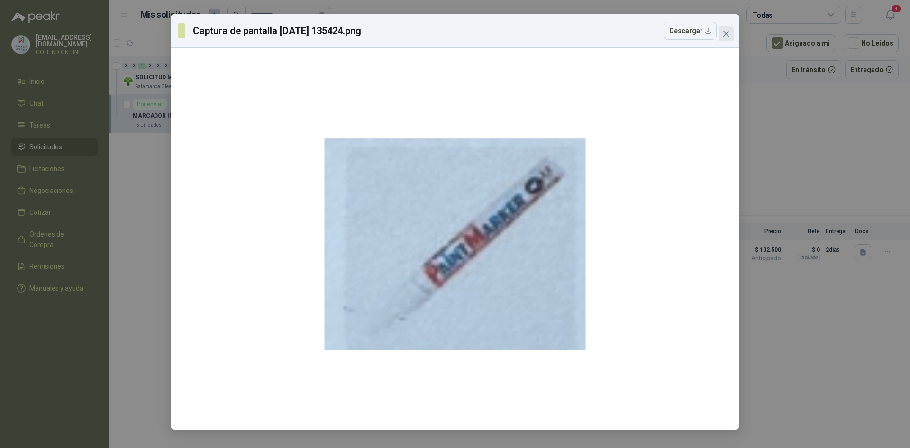
click at [729, 32] on icon "close" at bounding box center [726, 34] width 8 height 8
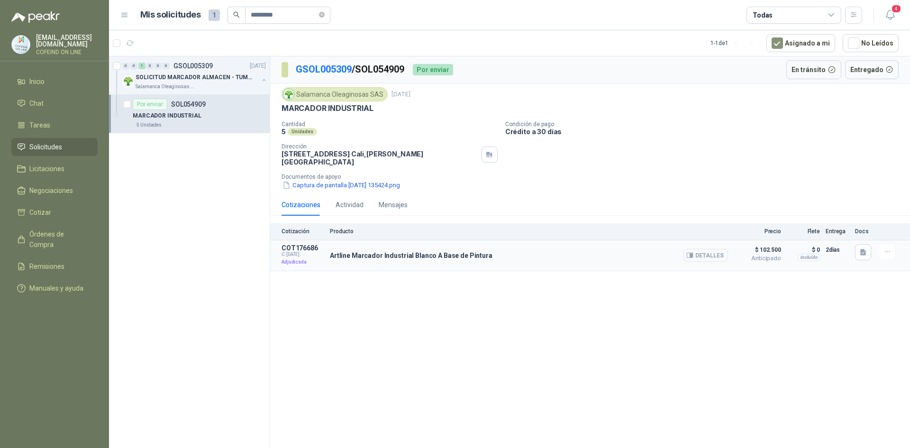
click at [700, 249] on button "Detalles" at bounding box center [705, 255] width 45 height 13
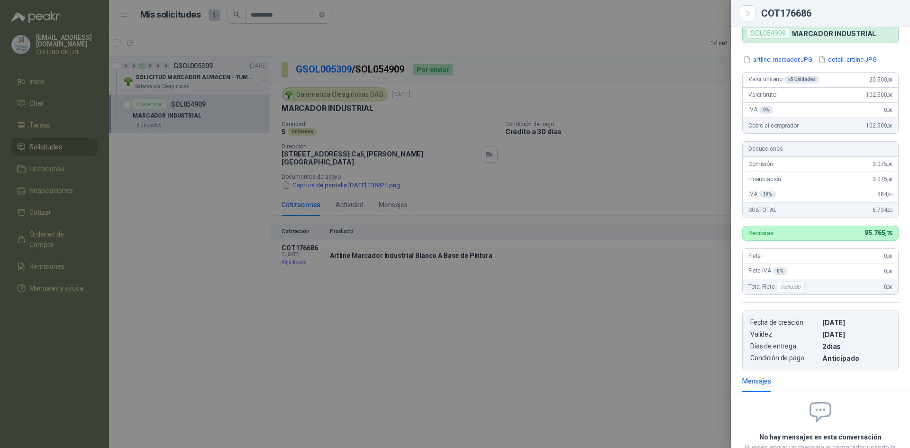
scroll to position [0, 0]
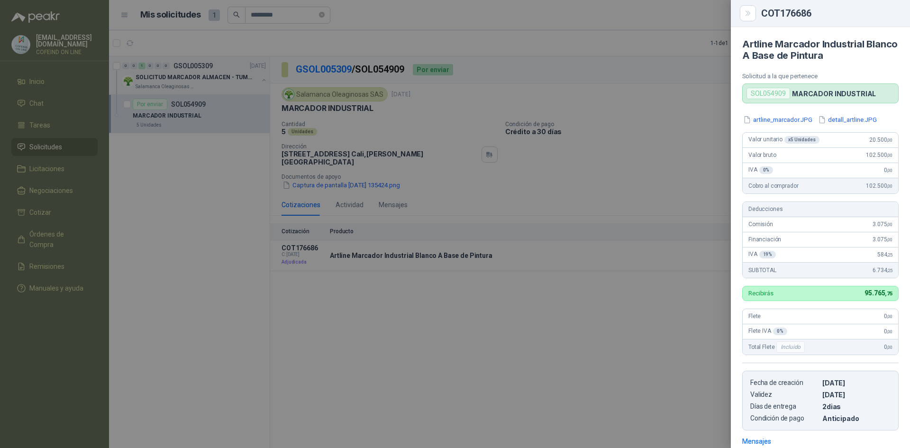
click at [570, 289] on div at bounding box center [455, 224] width 910 height 448
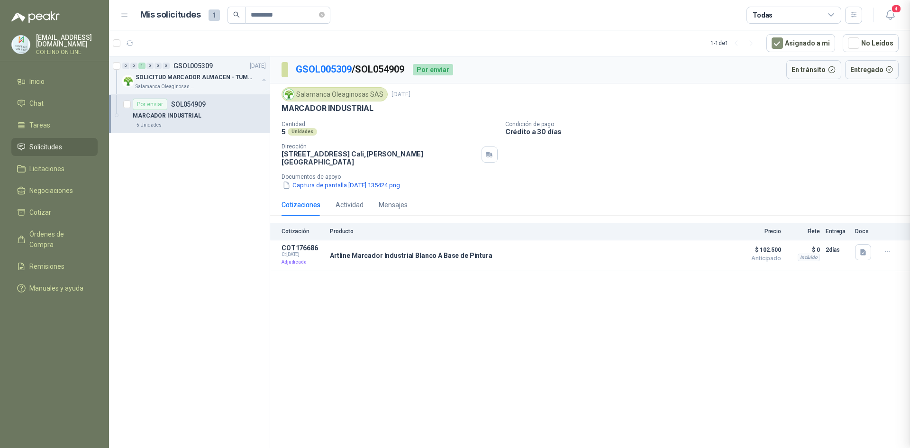
scroll to position [140, 0]
click at [36, 261] on span "Remisiones" at bounding box center [46, 266] width 35 height 10
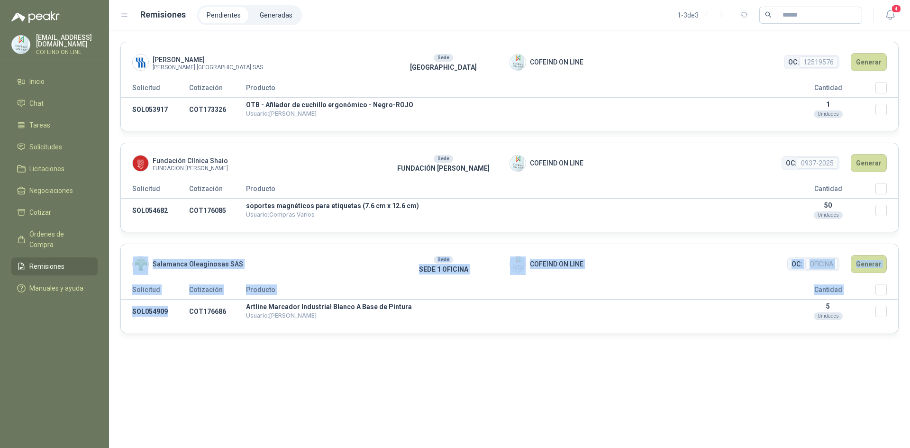
drag, startPoint x: 172, startPoint y: 311, endPoint x: 112, endPoint y: 314, distance: 59.8
click at [112, 314] on div "Fresenius Kabi Fresenius Kabi [GEOGRAPHIC_DATA] SAS Sede [GEOGRAPHIC_DATA] ON L…" at bounding box center [509, 238] width 801 height 417
click at [176, 333] on div "Fresenius Kabi Fresenius Kabi [GEOGRAPHIC_DATA] SAS Sede [GEOGRAPHIC_DATA] ON L…" at bounding box center [509, 238] width 801 height 417
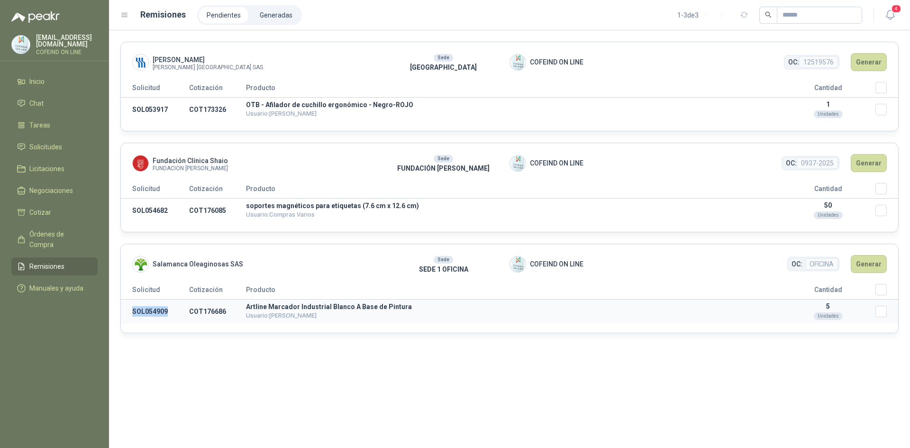
drag, startPoint x: 138, startPoint y: 306, endPoint x: 130, endPoint y: 306, distance: 8.1
click at [130, 306] on td "SOL054909" at bounding box center [155, 311] width 68 height 24
click at [51, 149] on span "Solicitudes" at bounding box center [45, 147] width 33 height 10
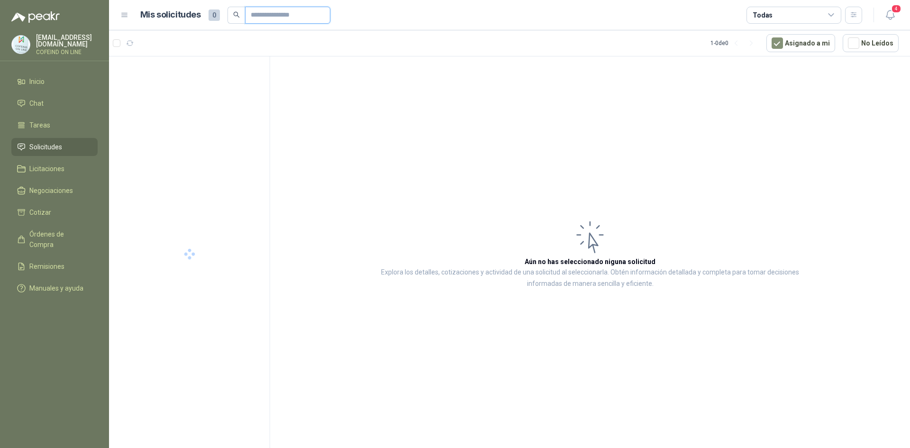
click at [263, 12] on input "text" at bounding box center [284, 15] width 66 height 16
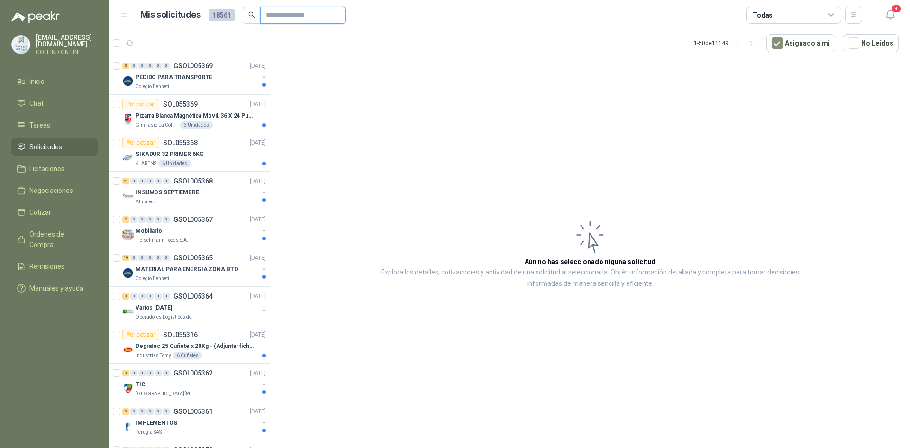
paste input "*********"
click at [315, 13] on input "*********" at bounding box center [299, 15] width 66 height 16
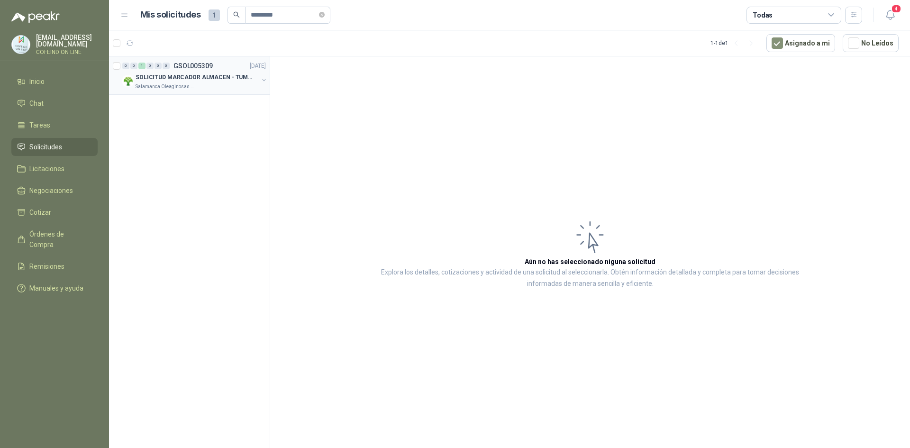
click at [223, 80] on p "SOLICITUD MARCADOR ALMACEN - TUMACO" at bounding box center [195, 77] width 118 height 9
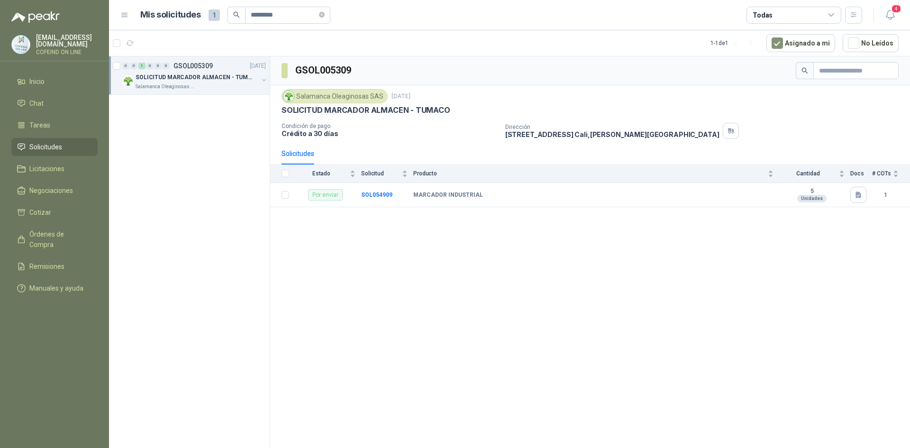
click at [519, 260] on div "GSOL005309 Salamanca Oleaginosas SAS [DATE] SOLICITUD MARCADOR ALMACEN - TUMACO…" at bounding box center [590, 253] width 640 height 395
click at [56, 261] on span "Remisiones" at bounding box center [46, 266] width 35 height 10
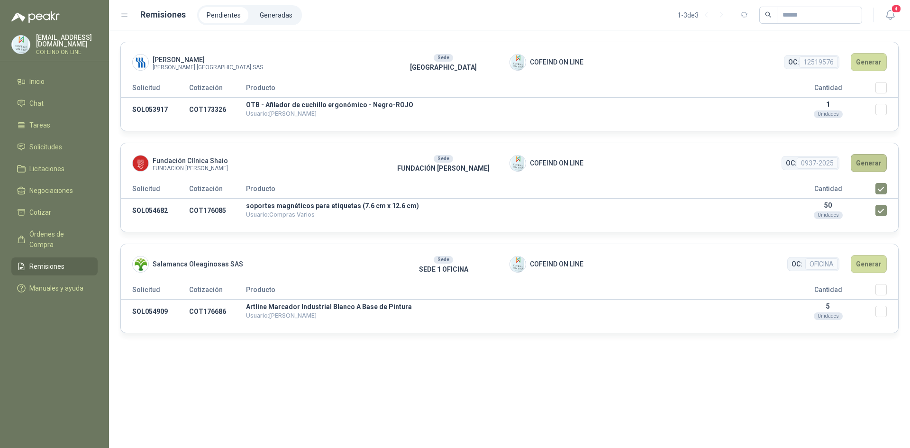
click at [864, 163] on button "Generar" at bounding box center [869, 163] width 36 height 18
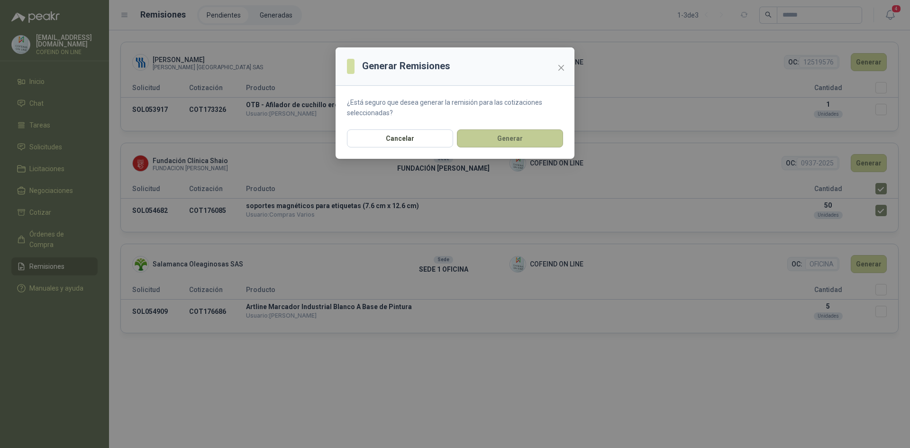
click at [512, 141] on button "Generar" at bounding box center [510, 138] width 106 height 18
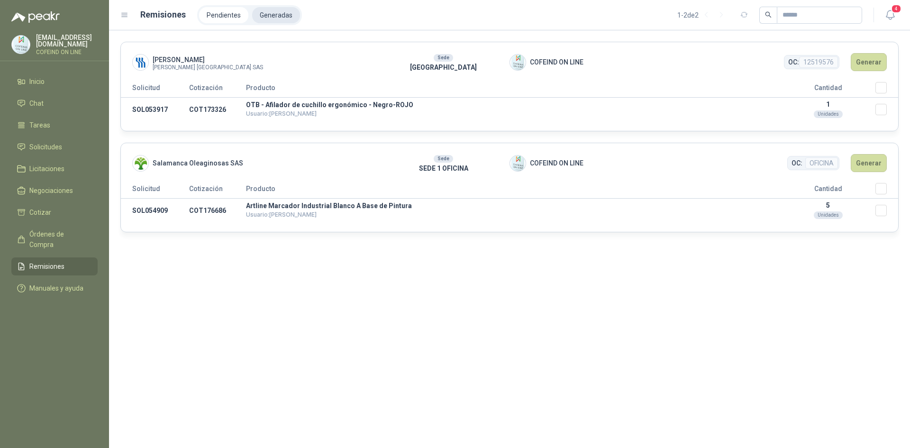
click at [267, 14] on li "Generadas" at bounding box center [276, 15] width 48 height 16
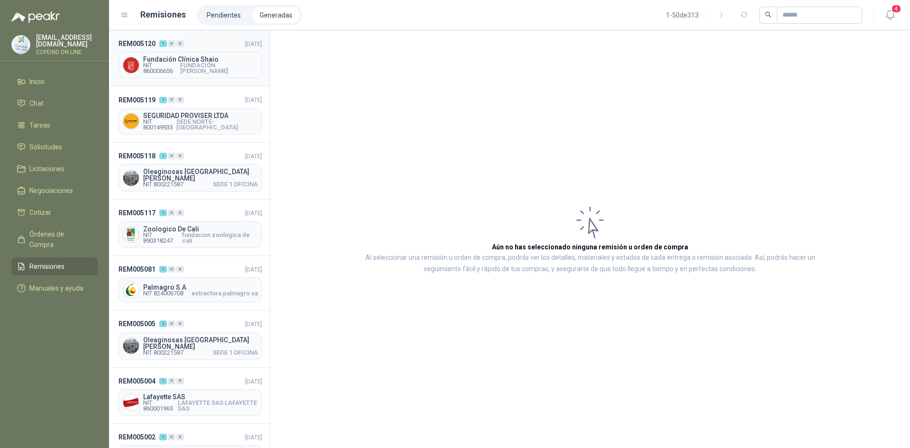
click at [165, 63] on span "NIT 860006656" at bounding box center [161, 68] width 37 height 11
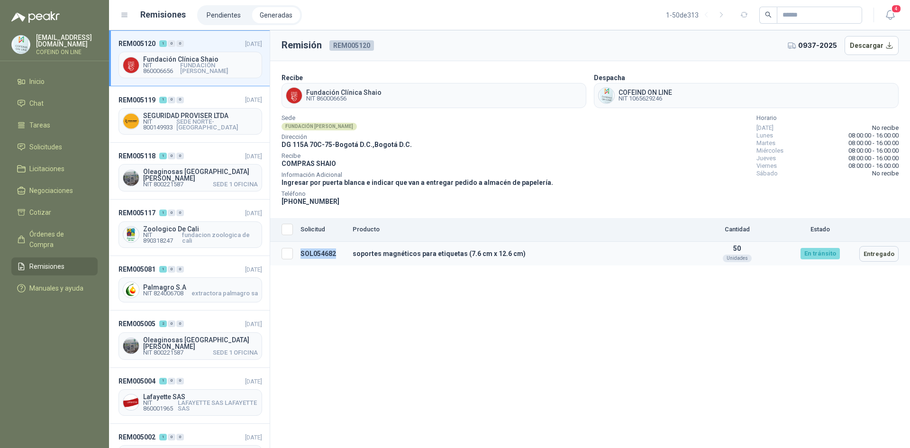
drag, startPoint x: 333, startPoint y: 253, endPoint x: 302, endPoint y: 252, distance: 31.3
click at [302, 252] on td "SOL054682" at bounding box center [323, 254] width 52 height 24
click at [40, 145] on span "Solicitudes" at bounding box center [45, 147] width 33 height 10
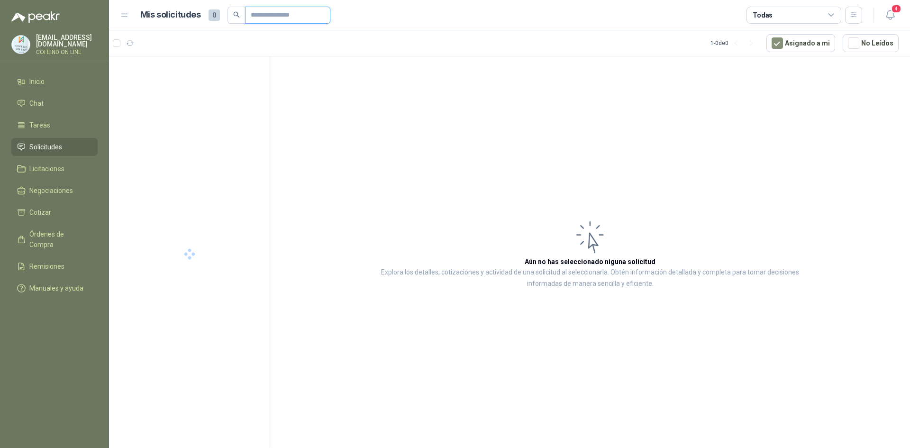
click at [266, 11] on input "text" at bounding box center [284, 15] width 66 height 16
paste input "*********"
click at [175, 78] on p "Porta etiquetas magnetico" at bounding box center [171, 77] width 71 height 9
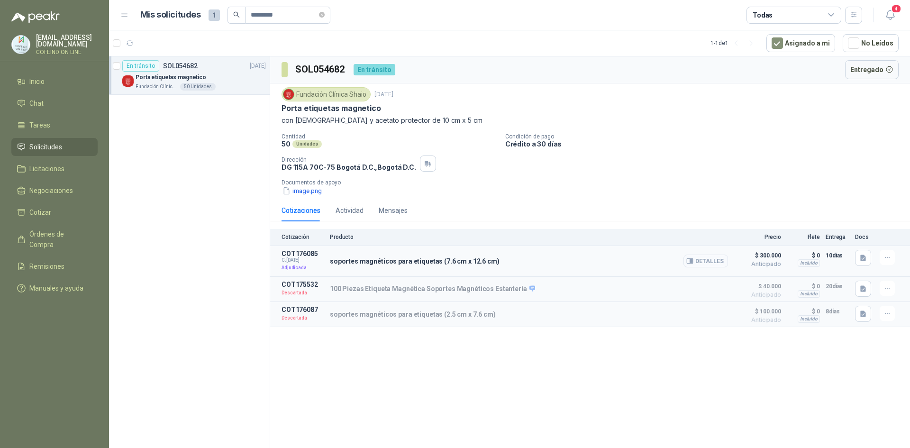
click at [714, 265] on button "Detalles" at bounding box center [705, 260] width 45 height 13
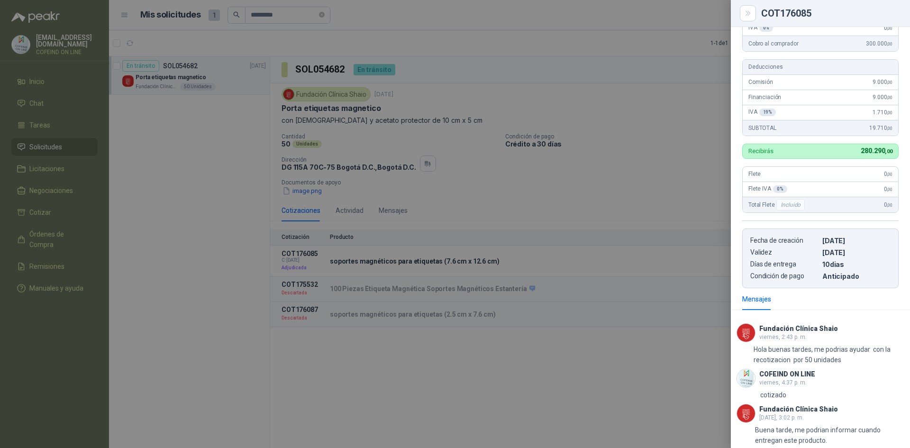
scroll to position [199, 0]
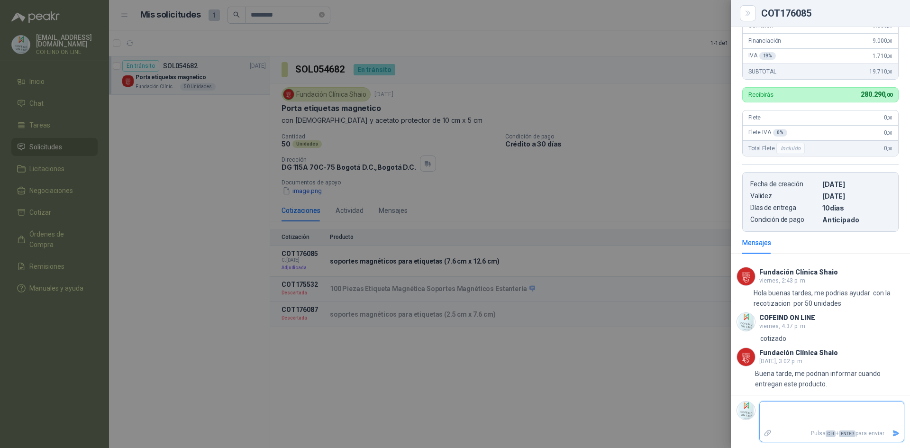
click at [779, 411] on textarea at bounding box center [832, 414] width 144 height 22
click at [809, 418] on textarea "**********" at bounding box center [828, 418] width 136 height 31
click at [791, 428] on textarea "**********" at bounding box center [828, 418] width 136 height 31
drag, startPoint x: 791, startPoint y: 427, endPoint x: 795, endPoint y: 424, distance: 5.4
click at [795, 424] on textarea "**********" at bounding box center [828, 418] width 136 height 31
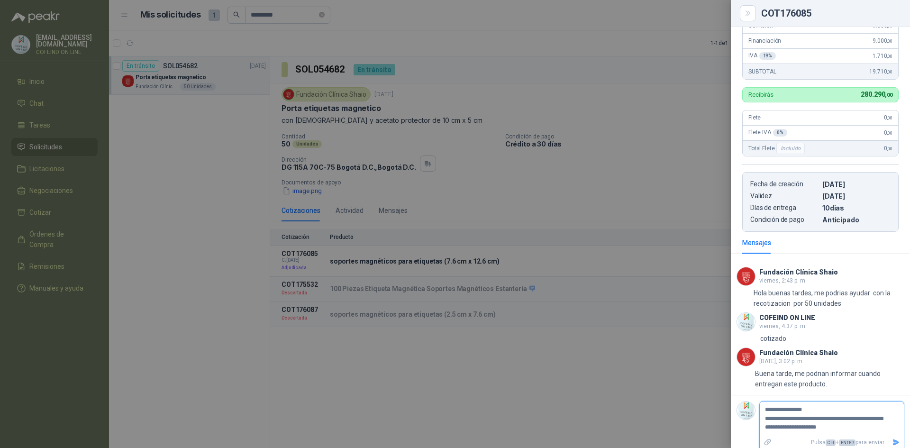
click at [795, 426] on textarea "**********" at bounding box center [828, 418] width 136 height 31
click at [839, 432] on textarea "**********" at bounding box center [828, 418] width 136 height 31
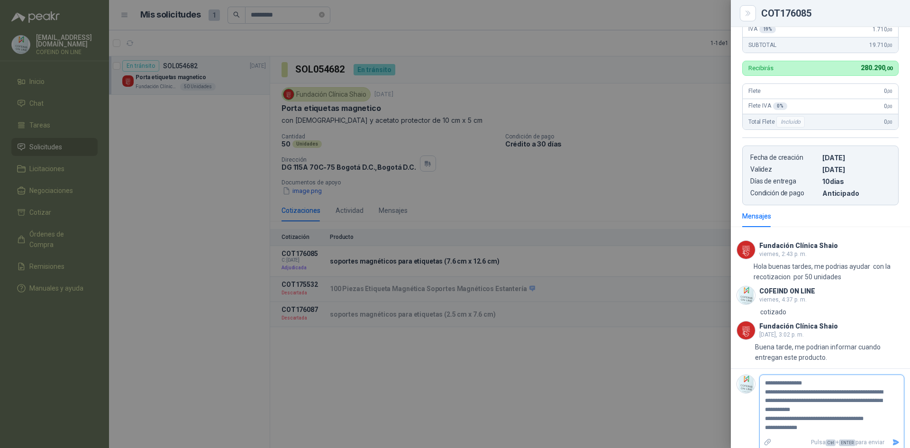
scroll to position [234, 0]
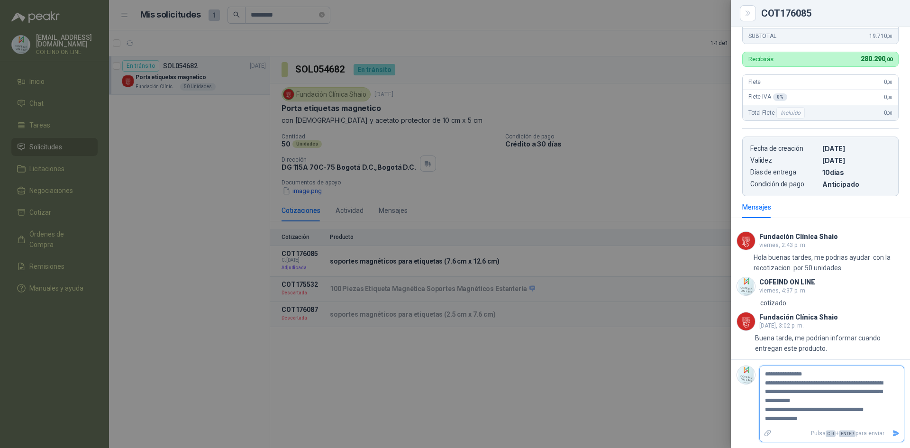
click at [784, 419] on textarea "**********" at bounding box center [828, 396] width 136 height 57
click at [864, 409] on textarea "**********" at bounding box center [828, 396] width 136 height 57
click at [831, 391] on textarea "**********" at bounding box center [828, 396] width 136 height 57
click at [800, 394] on textarea "**********" at bounding box center [828, 396] width 136 height 57
click at [892, 429] on icon "Enviar" at bounding box center [896, 433] width 8 height 8
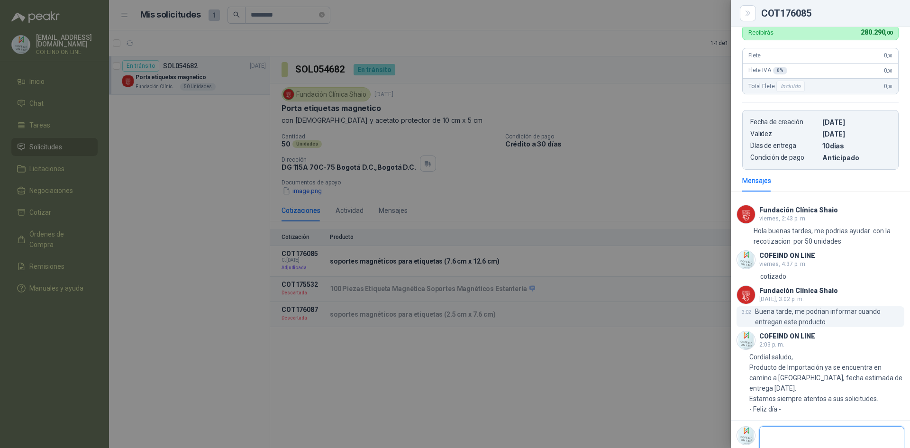
scroll to position [286, 0]
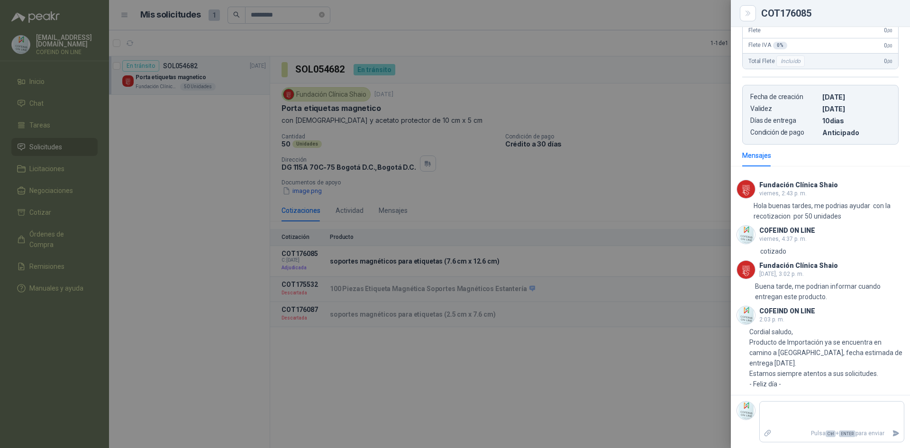
click at [647, 390] on div at bounding box center [455, 224] width 910 height 448
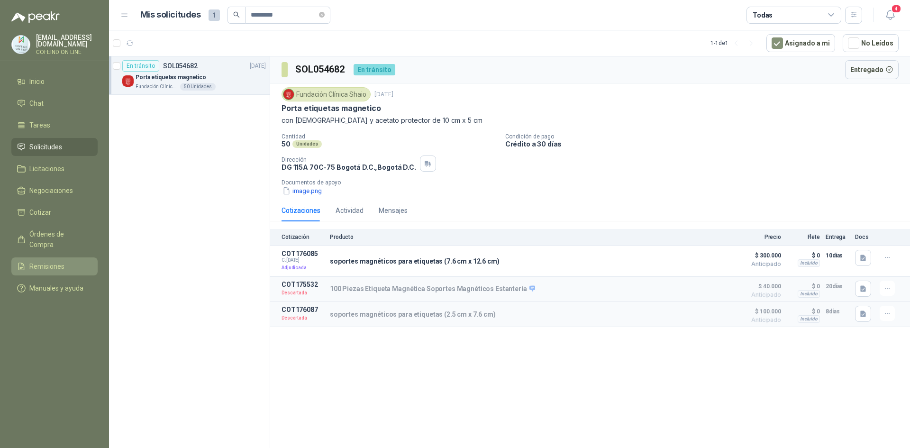
click at [35, 261] on span "Remisiones" at bounding box center [46, 266] width 35 height 10
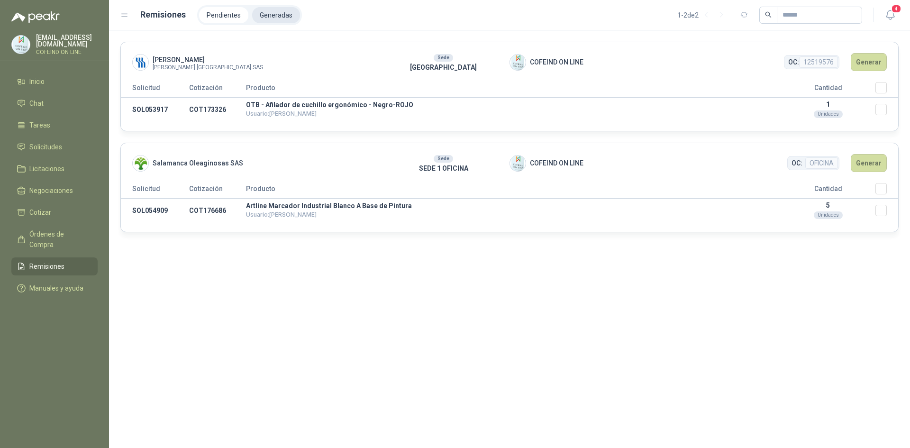
click at [280, 11] on li "Generadas" at bounding box center [276, 15] width 48 height 16
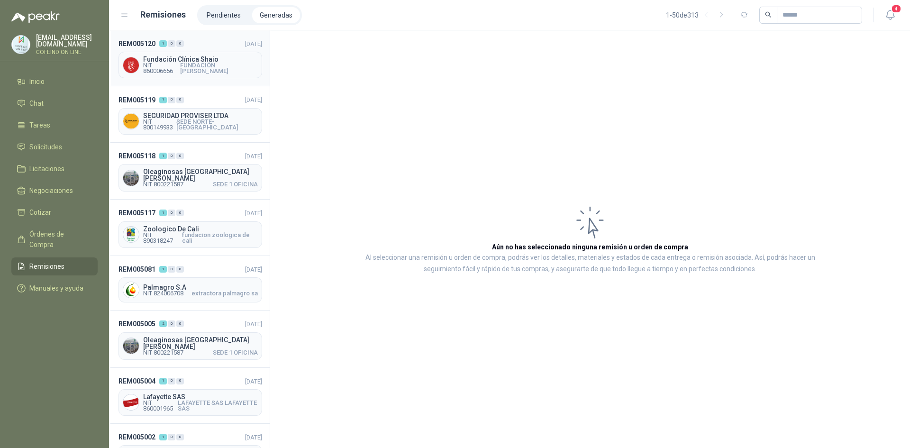
click at [168, 59] on span "Fundación Clínica Shaio" at bounding box center [200, 59] width 115 height 7
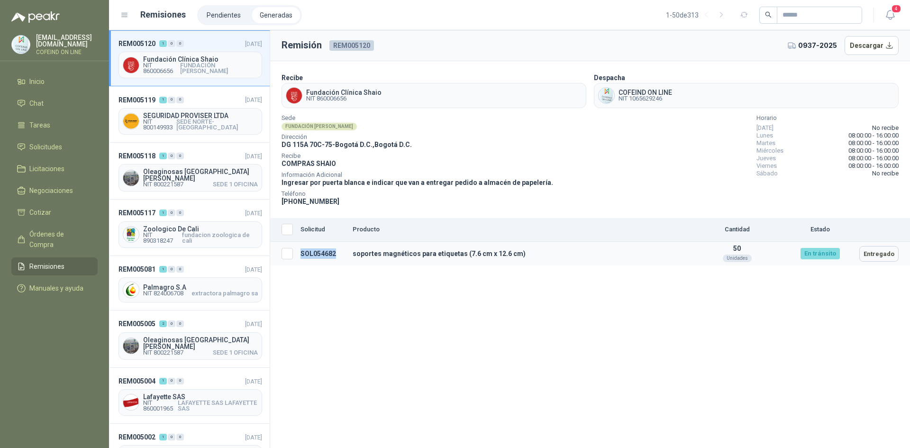
drag, startPoint x: 338, startPoint y: 253, endPoint x: 299, endPoint y: 254, distance: 39.4
click at [299, 254] on td "SOL054682" at bounding box center [323, 254] width 52 height 24
click at [44, 147] on span "Solicitudes" at bounding box center [45, 147] width 33 height 10
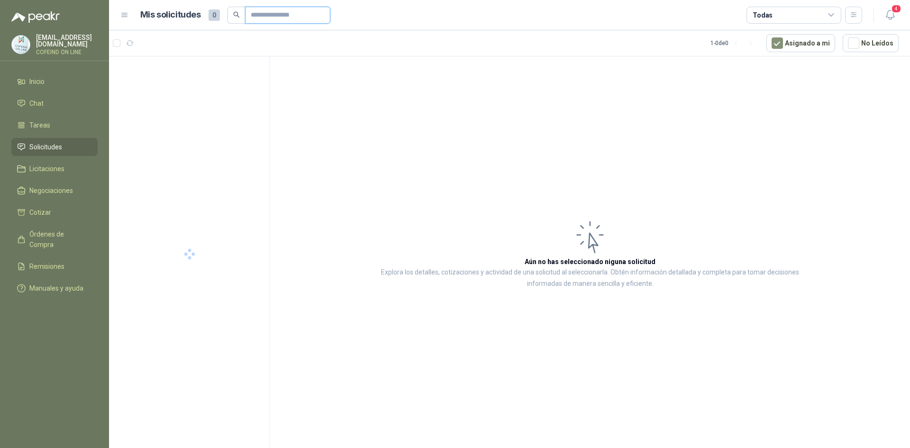
click at [284, 13] on input "text" at bounding box center [284, 15] width 66 height 16
paste input "*********"
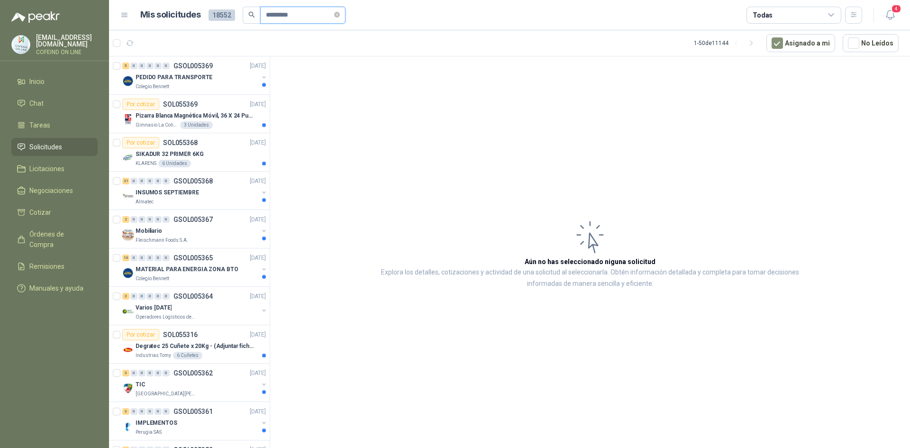
click at [301, 18] on input "*********" at bounding box center [299, 15] width 66 height 16
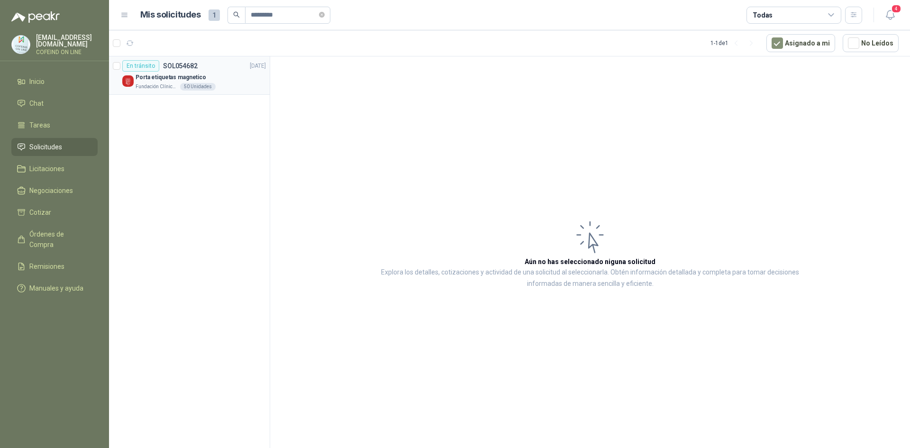
click at [154, 84] on p "Fundación Clínica Shaio" at bounding box center [157, 87] width 43 height 8
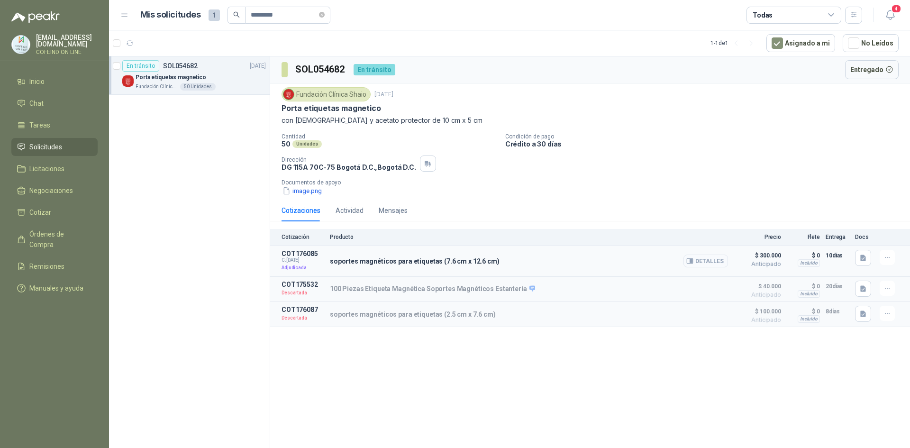
click at [708, 264] on button "Detalles" at bounding box center [705, 260] width 45 height 13
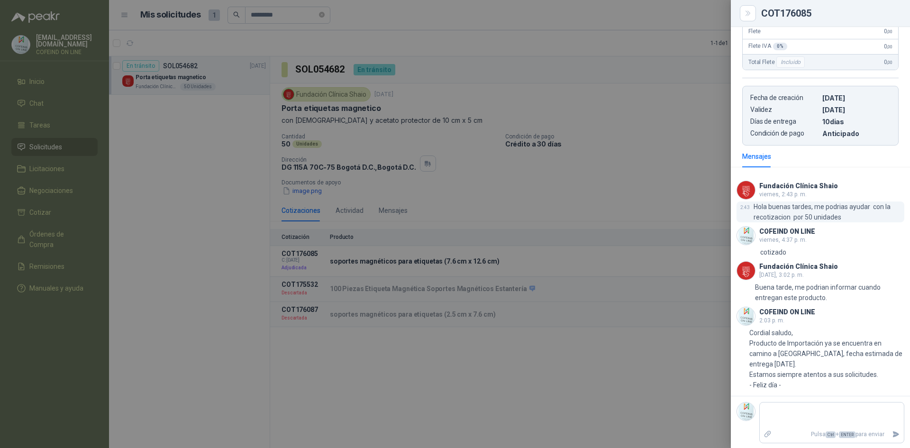
scroll to position [286, 0]
click at [573, 392] on div at bounding box center [455, 224] width 910 height 448
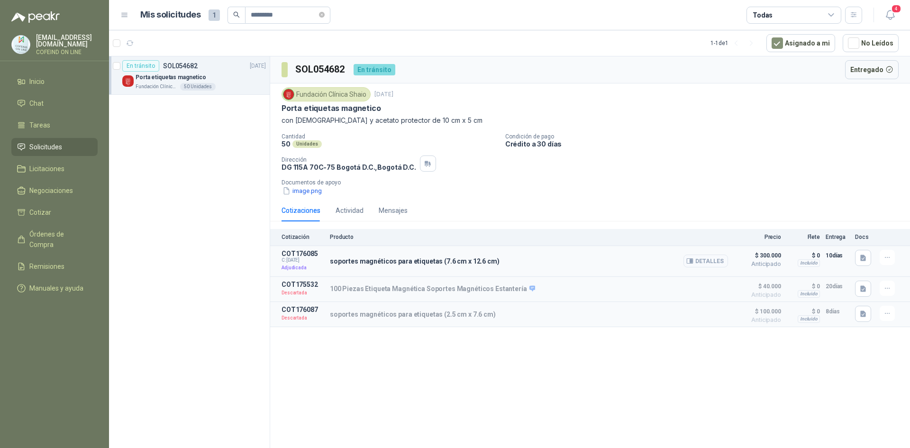
click at [712, 262] on button "Detalles" at bounding box center [705, 260] width 45 height 13
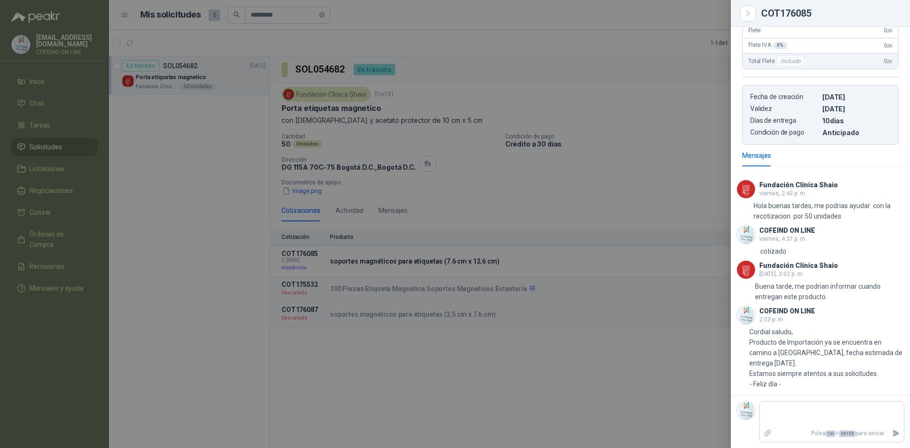
click at [525, 373] on div at bounding box center [455, 224] width 910 height 448
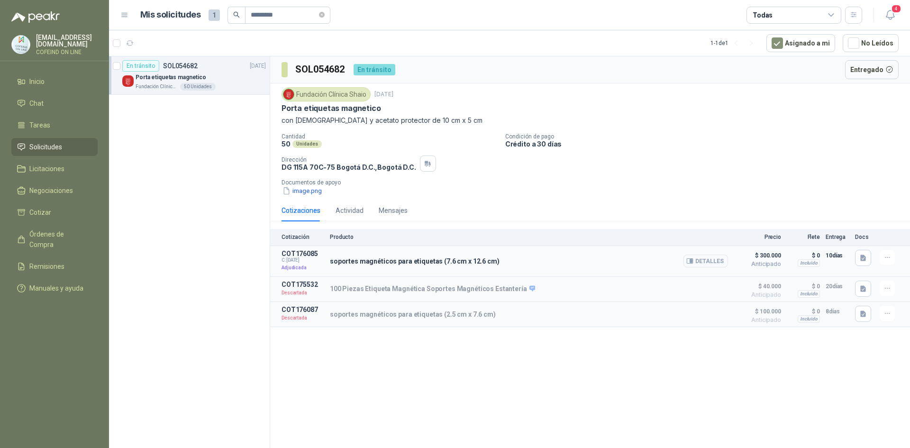
click at [697, 258] on button "Detalles" at bounding box center [705, 260] width 45 height 13
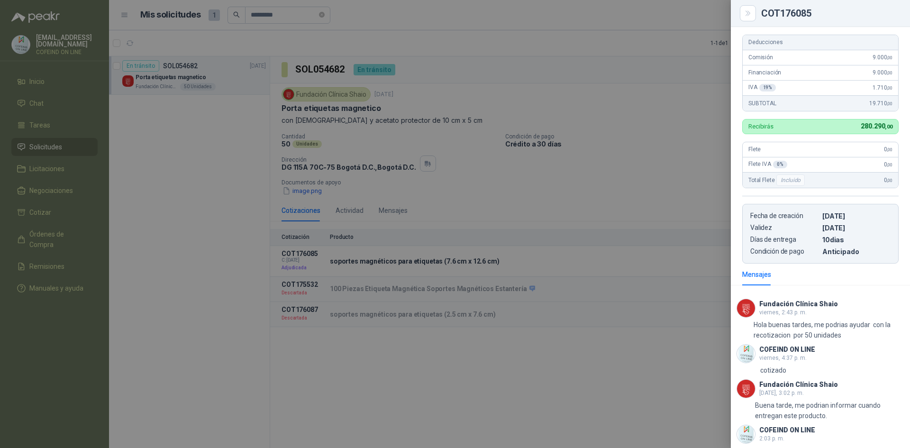
scroll to position [49, 0]
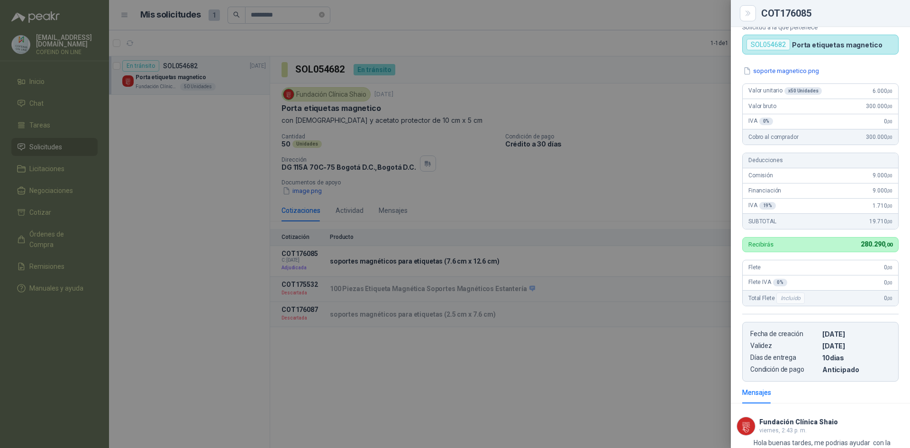
click at [623, 386] on div at bounding box center [455, 224] width 910 height 448
